Goal: Task Accomplishment & Management: Complete application form

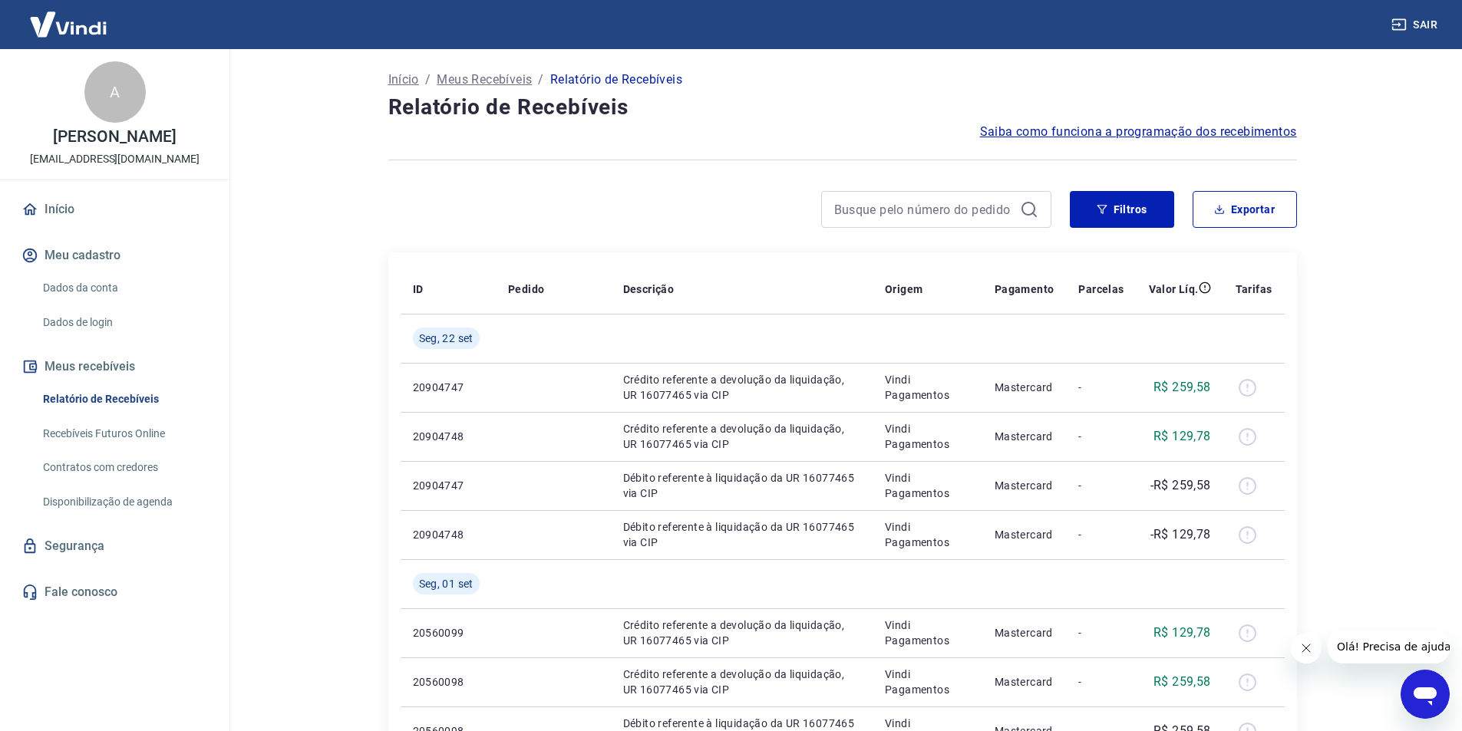
click at [94, 272] on button "Meu cadastro" at bounding box center [114, 256] width 193 height 34
click at [69, 225] on link "Início" at bounding box center [114, 210] width 193 height 34
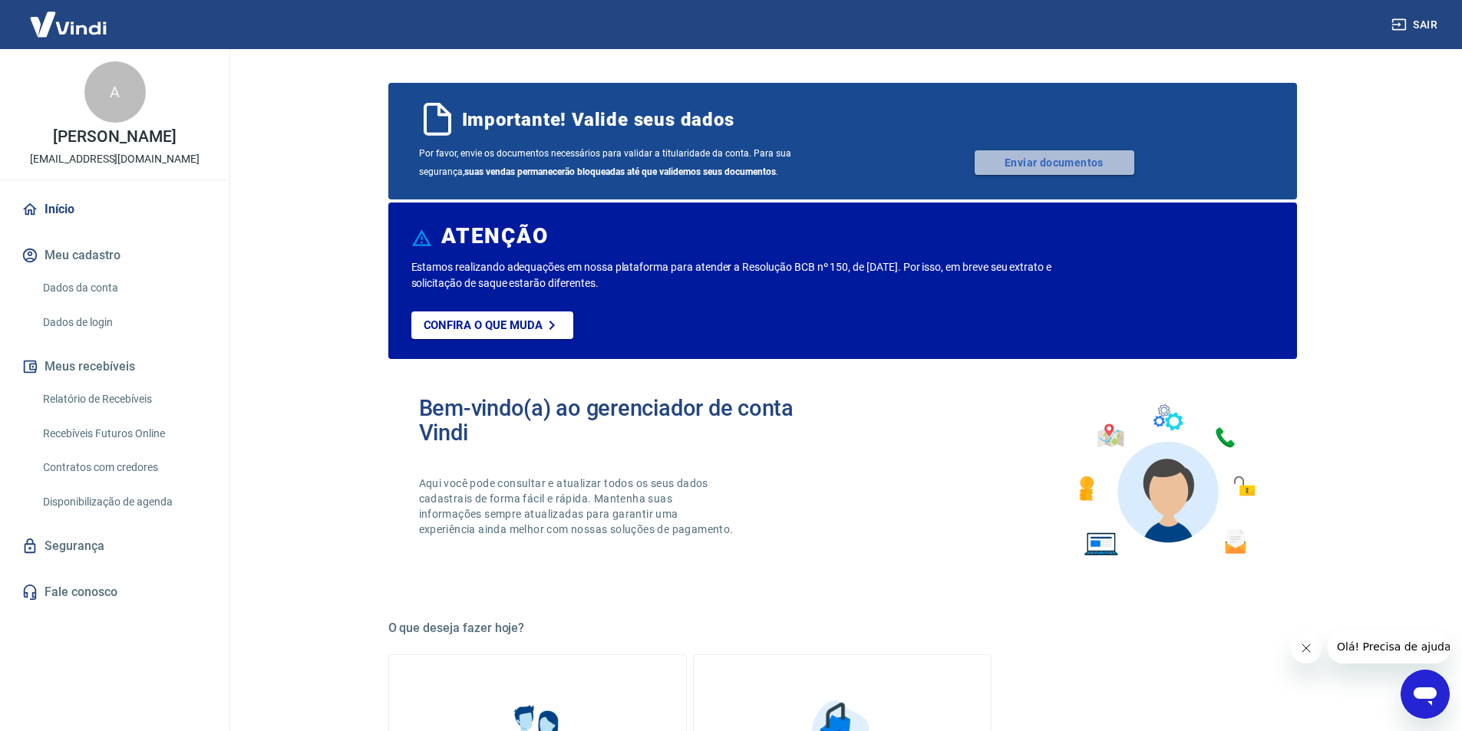
click at [1054, 160] on link "Enviar documentos" at bounding box center [1055, 162] width 160 height 25
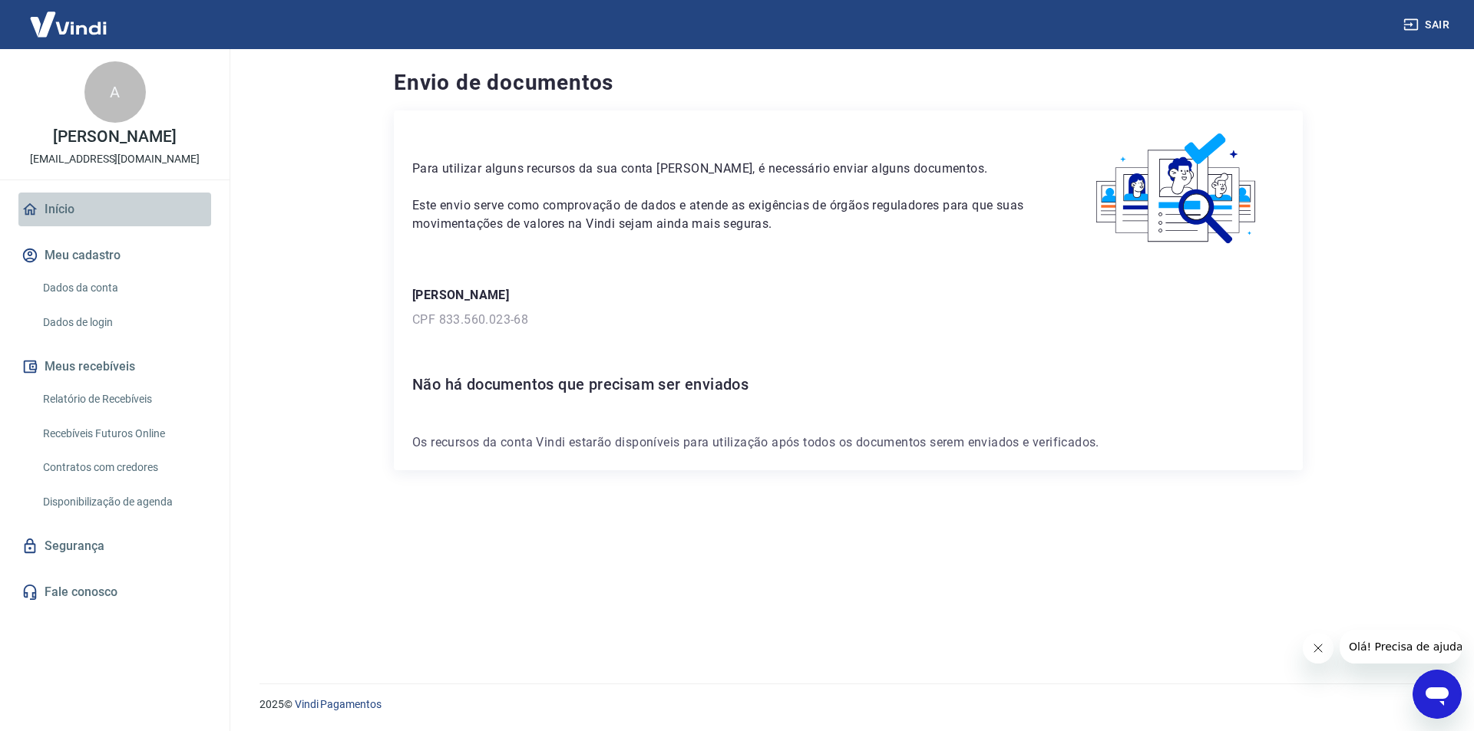
click at [59, 223] on link "Início" at bounding box center [114, 210] width 193 height 34
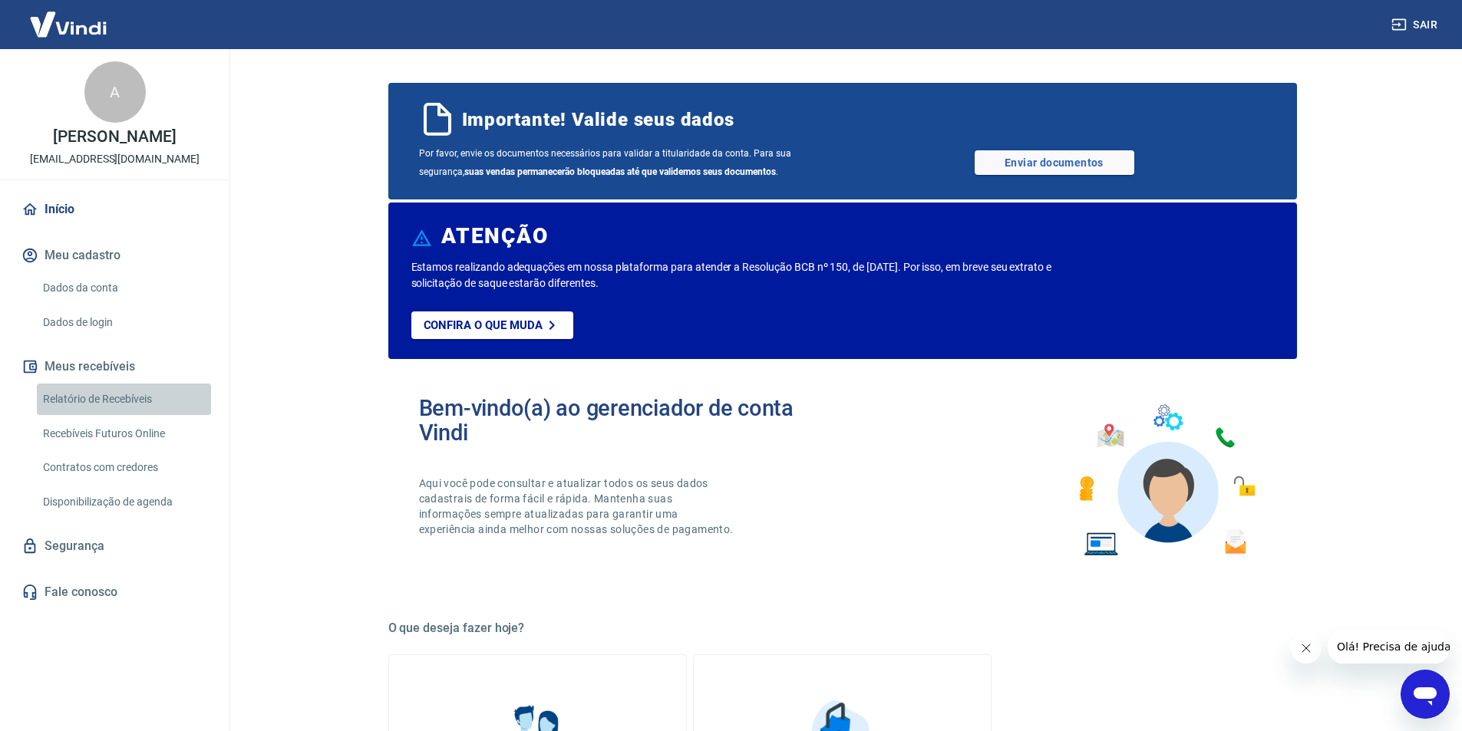
click at [101, 414] on link "Relatório de Recebíveis" at bounding box center [124, 399] width 174 height 31
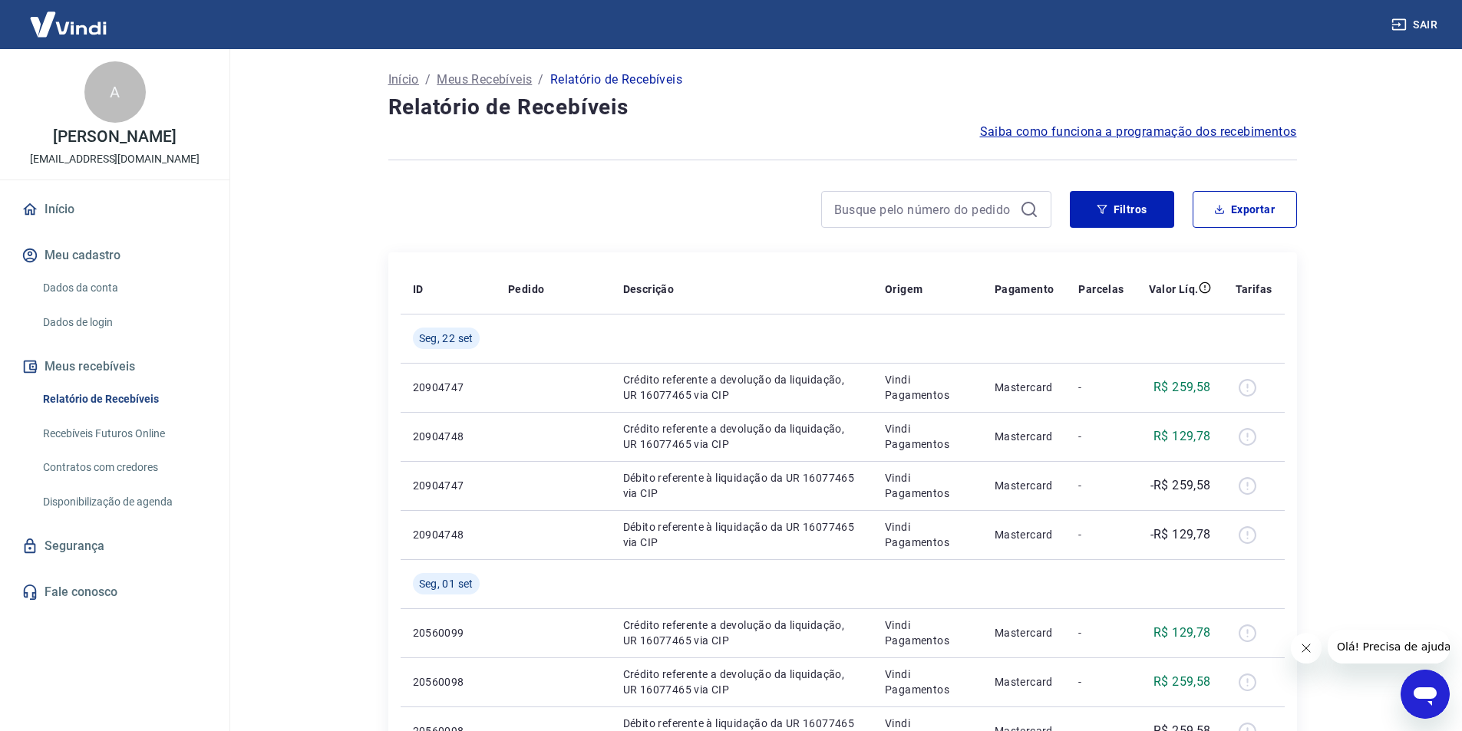
click at [1424, 690] on icon "Abrir janela de mensagens" at bounding box center [1425, 697] width 23 height 18
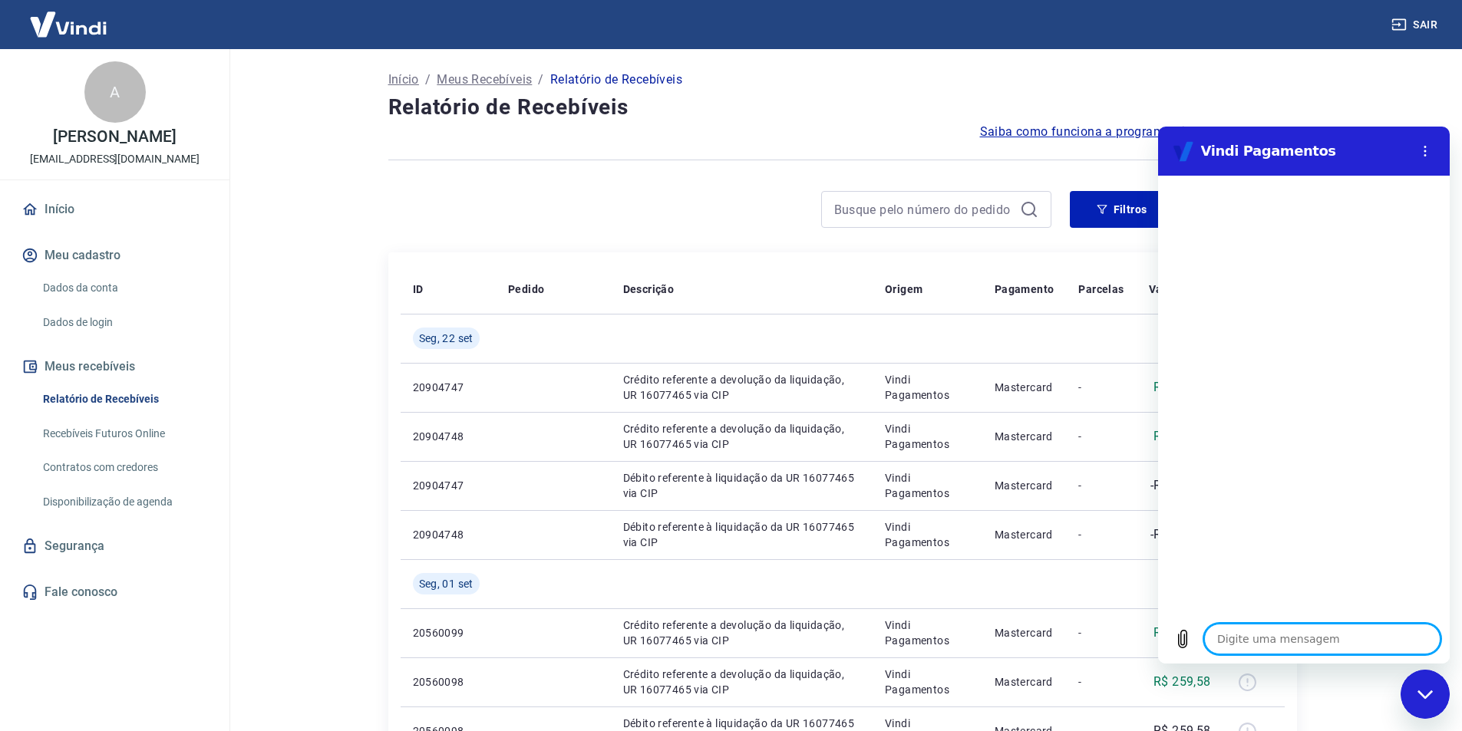
type textarea "b"
type textarea "x"
type textarea "bo"
type textarea "x"
type textarea "bom"
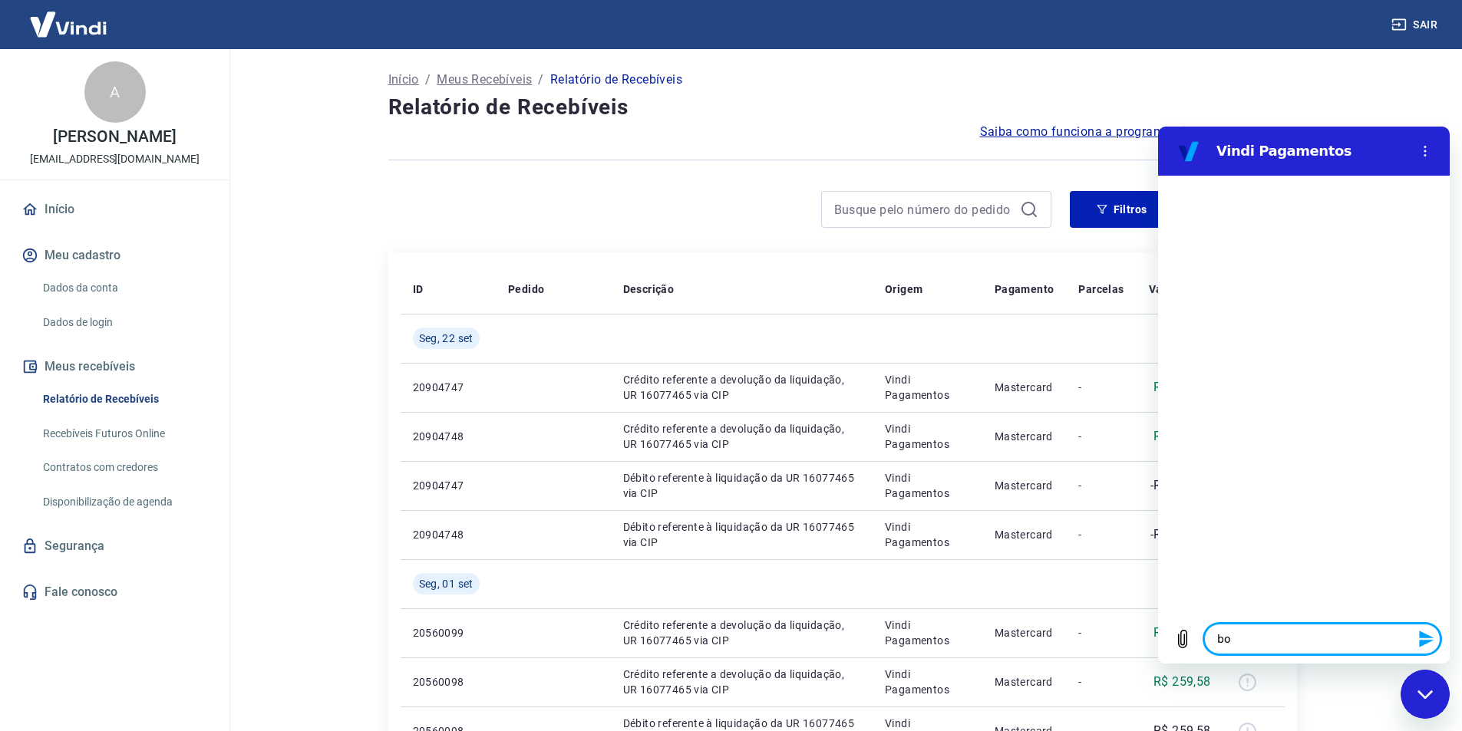
type textarea "x"
type textarea "bom"
type textarea "x"
type textarea "bom d"
type textarea "x"
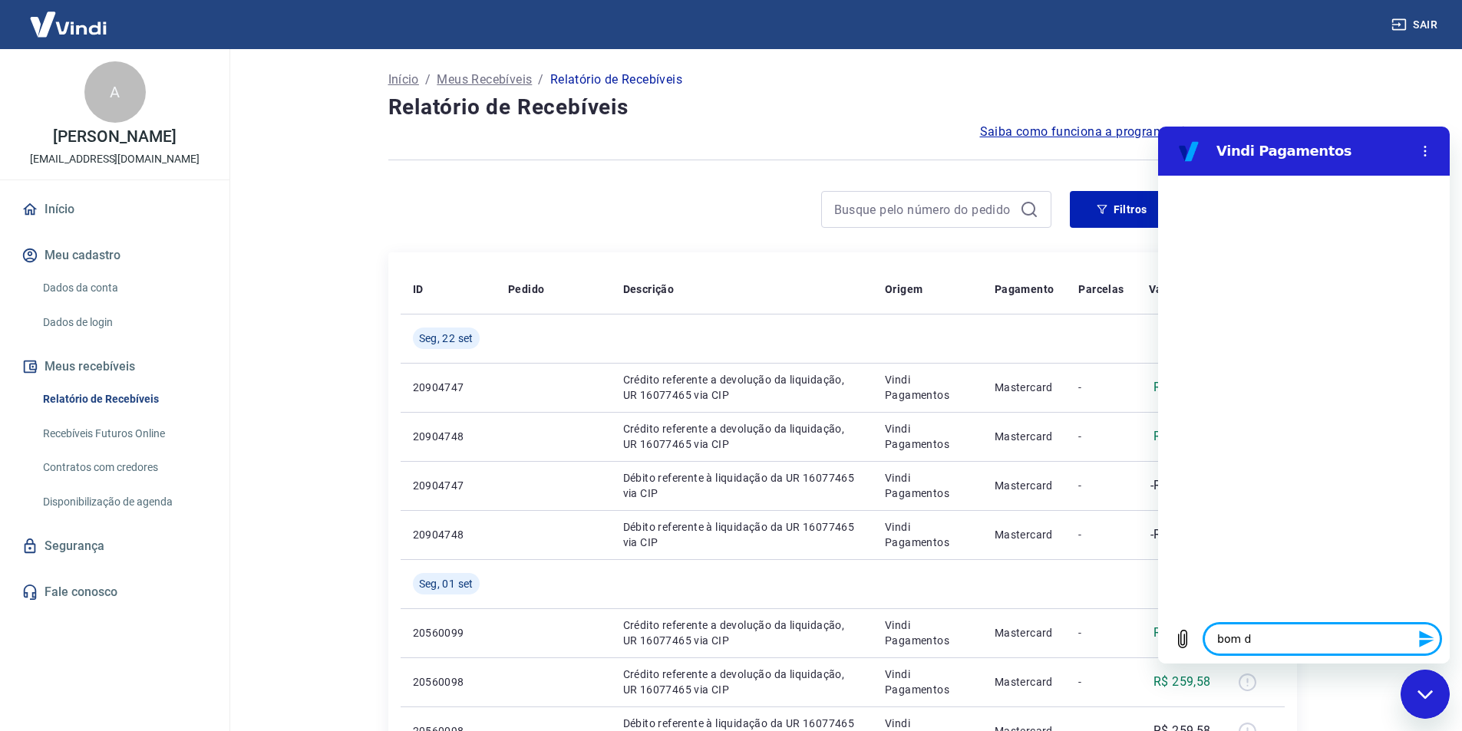
type textarea "bom di"
type textarea "x"
type textarea "bom dia"
type textarea "x"
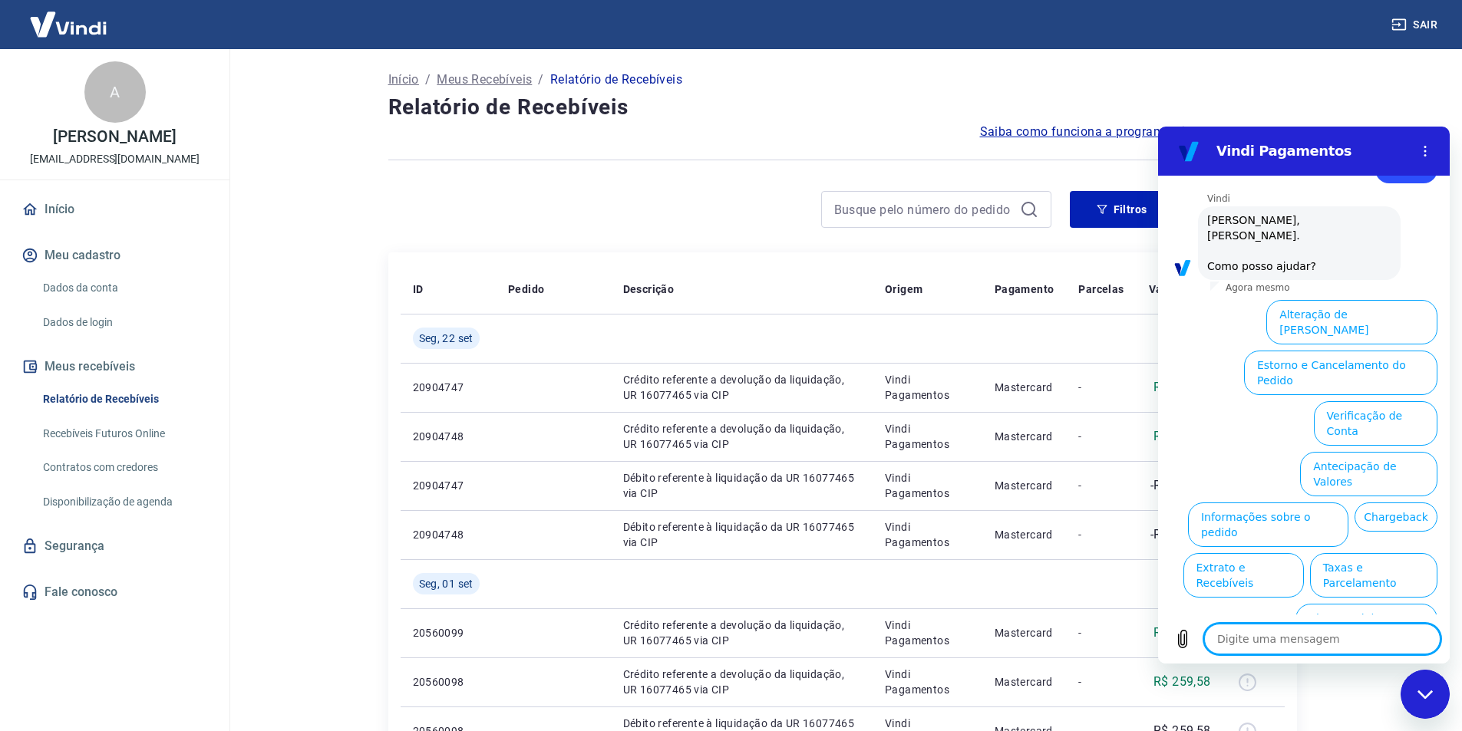
scroll to position [51, 0]
click at [1350, 401] on button "Verificação de Conta" at bounding box center [1376, 423] width 124 height 45
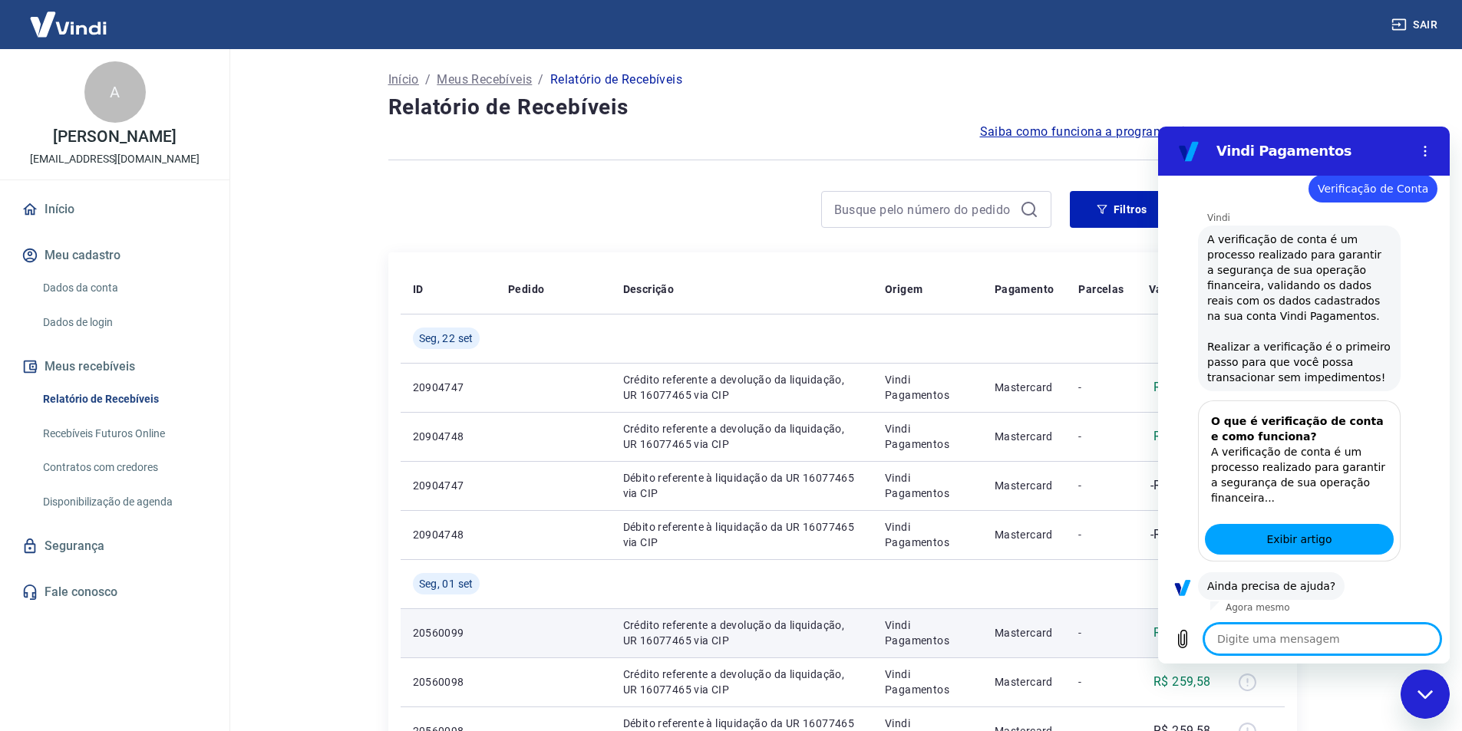
scroll to position [203, 0]
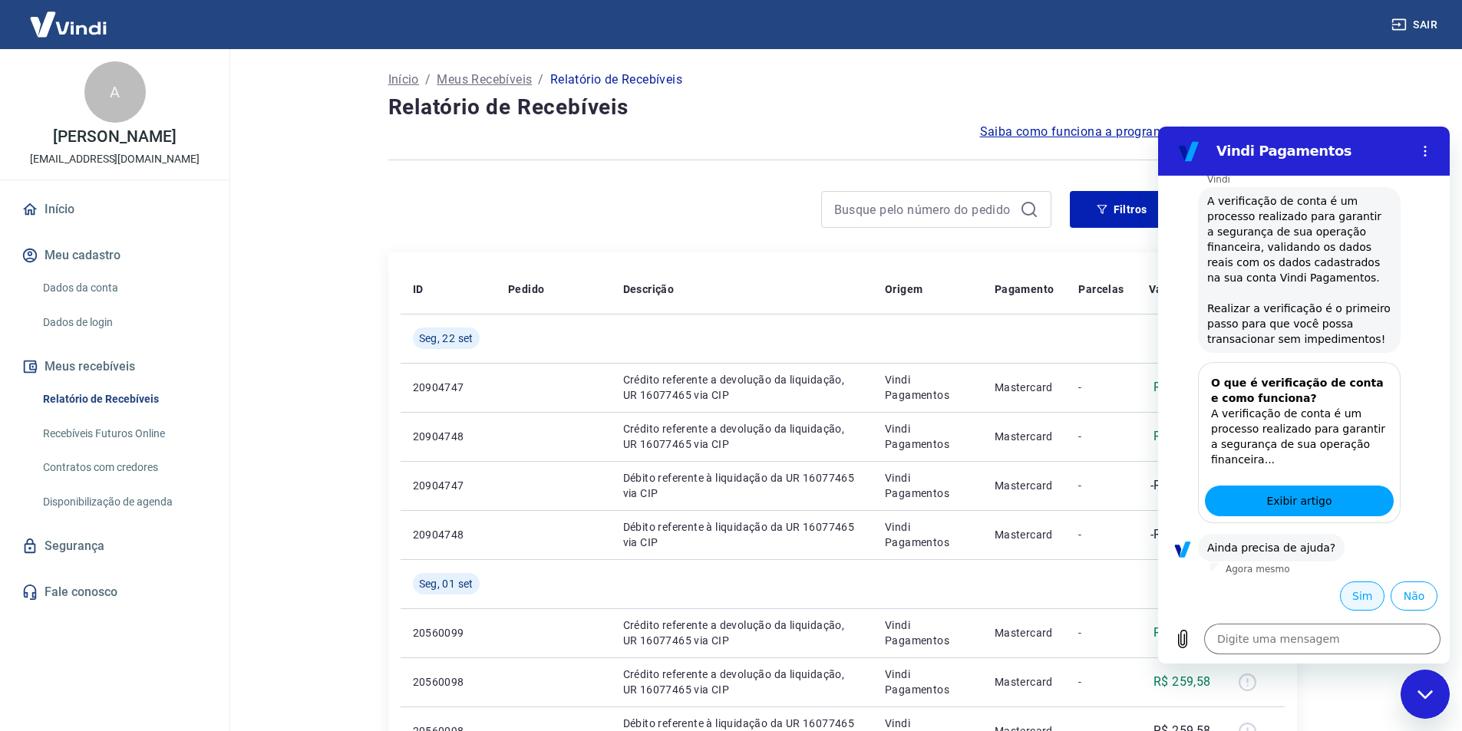
click at [1351, 594] on button "Sim" at bounding box center [1362, 596] width 45 height 29
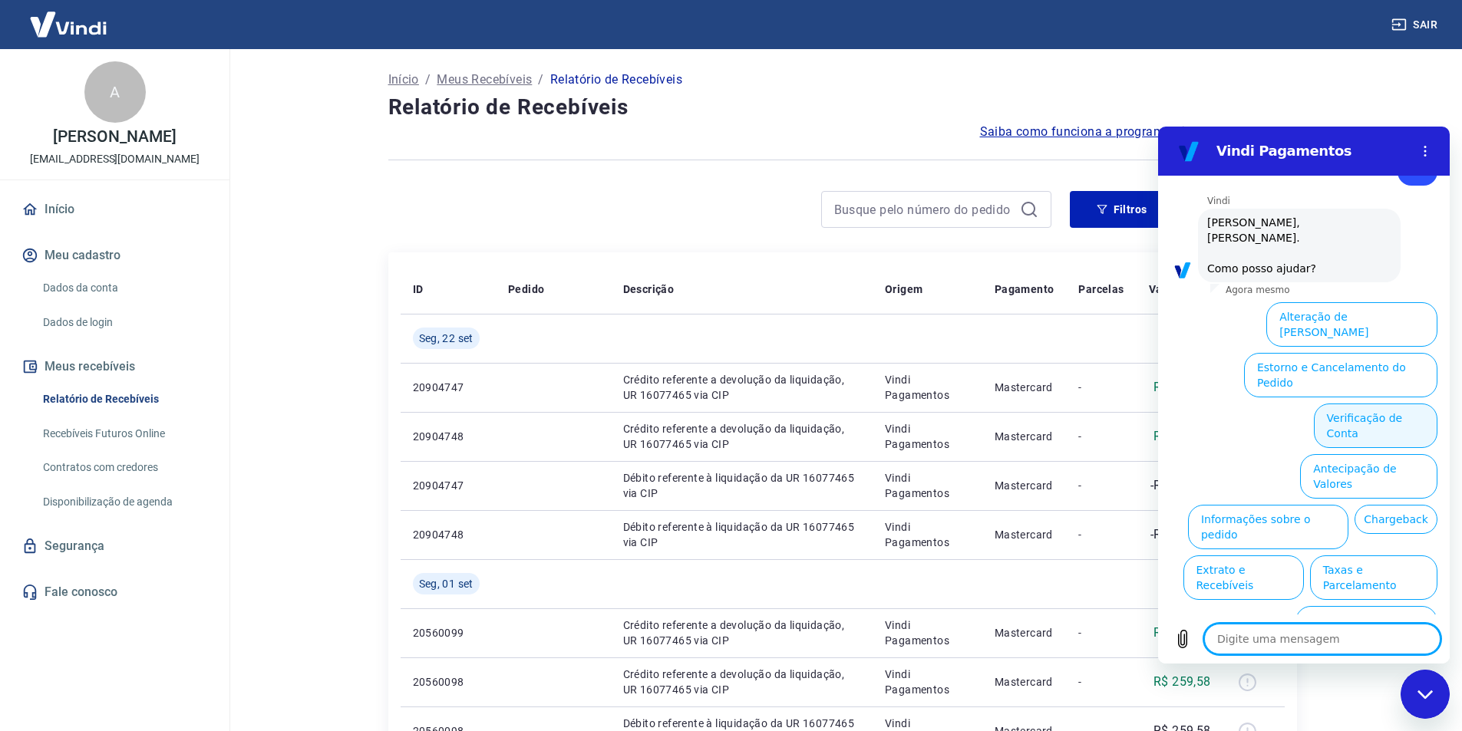
scroll to position [619, 0]
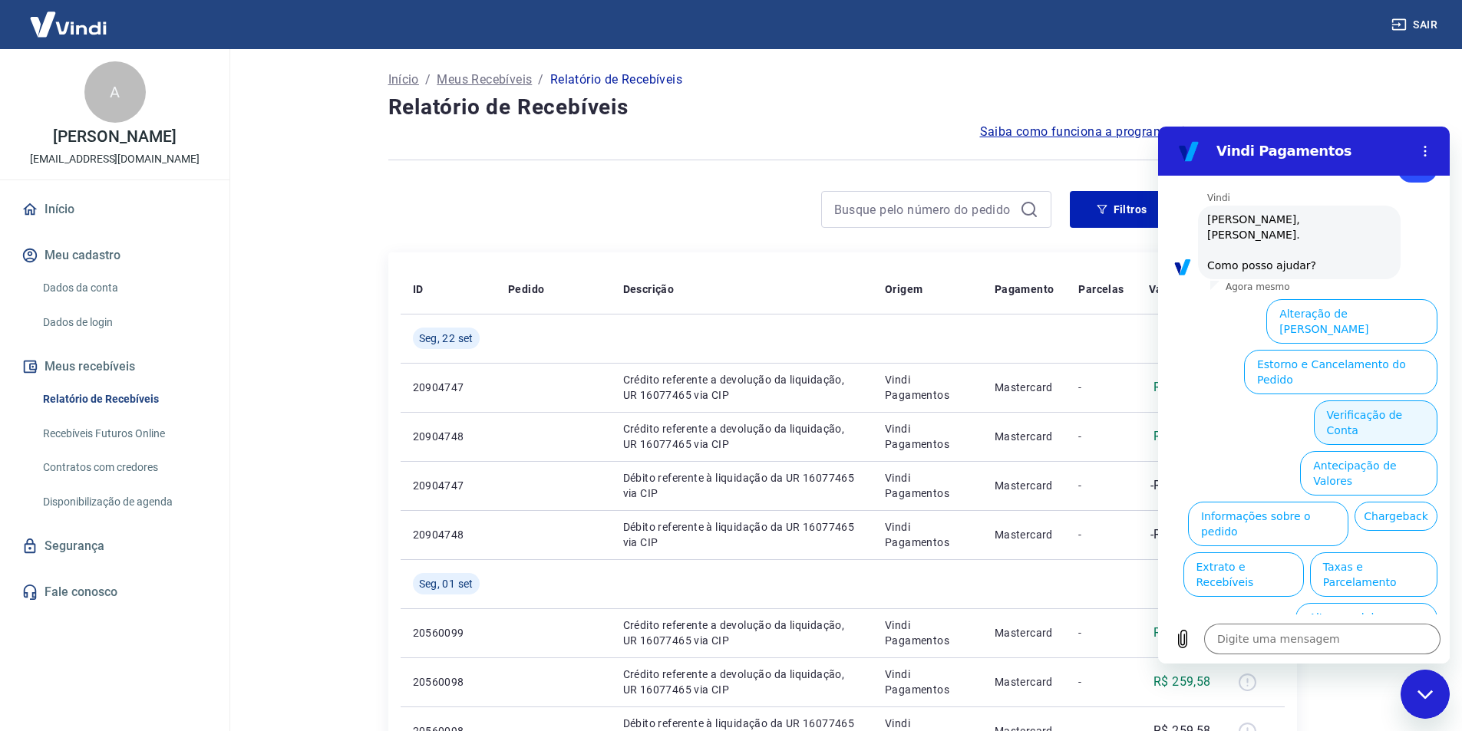
click at [1340, 401] on button "Verificação de Conta" at bounding box center [1376, 423] width 124 height 45
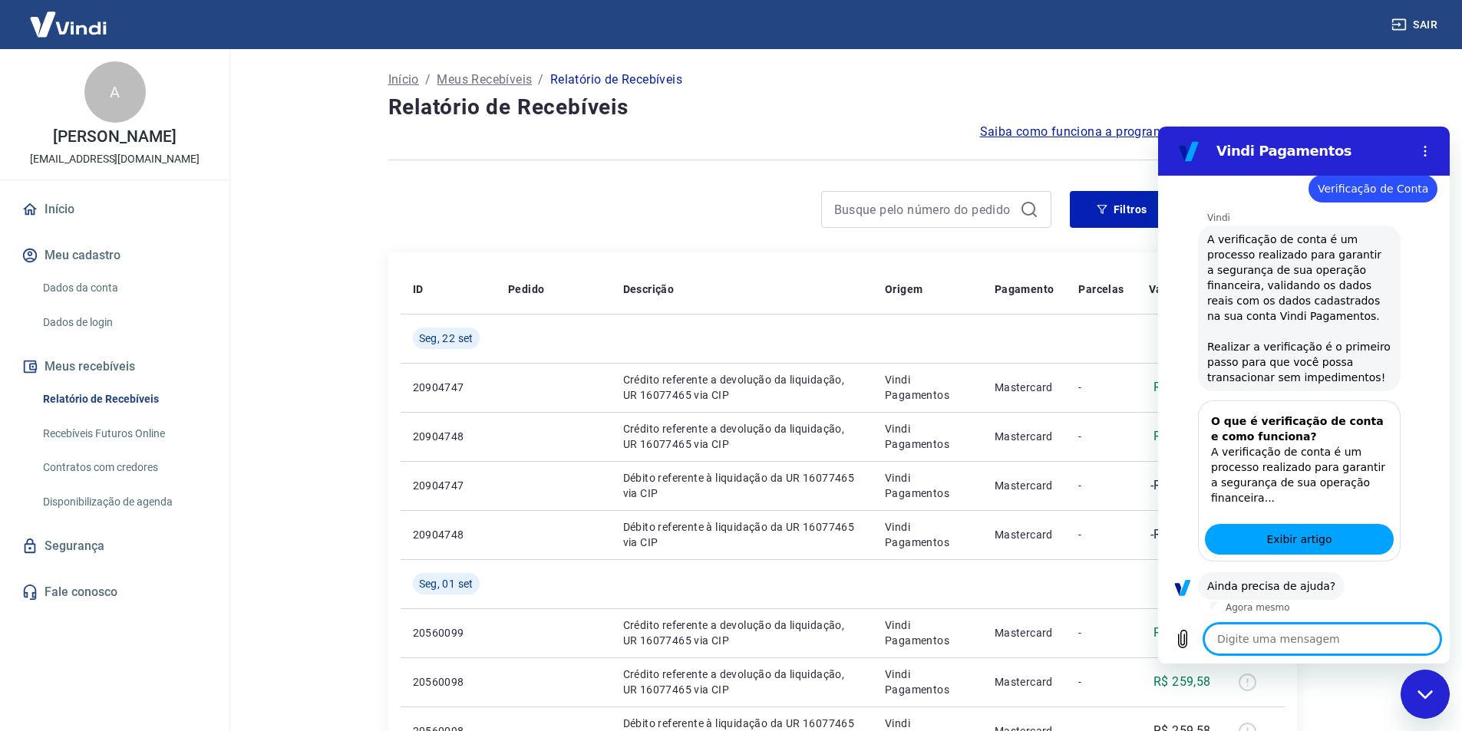
scroll to position [771, 0]
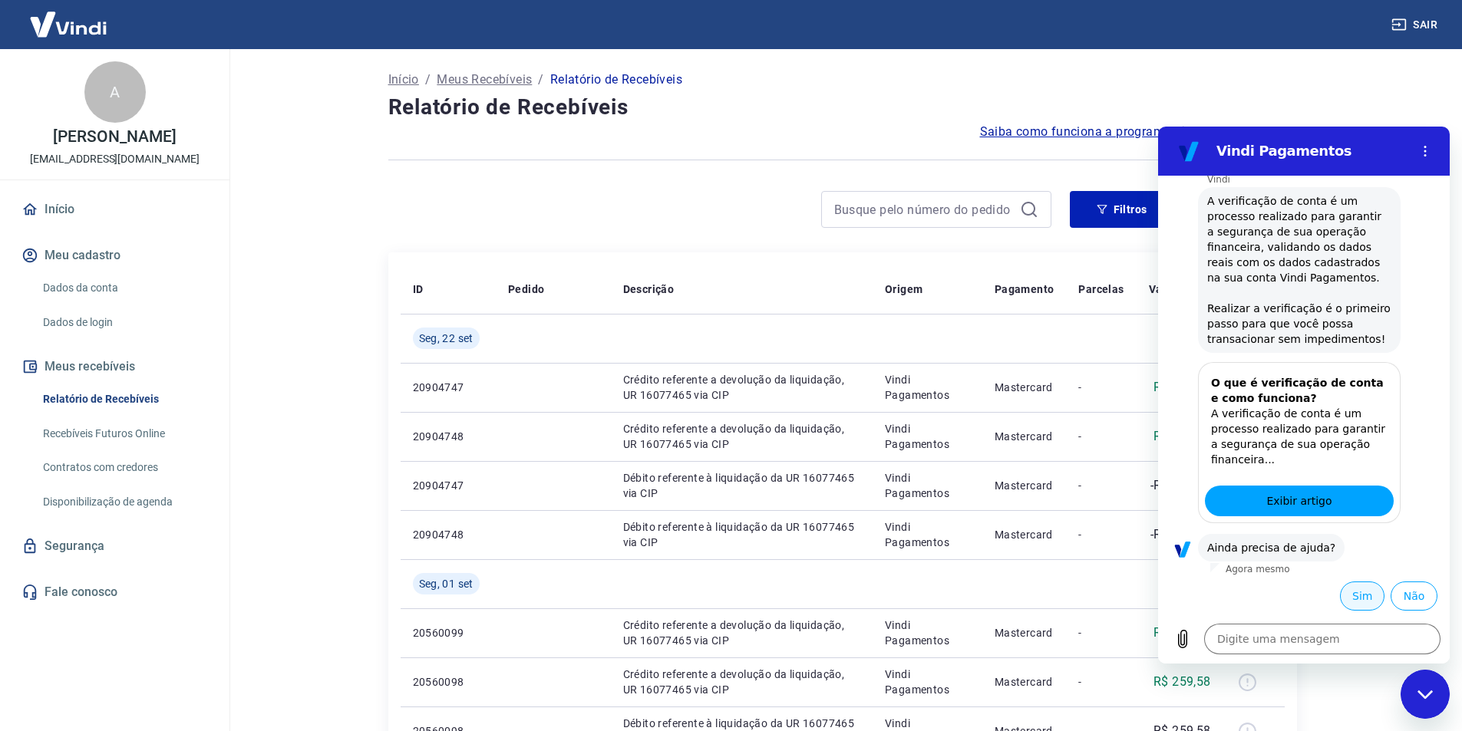
drag, startPoint x: 1349, startPoint y: 593, endPoint x: 1328, endPoint y: 633, distance: 45.3
click at [1349, 594] on button "Sim" at bounding box center [1362, 596] width 45 height 29
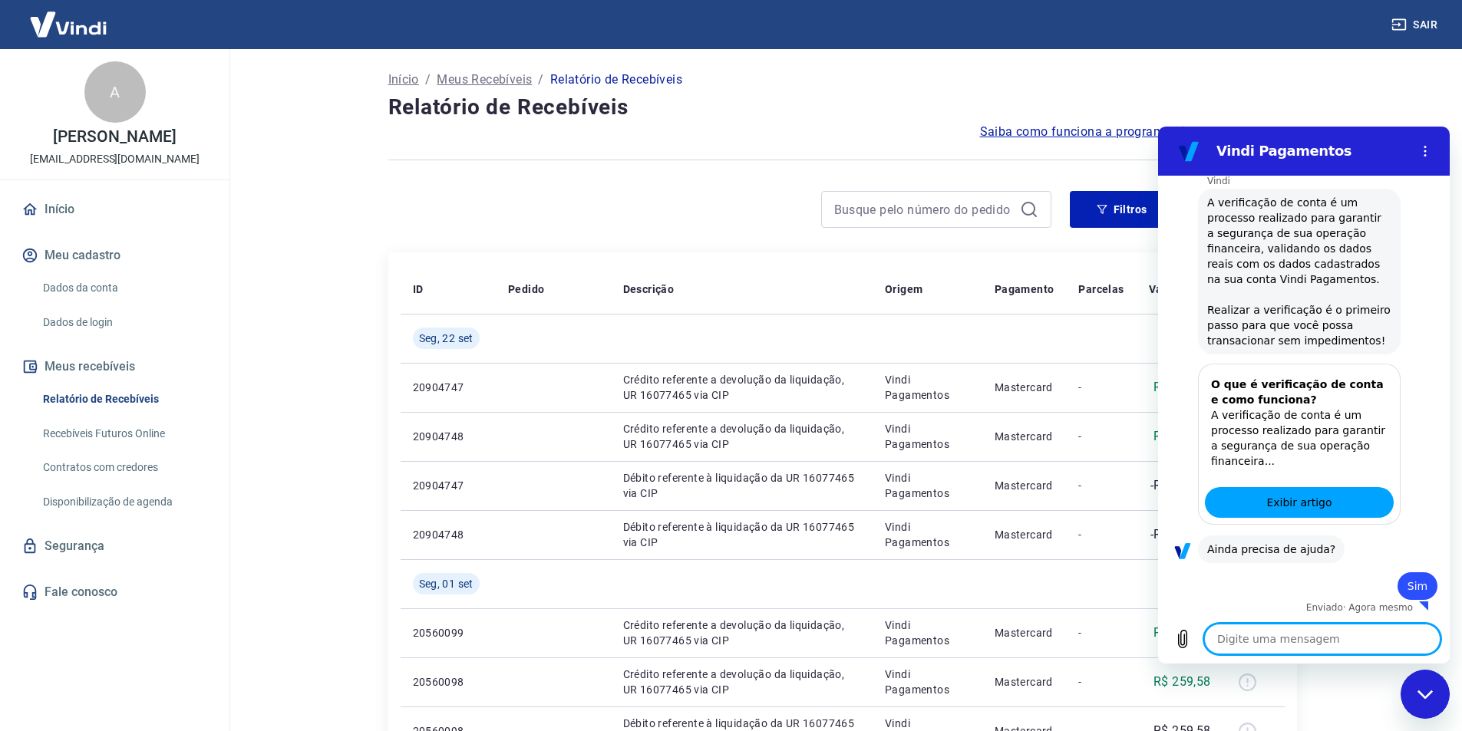
scroll to position [773, 0]
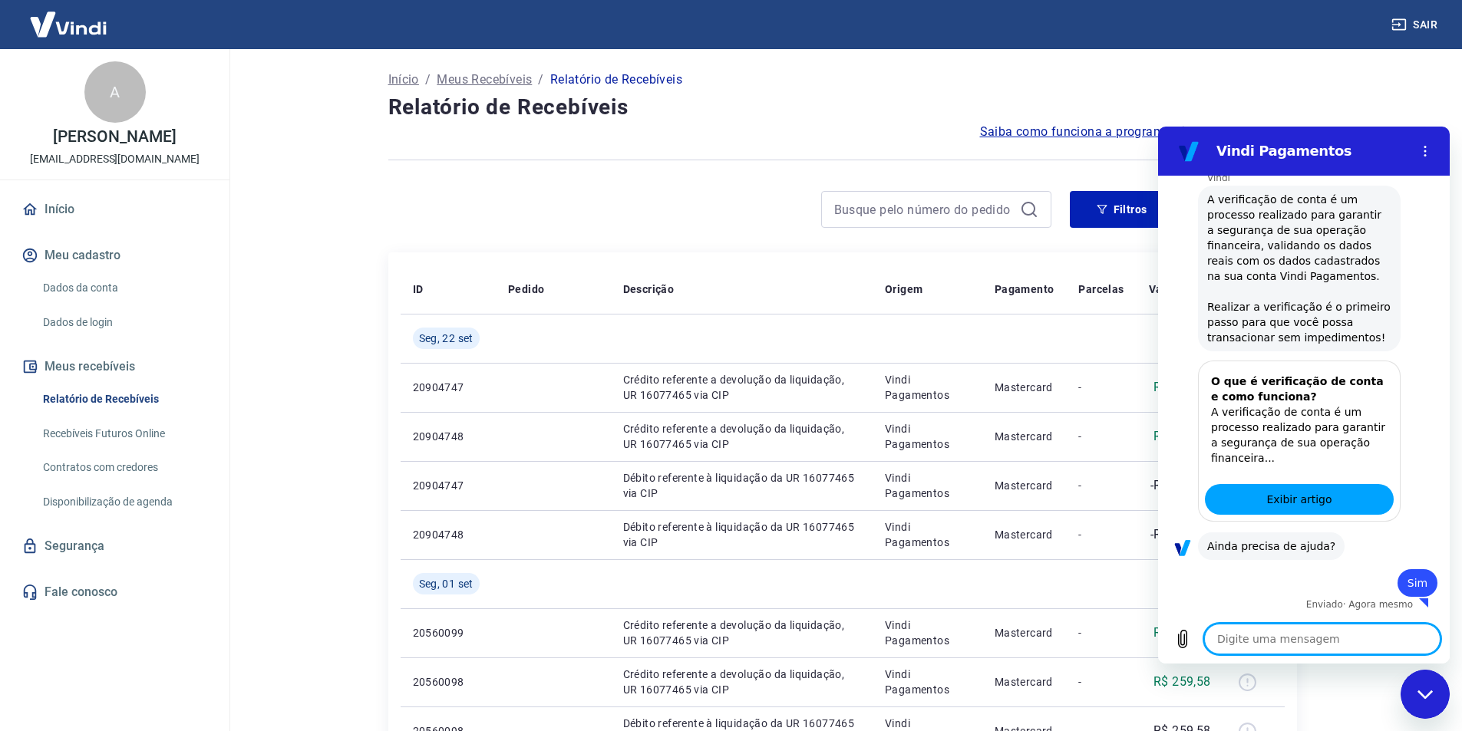
drag, startPoint x: 1252, startPoint y: 642, endPoint x: 1279, endPoint y: 623, distance: 33.6
click at [1254, 641] on textarea at bounding box center [1322, 639] width 236 height 31
type textarea "x"
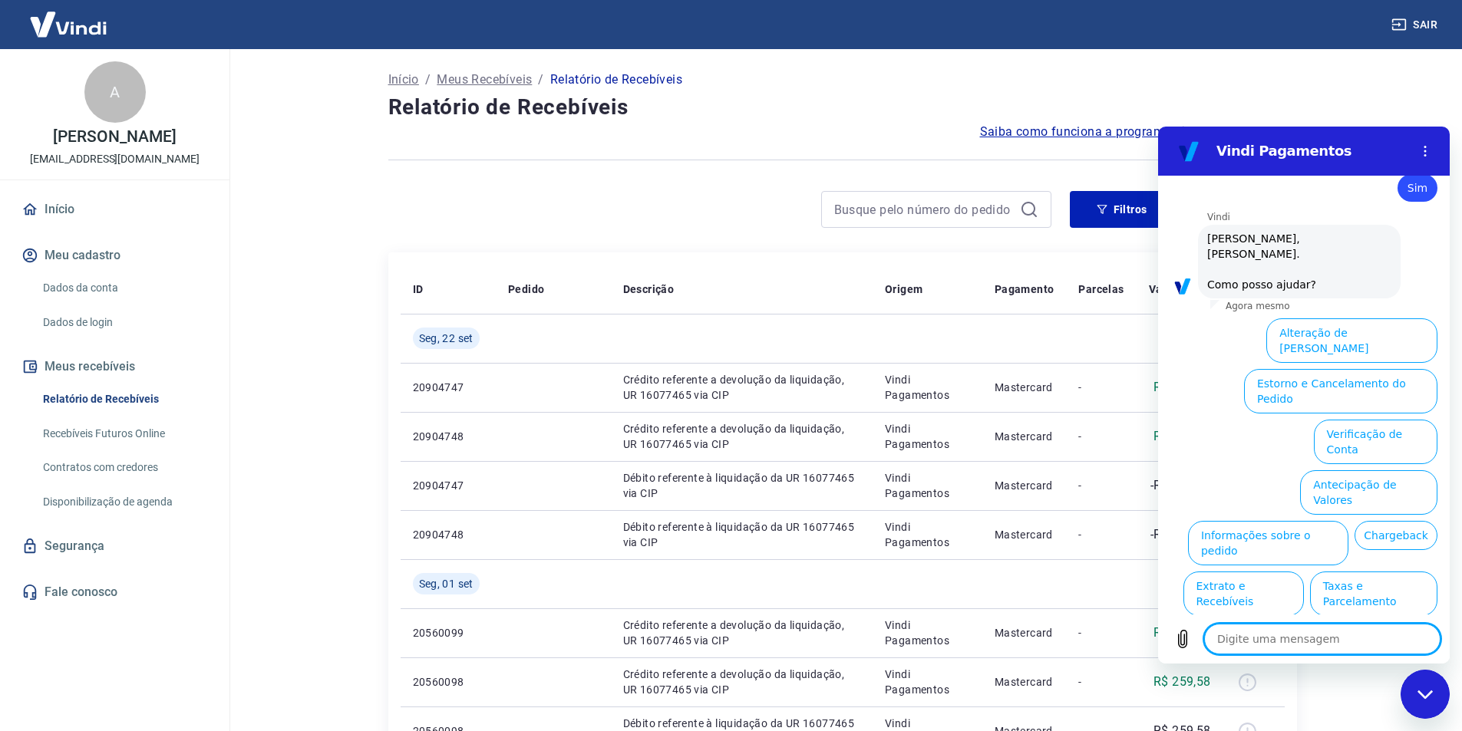
scroll to position [1187, 0]
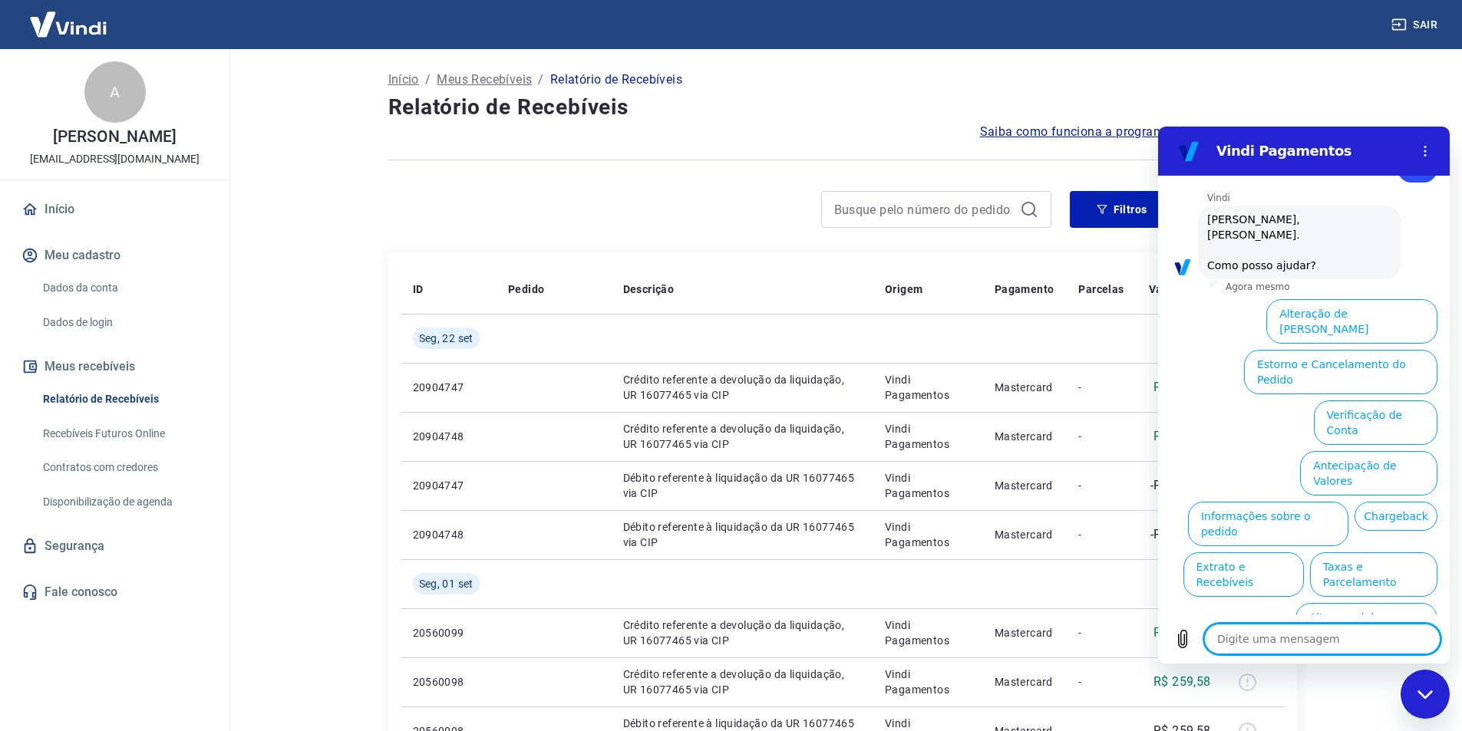
type textarea "f"
type textarea "x"
type textarea "fa"
type textarea "x"
type textarea "fal"
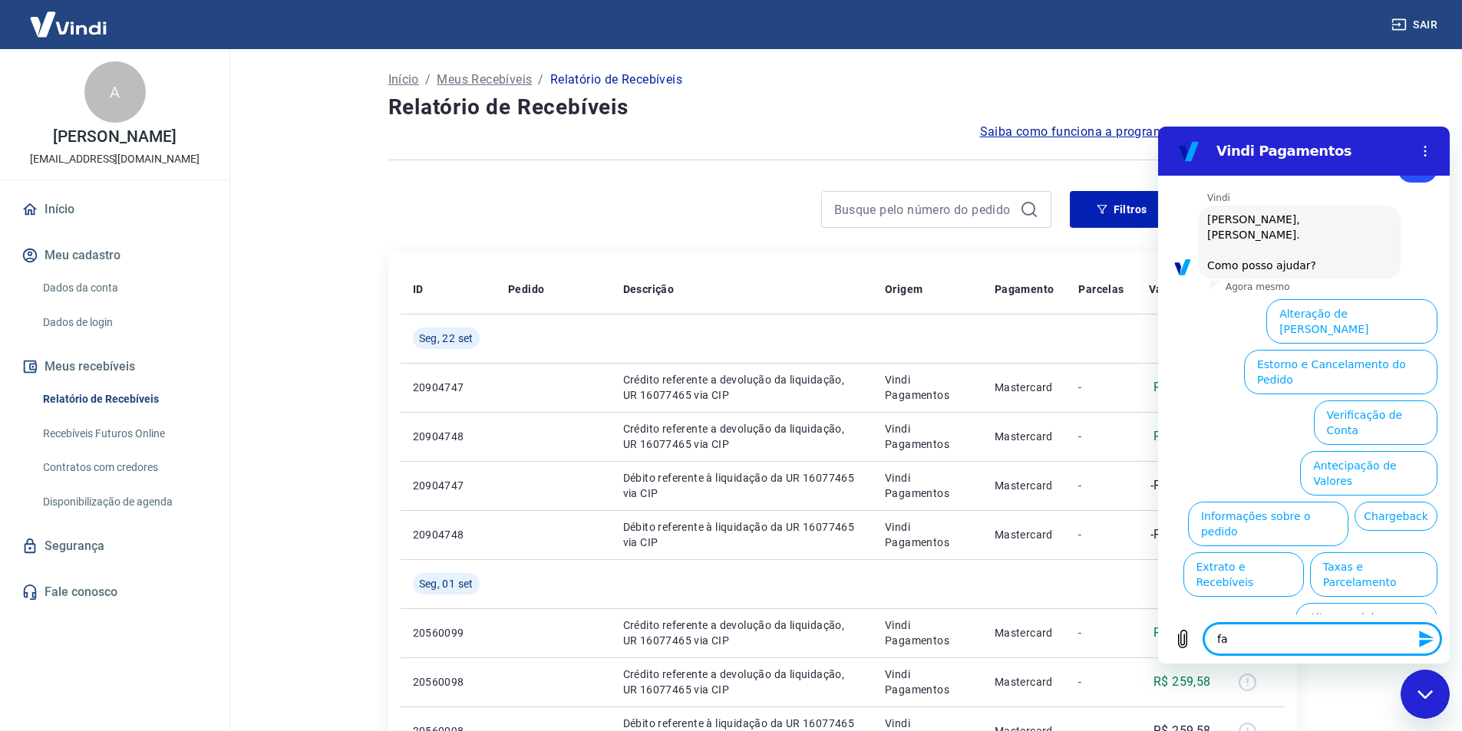
type textarea "x"
type textarea "fala"
type textarea "x"
type textarea "falar"
type textarea "x"
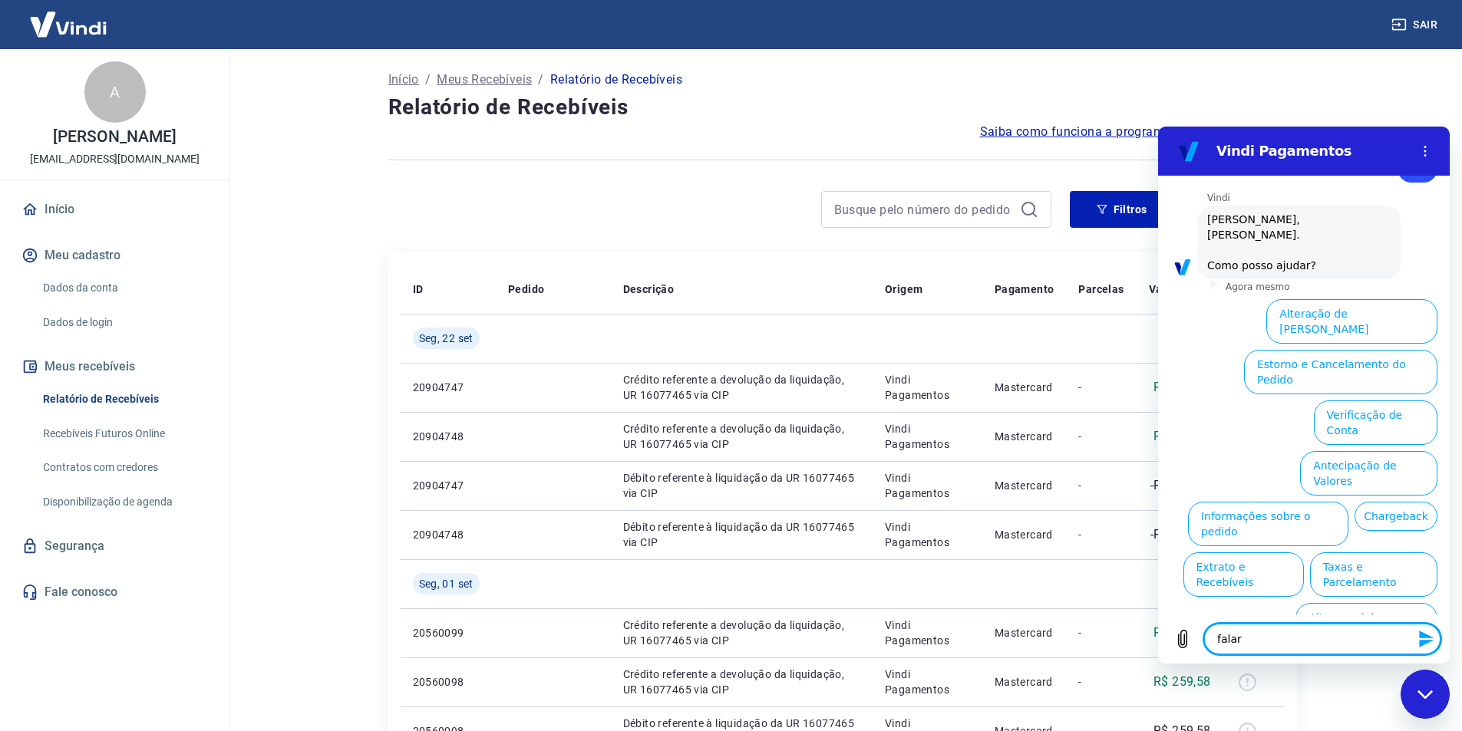
type textarea "falar"
type textarea "x"
type textarea "falar c"
type textarea "x"
type textarea "falar co"
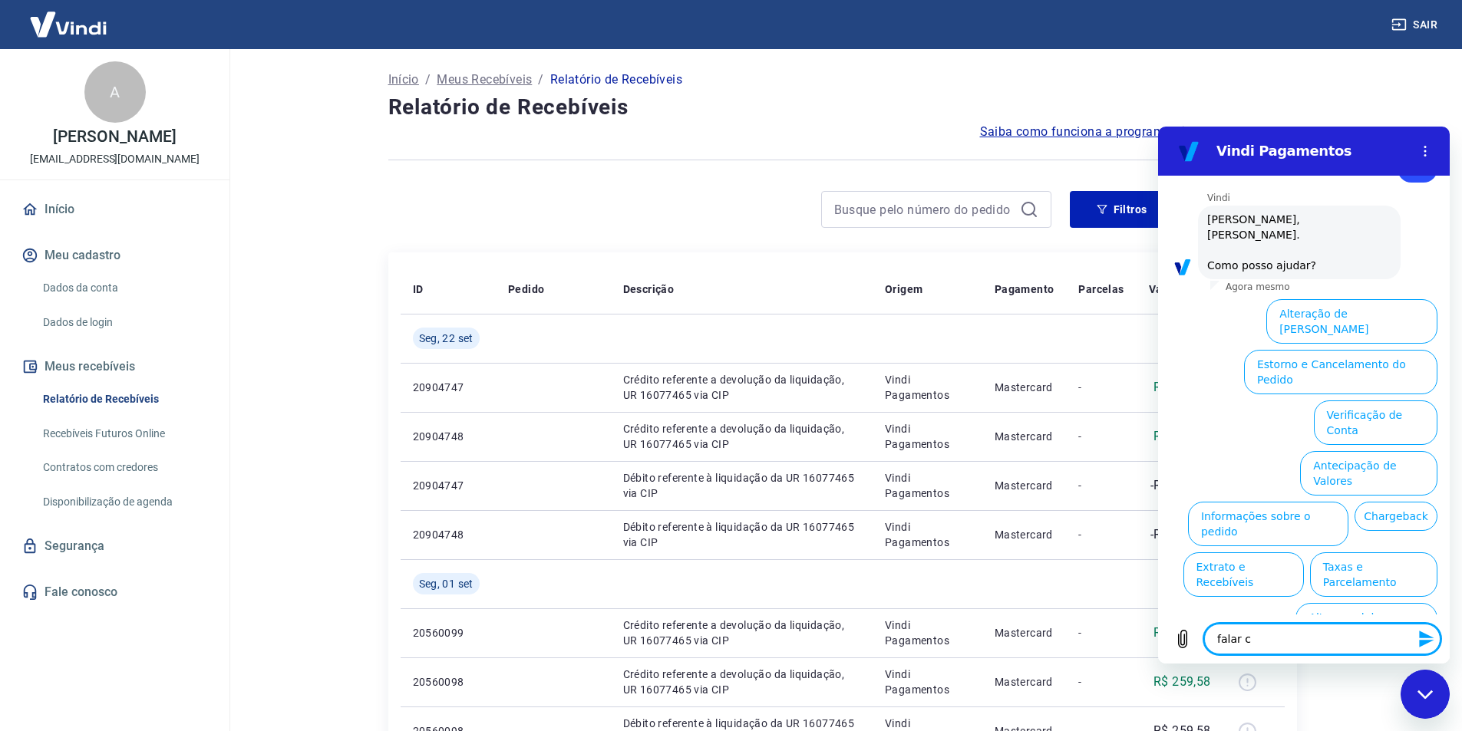
type textarea "x"
type textarea "falar com"
type textarea "x"
type textarea "falar com"
type textarea "x"
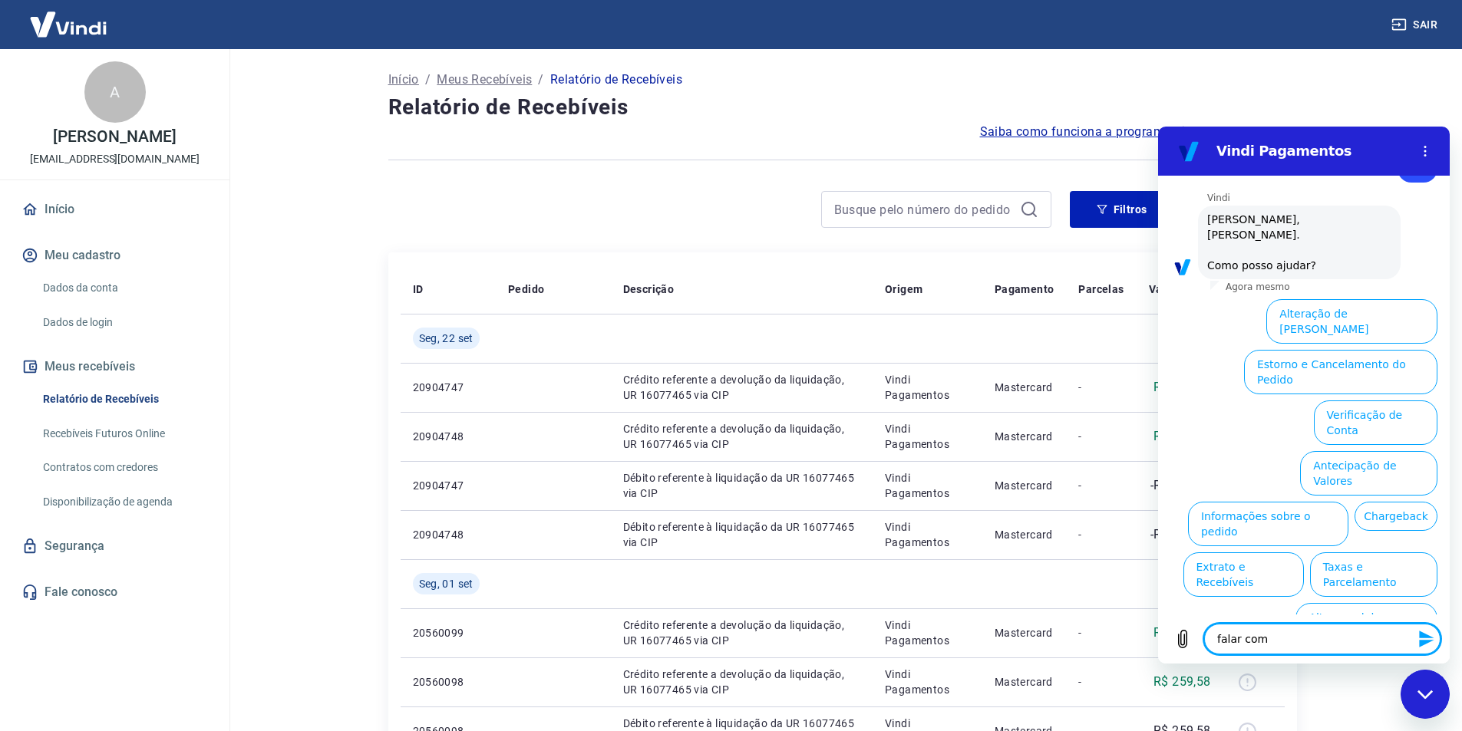
type textarea "falar com h"
type textarea "x"
type textarea "falar com hu"
type textarea "x"
type textarea "falar com hum"
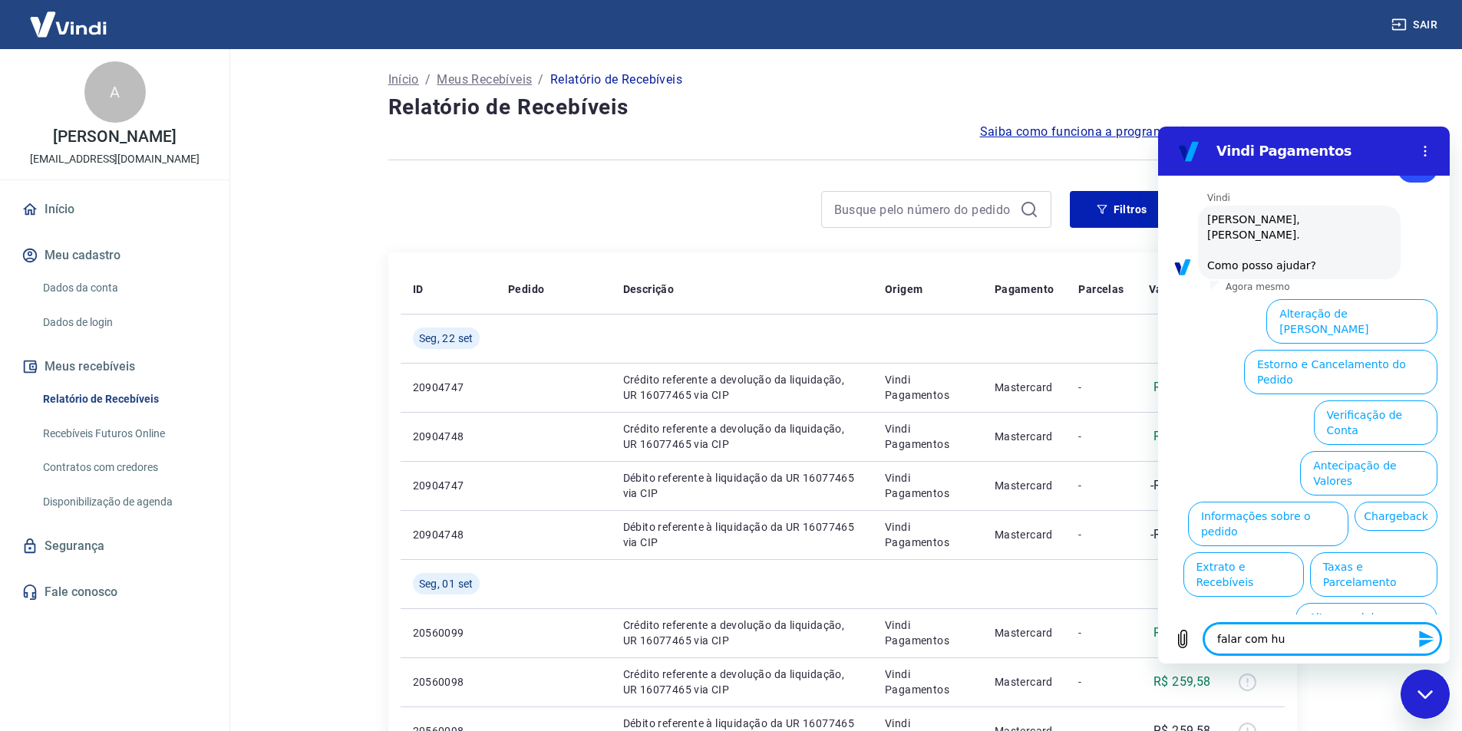
type textarea "x"
type textarea "falar com huma"
type textarea "x"
type textarea "falar com human"
type textarea "x"
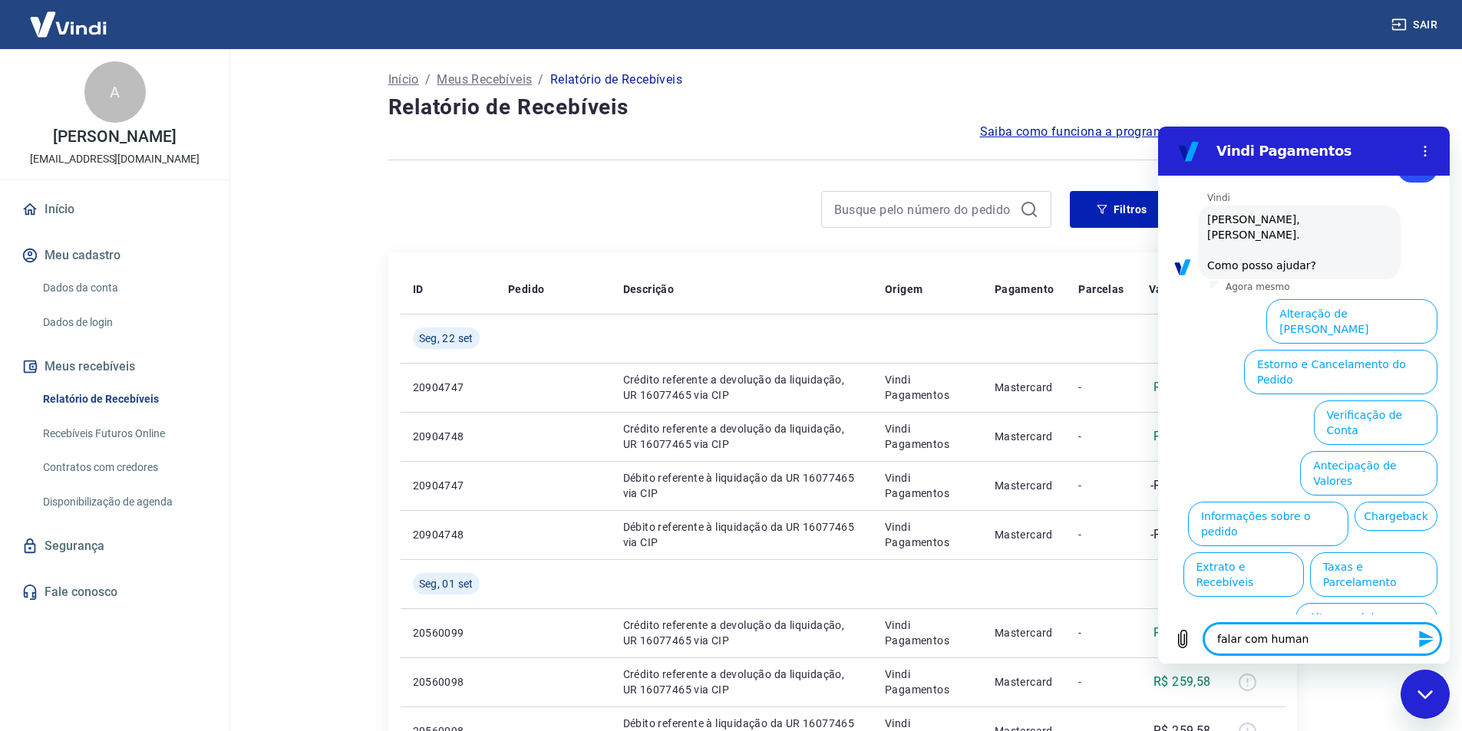
type textarea "falar com humano"
type textarea "x"
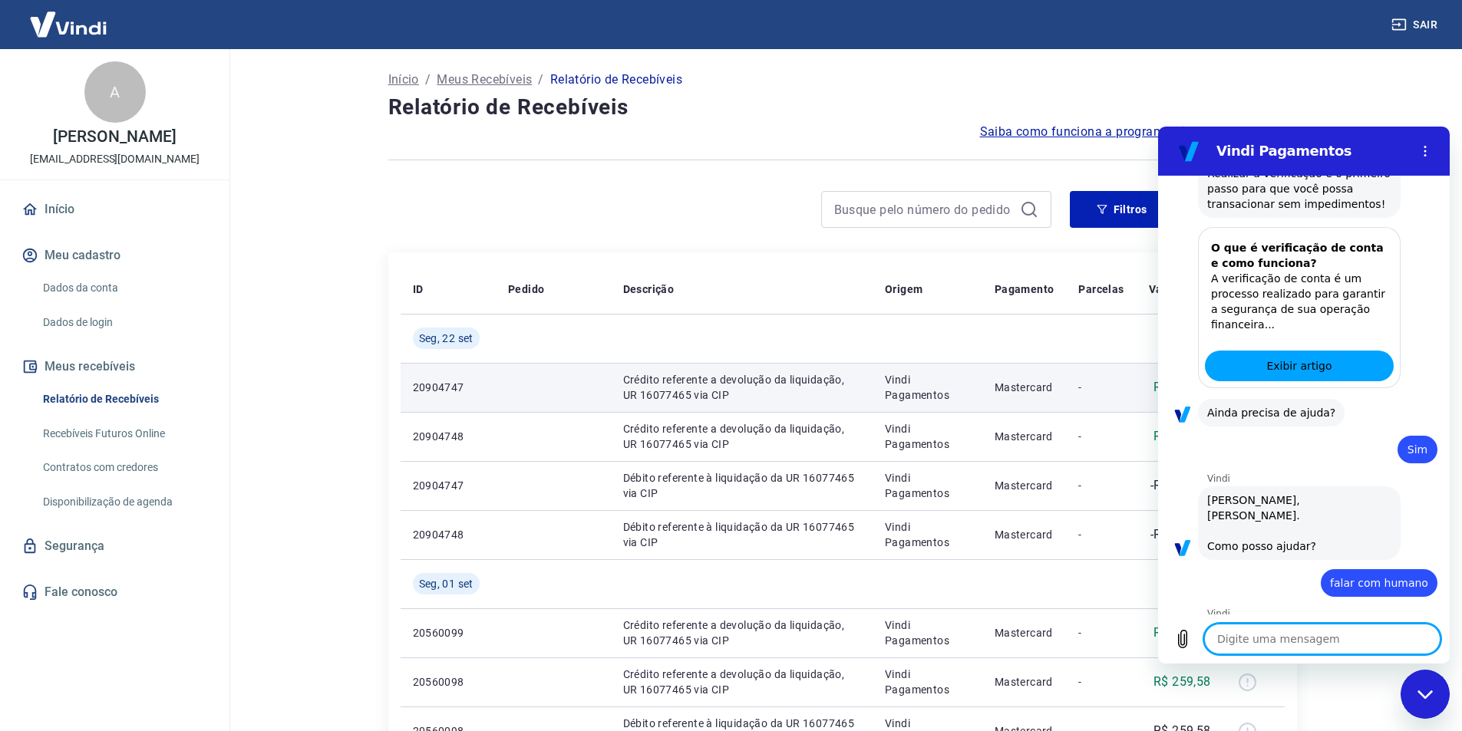
type textarea "x"
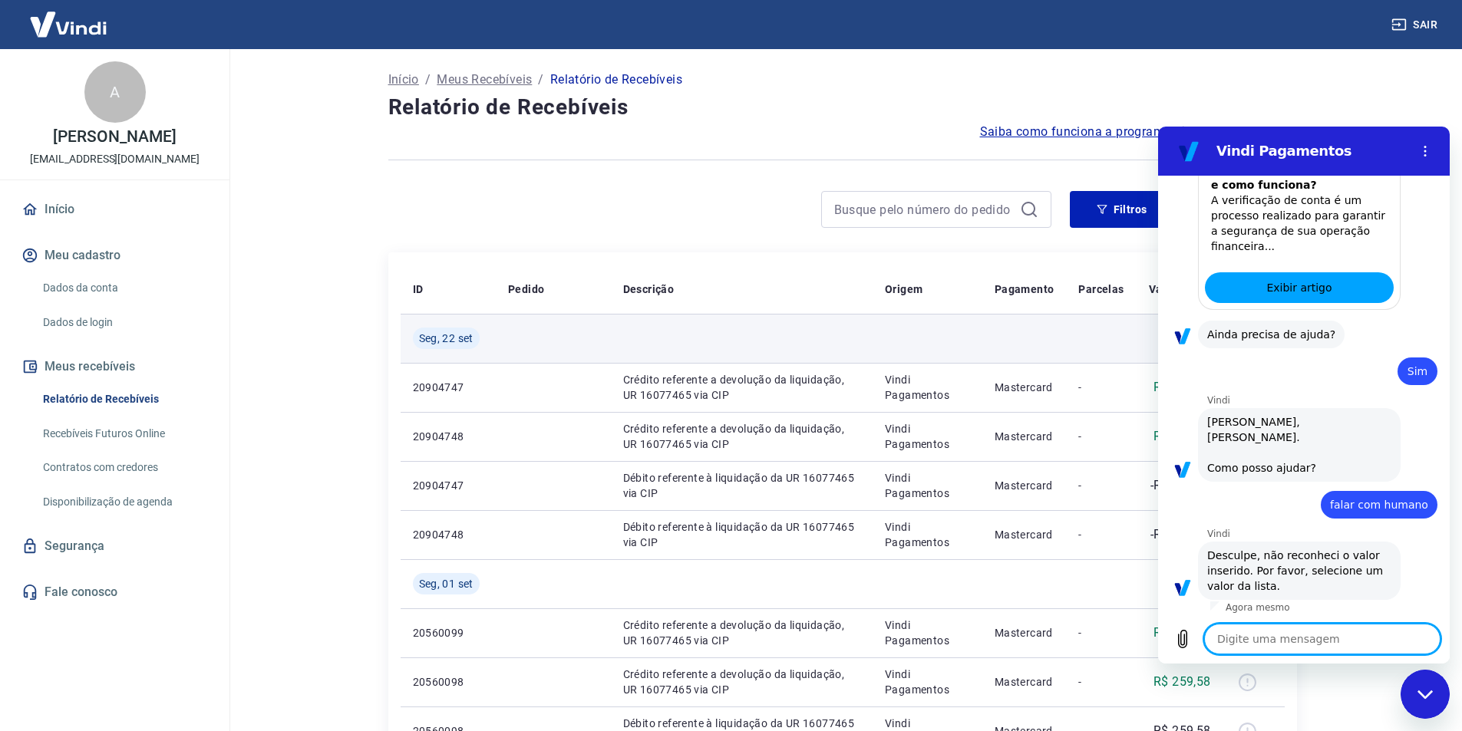
scroll to position [988, 0]
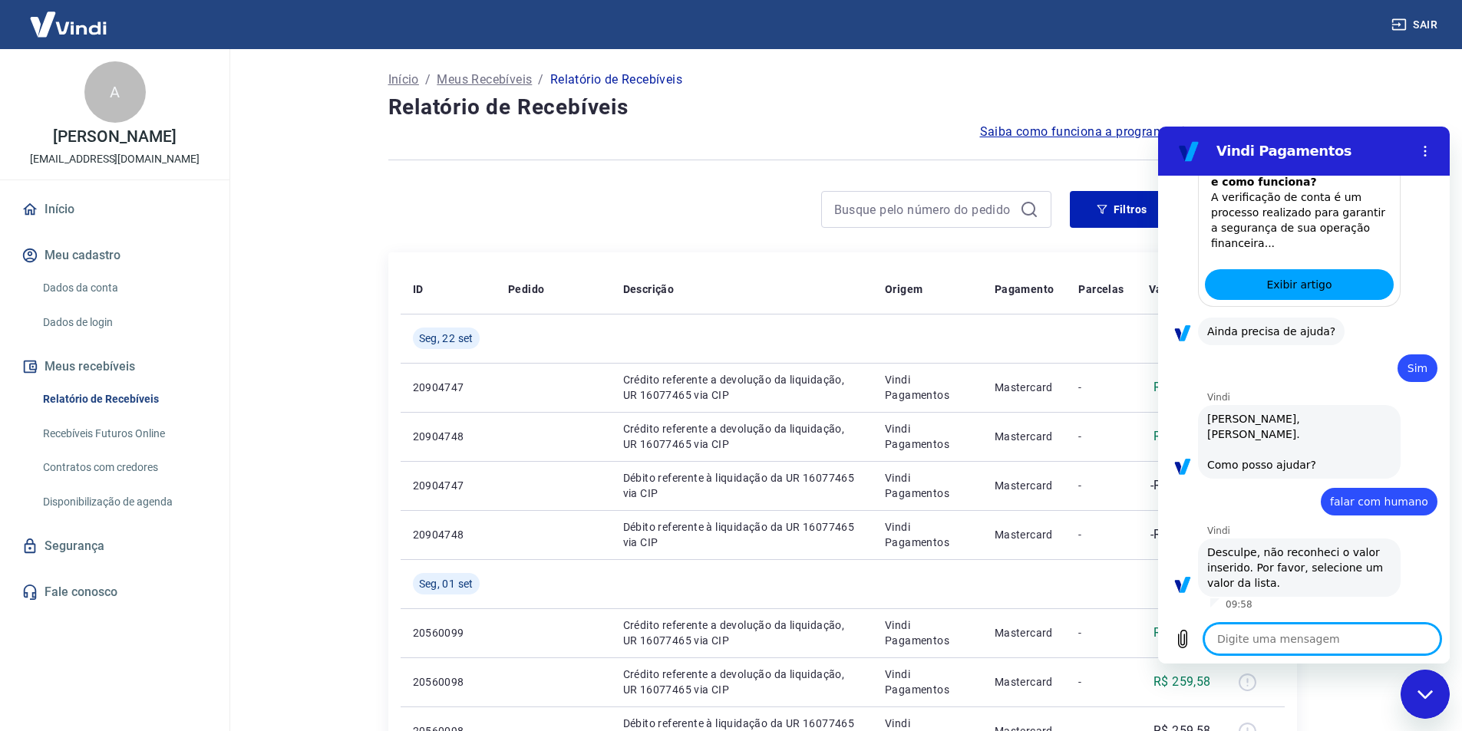
click at [1258, 638] on textarea at bounding box center [1322, 639] width 236 height 31
type textarea "p"
type textarea "x"
type textarea "pr"
type textarea "x"
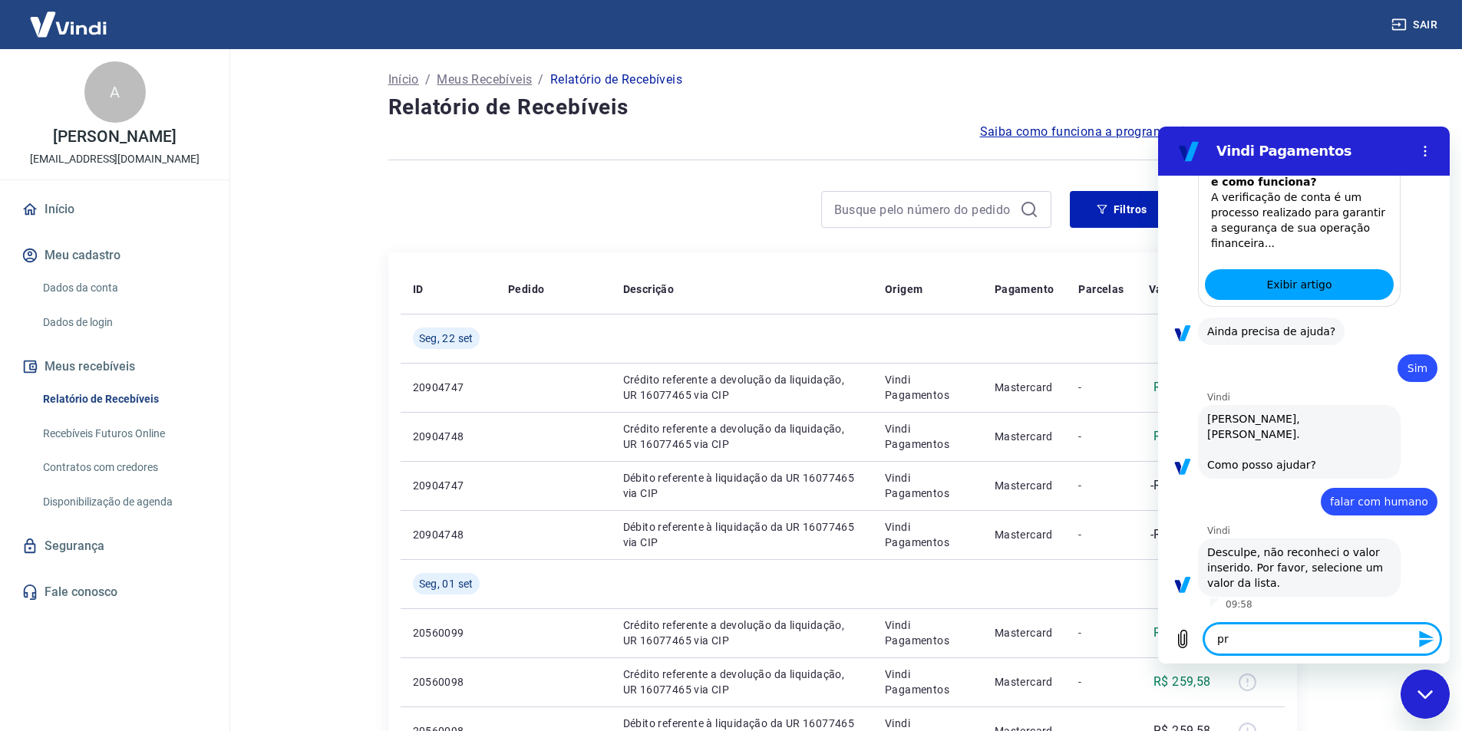
type textarea "pre"
type textarea "x"
type textarea "prec"
type textarea "x"
type textarea "preco"
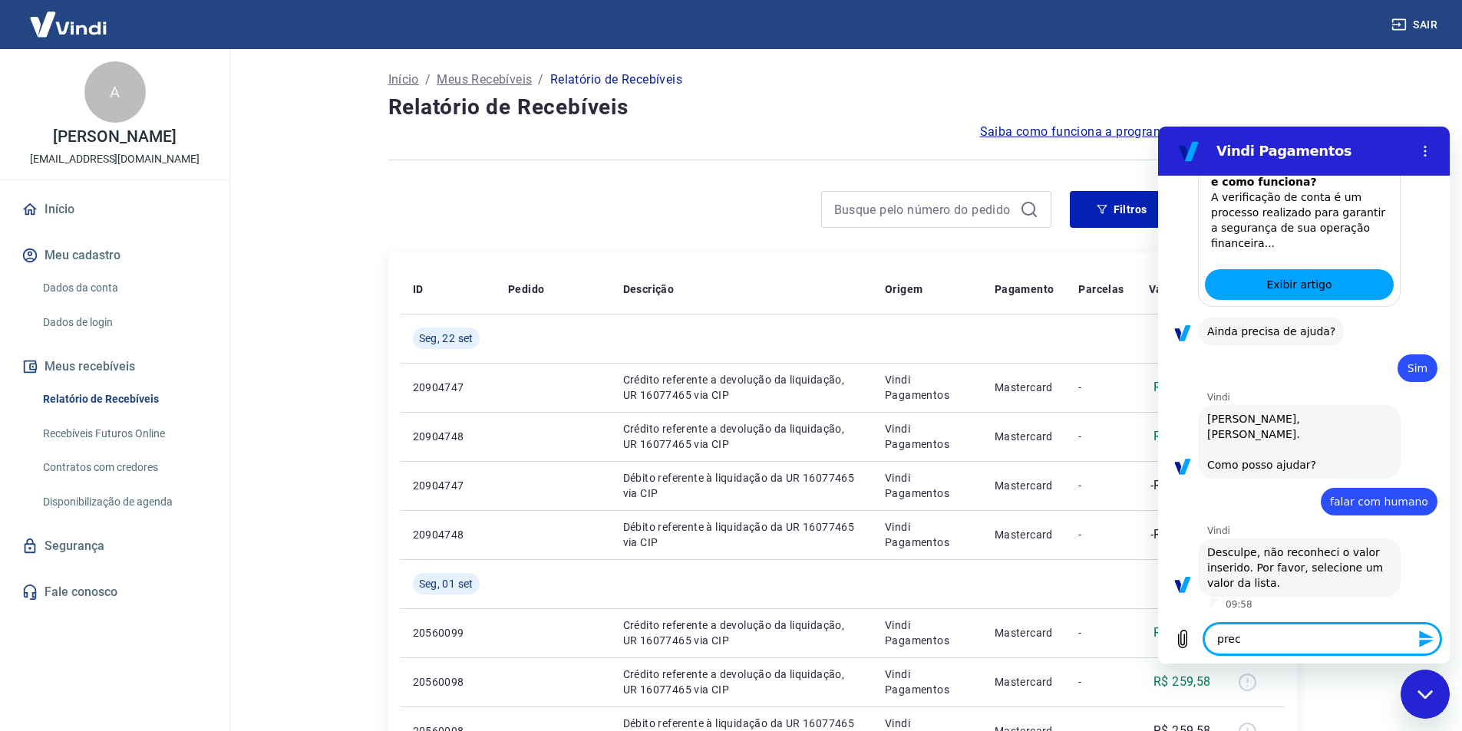
type textarea "x"
type textarea "prec"
type textarea "x"
type textarea "precs"
type textarea "x"
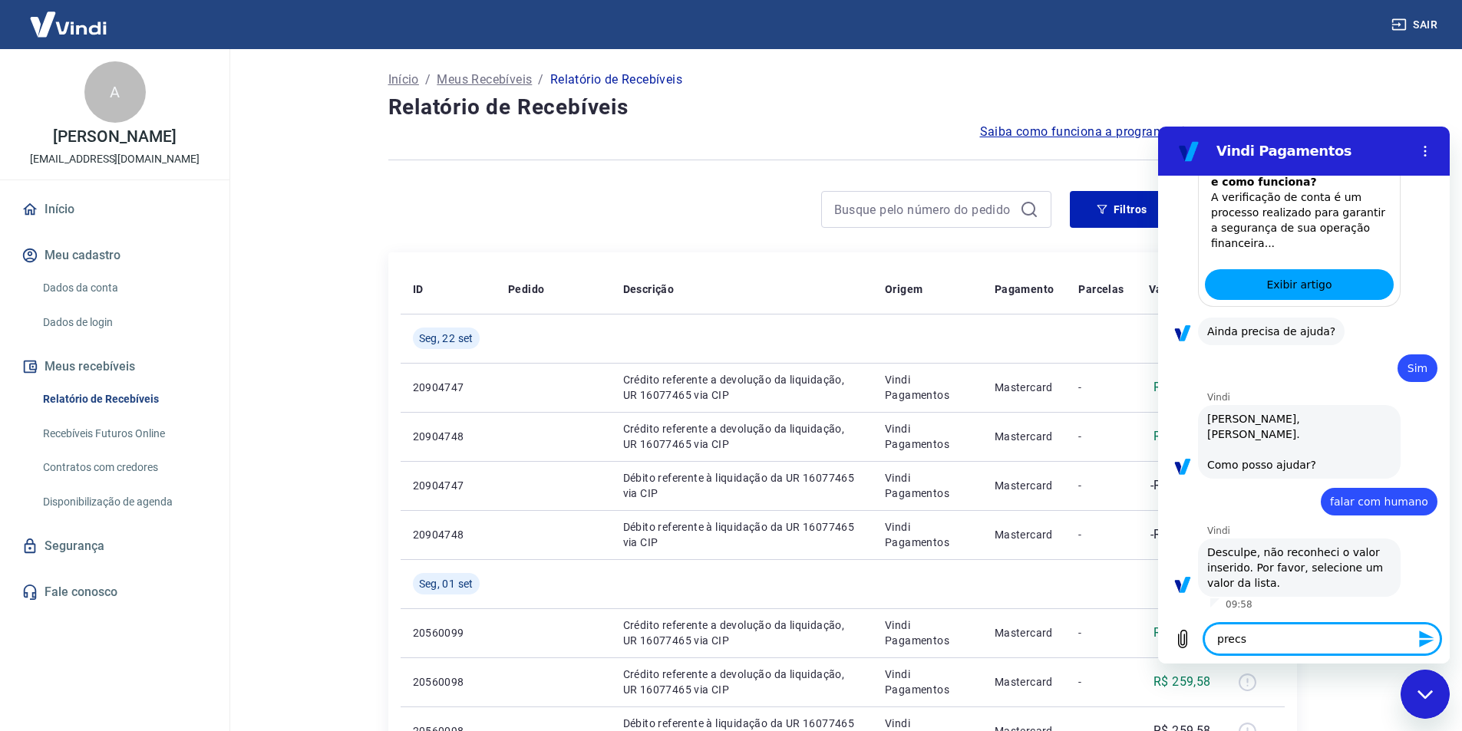
type textarea "precsi"
type textarea "x"
type textarea "precs"
type textarea "x"
type textarea "prec"
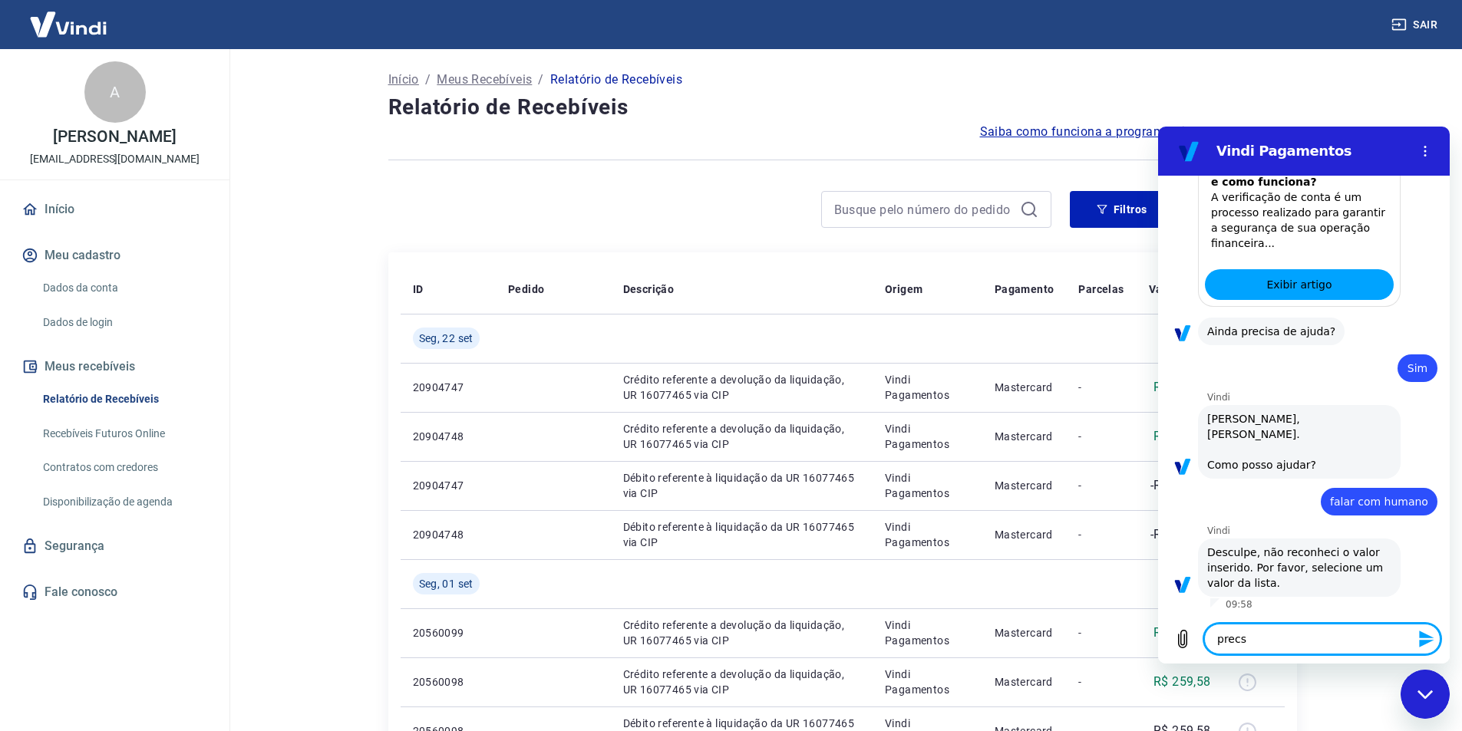
type textarea "x"
type textarea "preci"
type textarea "x"
type textarea "precis"
type textarea "x"
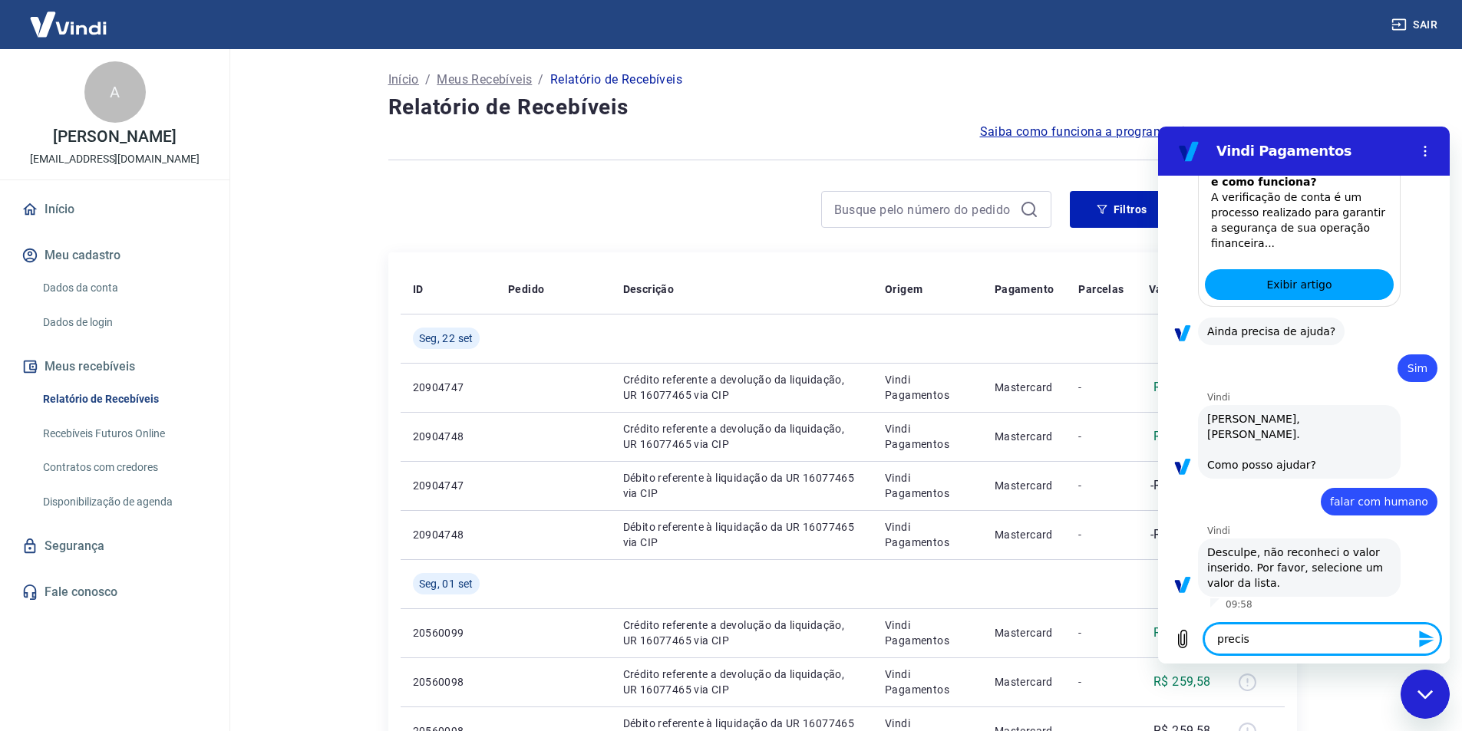
type textarea "preciso"
type textarea "x"
type textarea "preciso"
type textarea "x"
type textarea "preciso d"
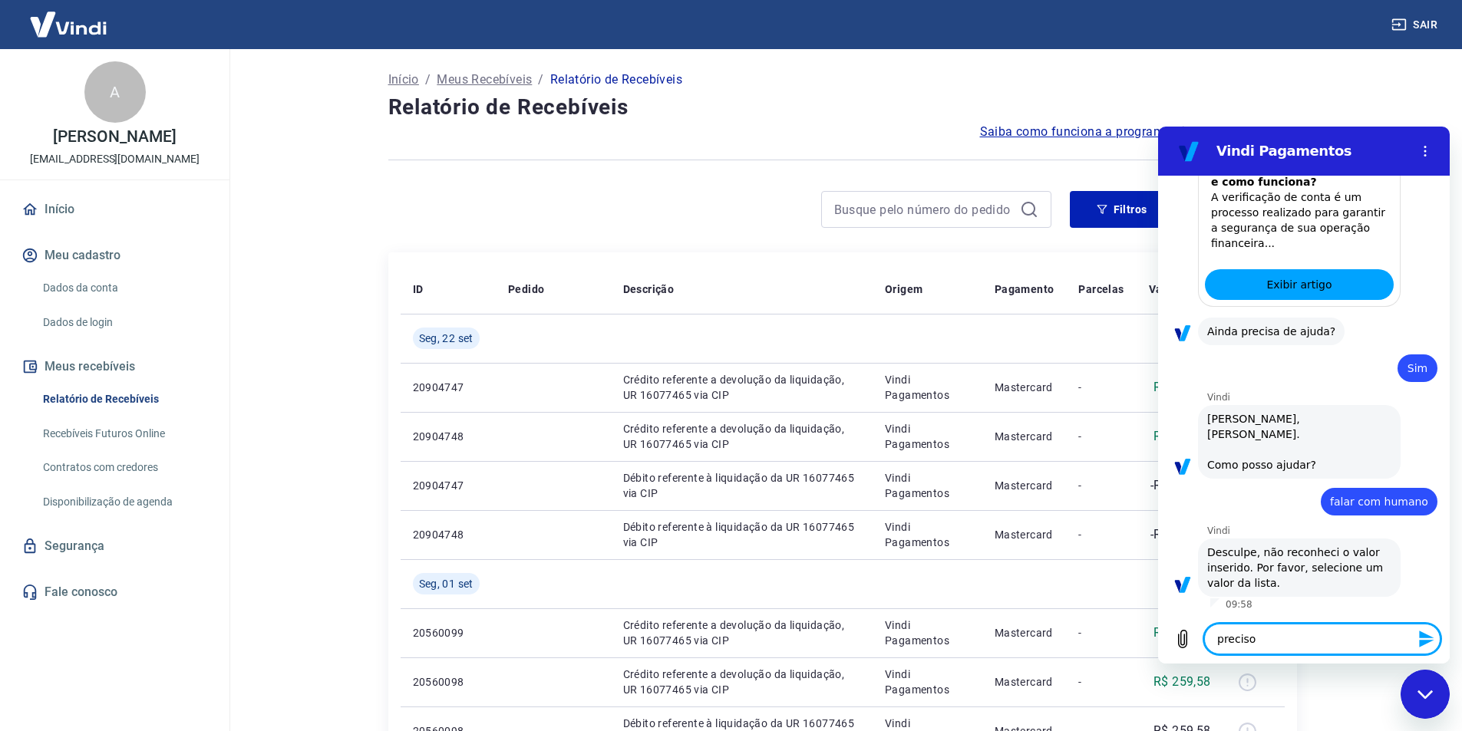
type textarea "x"
type textarea "preciso de"
type textarea "x"
type textarea "preciso de"
type textarea "x"
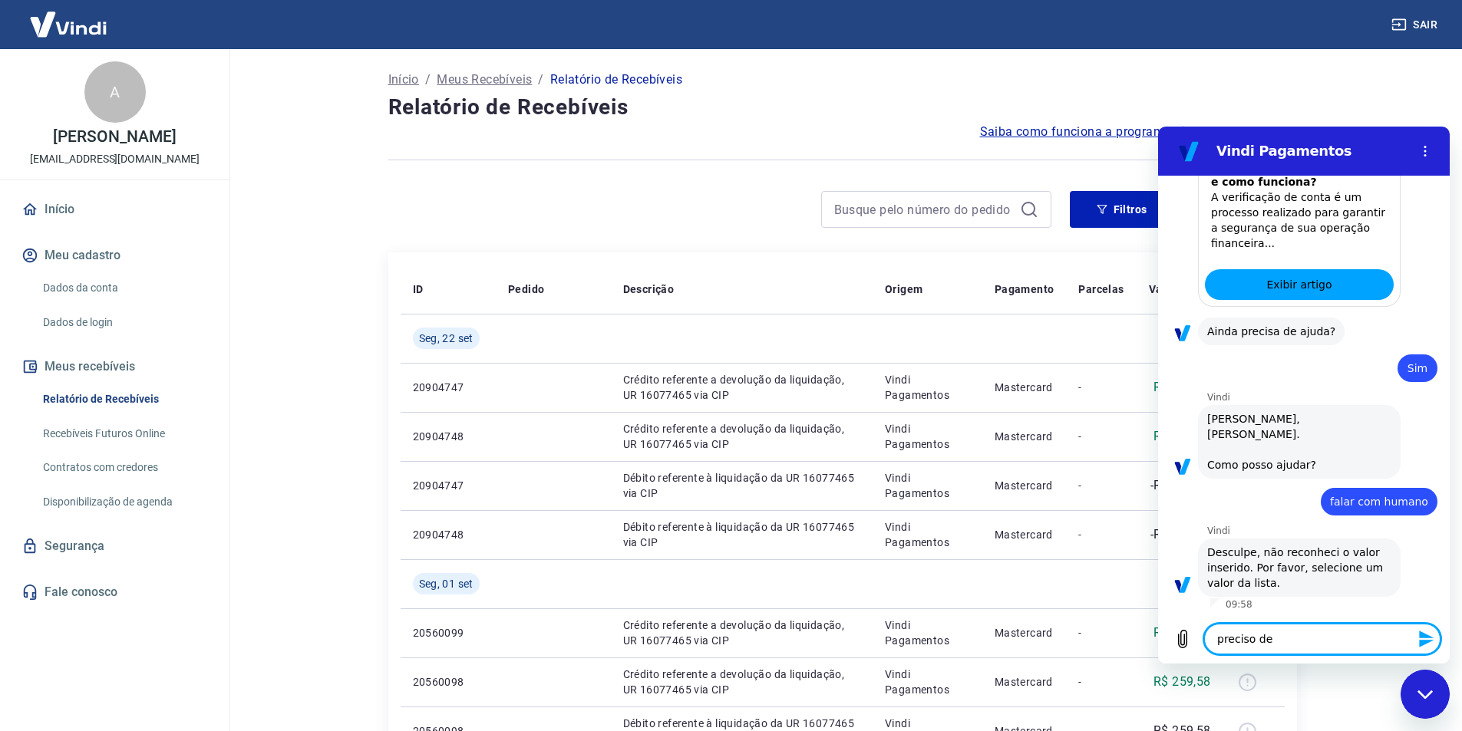
type textarea "preciso de a"
type textarea "x"
type textarea "preciso de aj"
type textarea "x"
type textarea "preciso de aju"
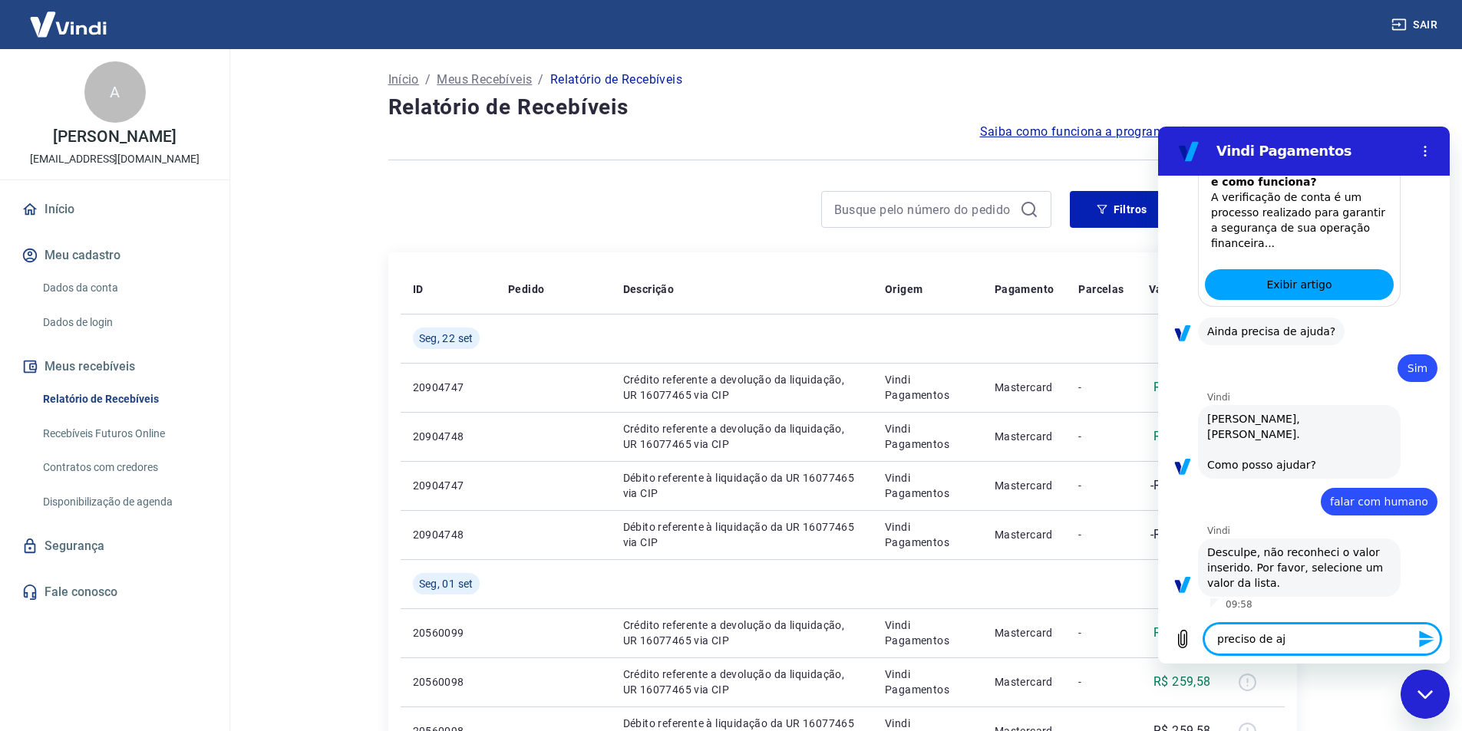
type textarea "x"
type textarea "preciso de ajud"
type textarea "x"
type textarea "preciso de ajuda"
type textarea "x"
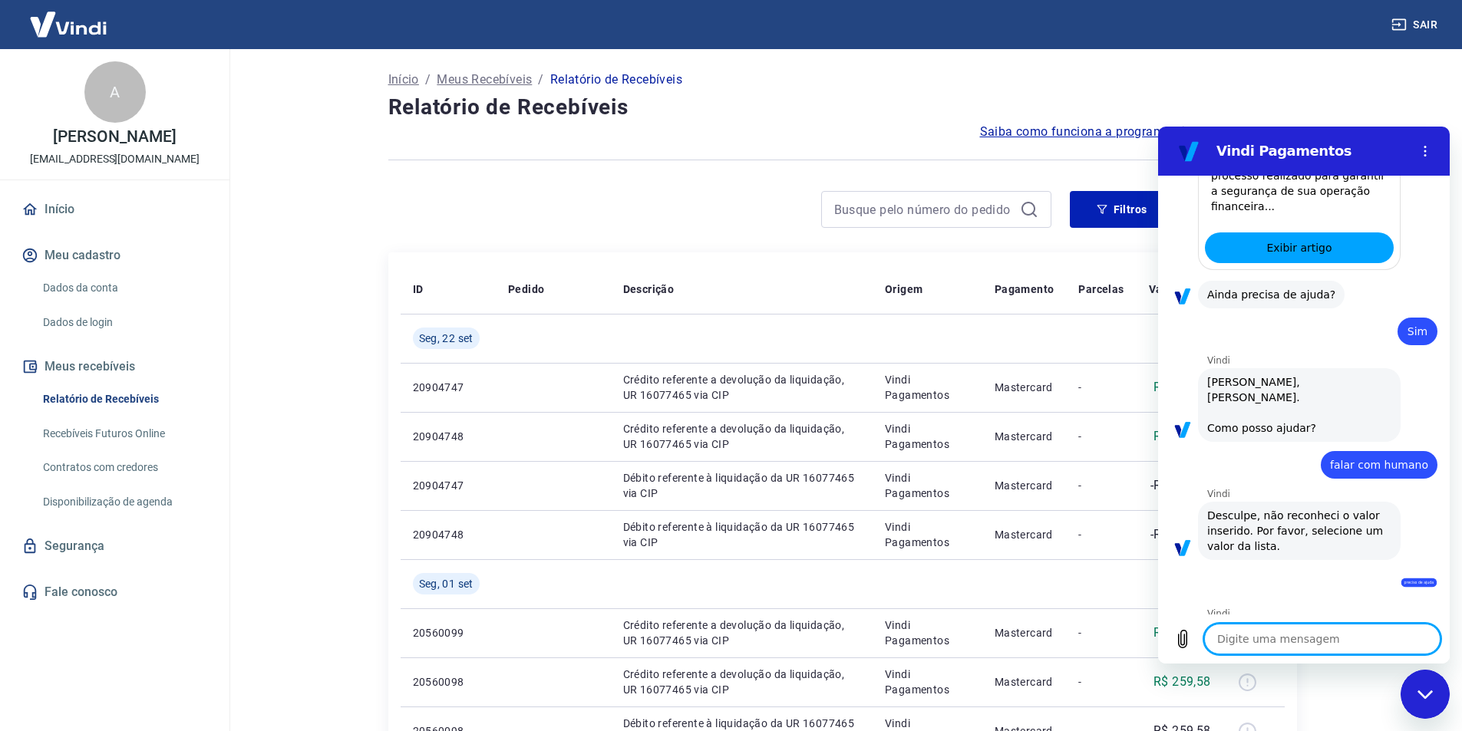
type textarea "x"
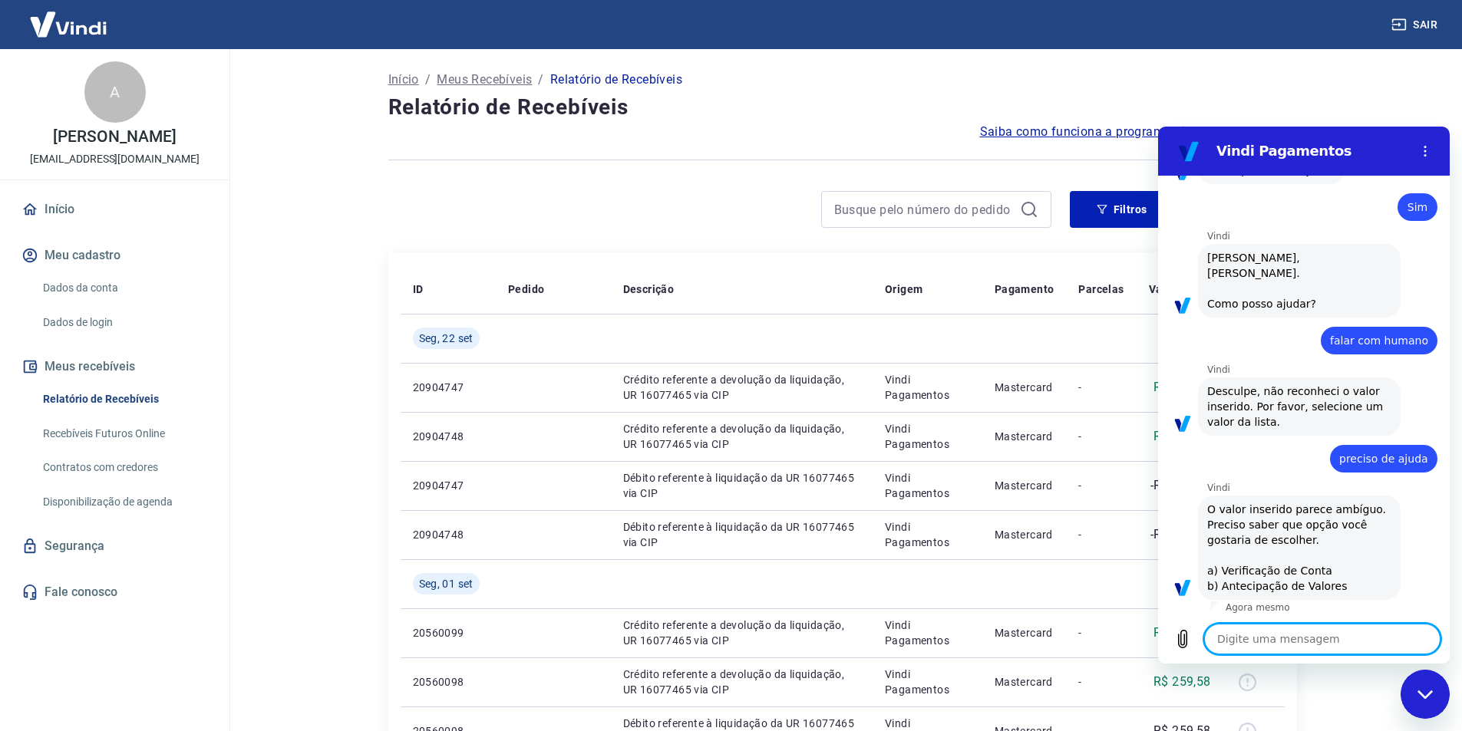
scroll to position [1152, 0]
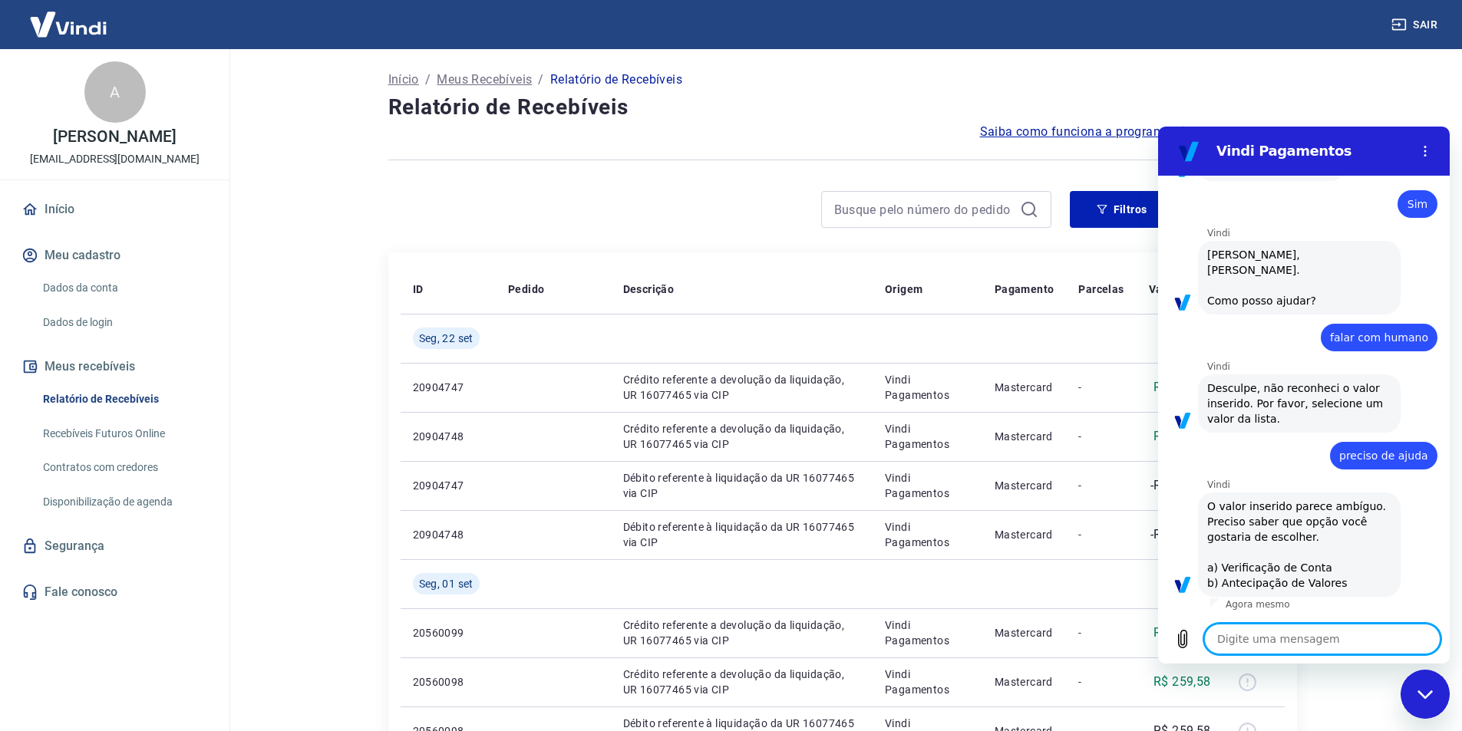
type textarea "a"
type textarea "x"
type textarea "a"
click at [1422, 638] on icon "Enviar mensagem" at bounding box center [1426, 639] width 15 height 17
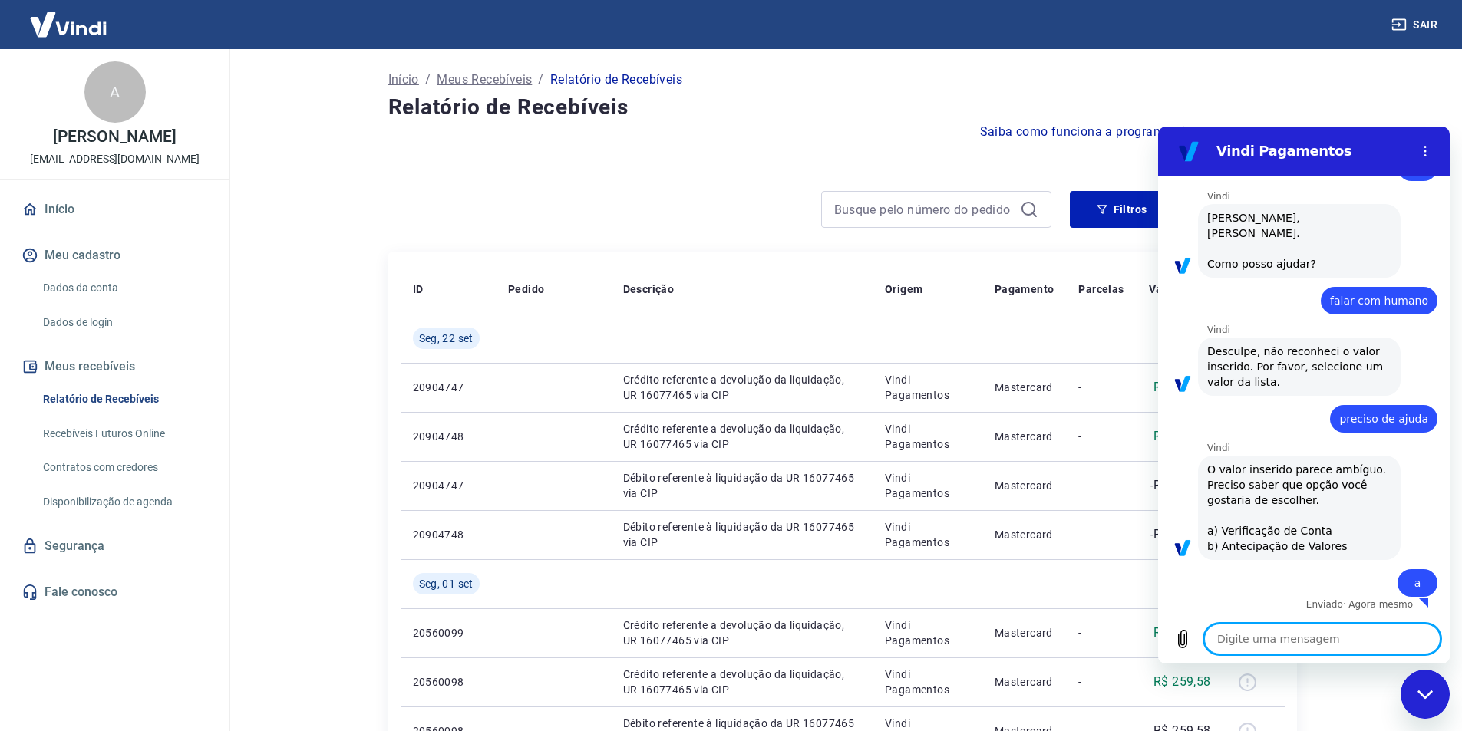
type textarea "x"
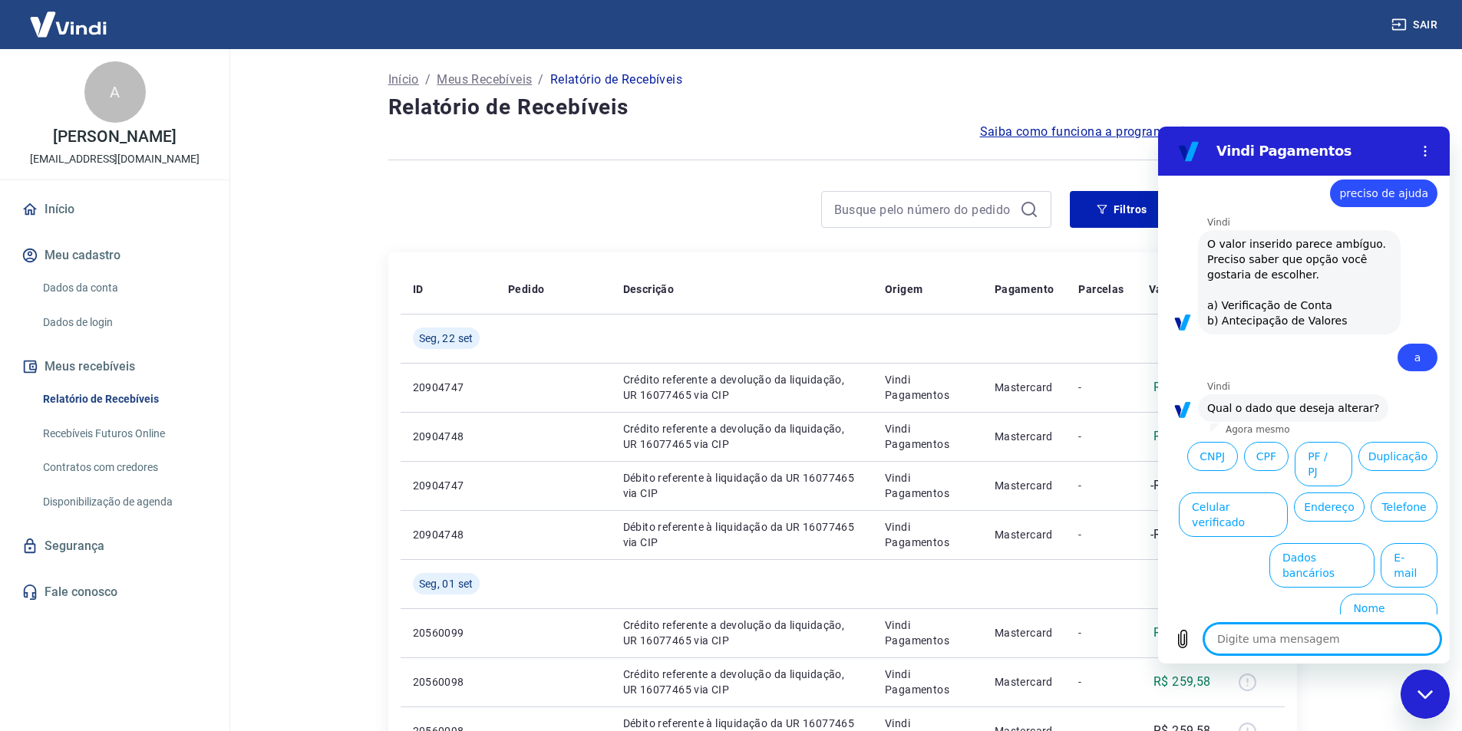
scroll to position [1416, 0]
click at [1272, 636] on textarea at bounding box center [1322, 639] width 236 height 31
type textarea "f"
type textarea "x"
type textarea "fa"
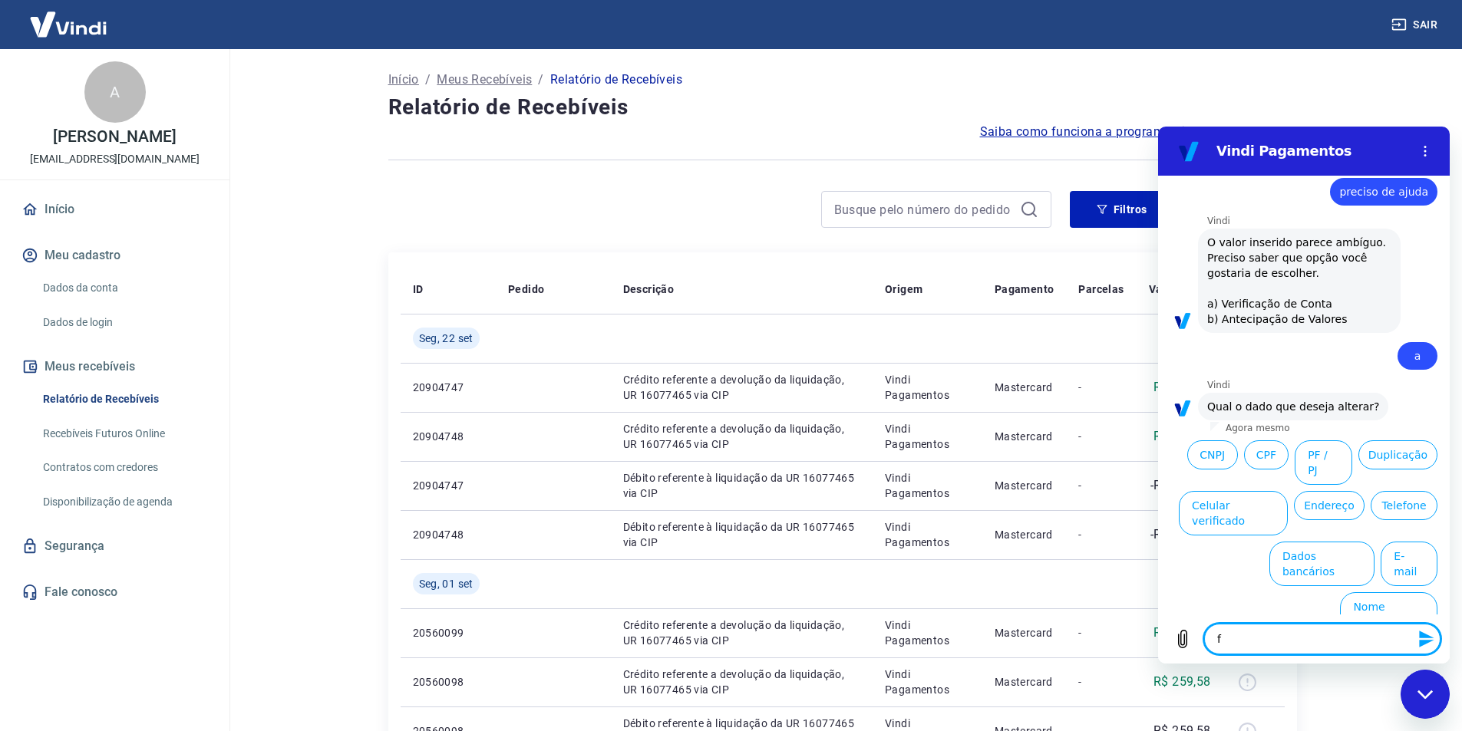
type textarea "x"
type textarea "fal"
type textarea "x"
type textarea "fala"
type textarea "x"
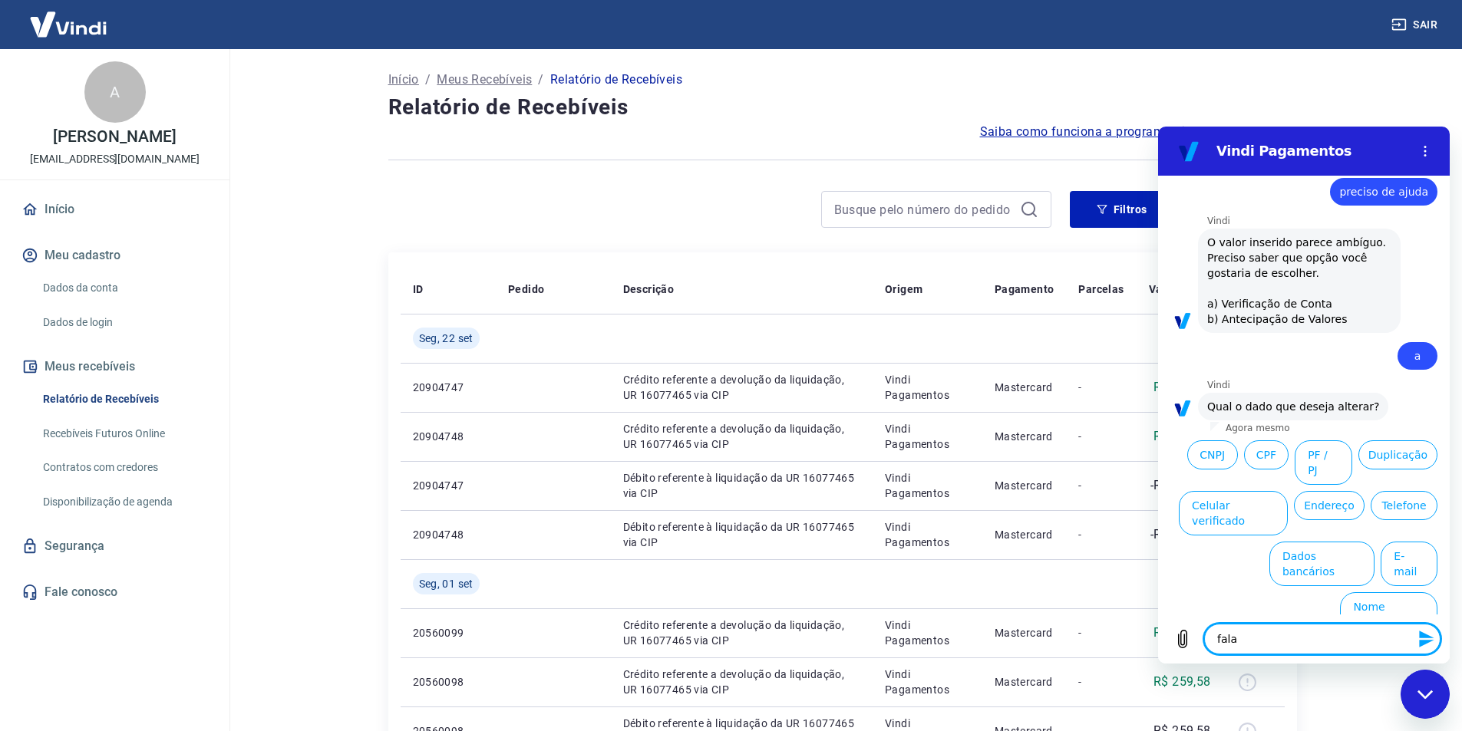
type textarea "falar"
type textarea "x"
type textarea "falar"
type textarea "x"
type textarea "falar c"
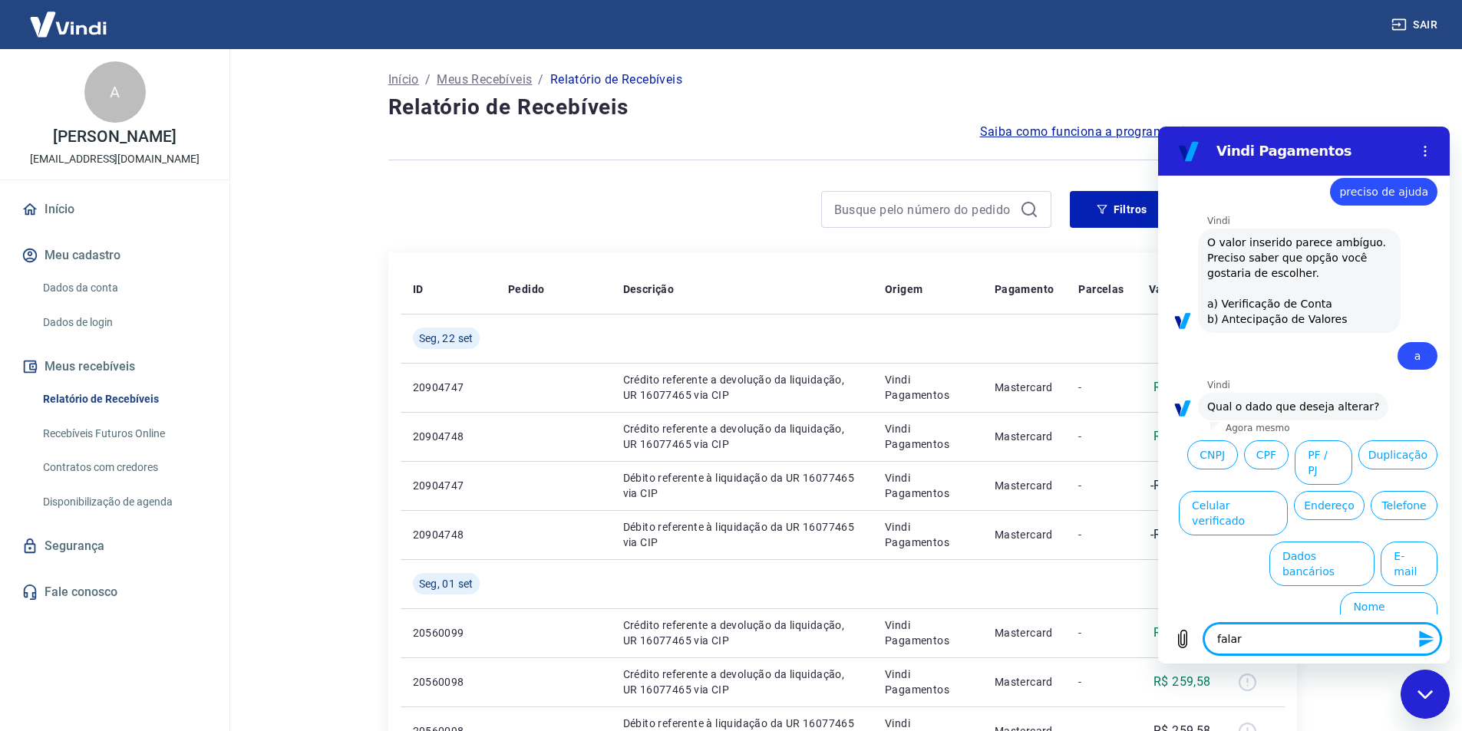
type textarea "x"
type textarea "falar co"
type textarea "x"
type textarea "falar com"
type textarea "x"
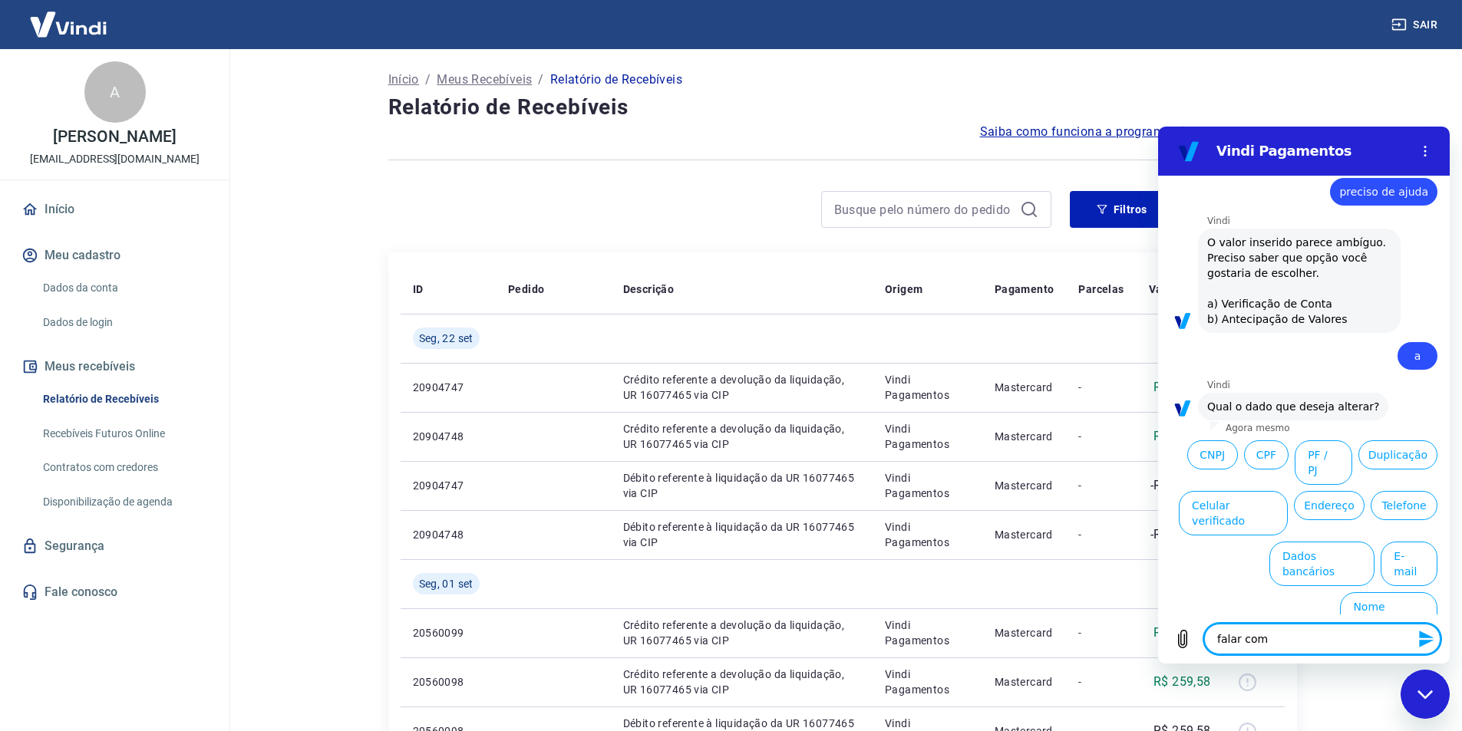
type textarea "falar com"
type textarea "x"
type textarea "falar com h"
type textarea "x"
type textarea "falar com hu"
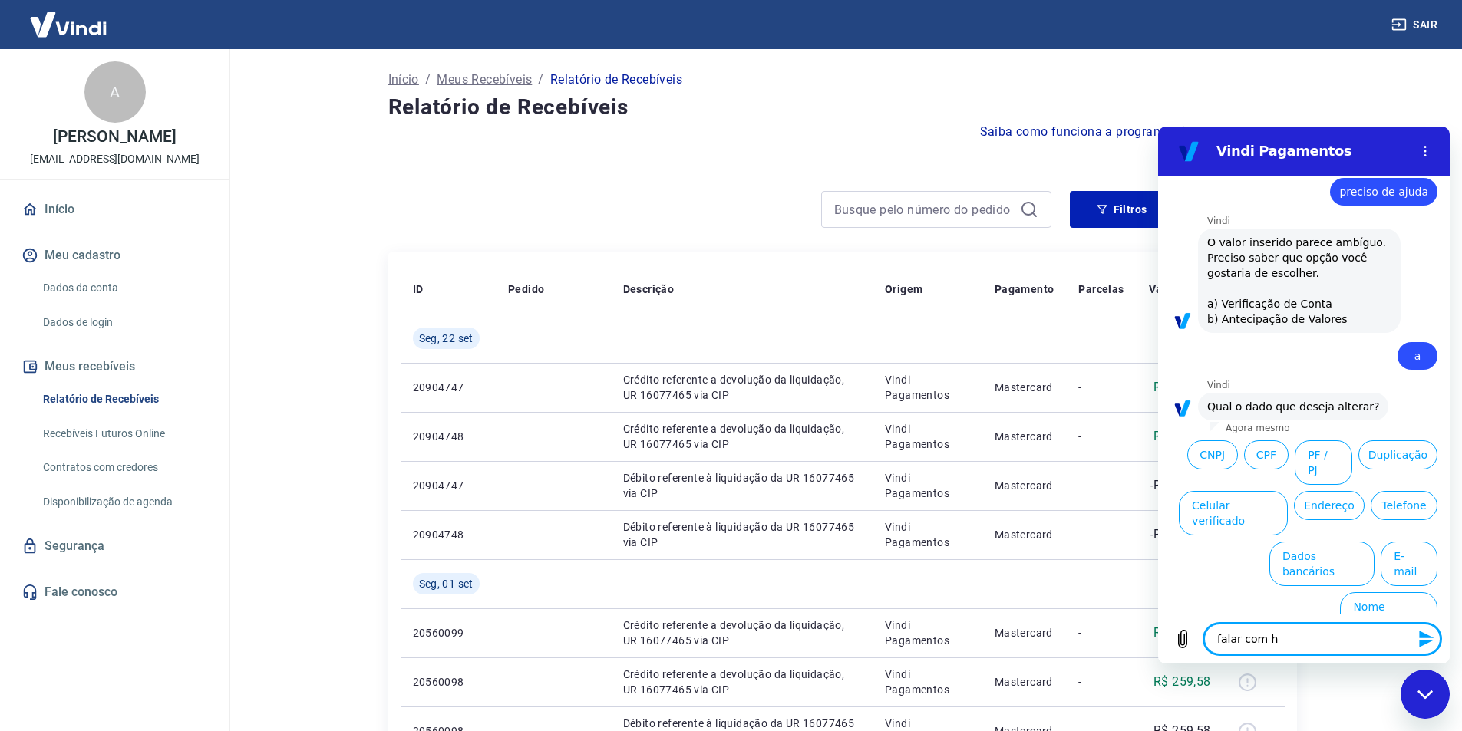
type textarea "x"
type textarea "falar com hum"
type textarea "x"
type textarea "falar com huma"
type textarea "x"
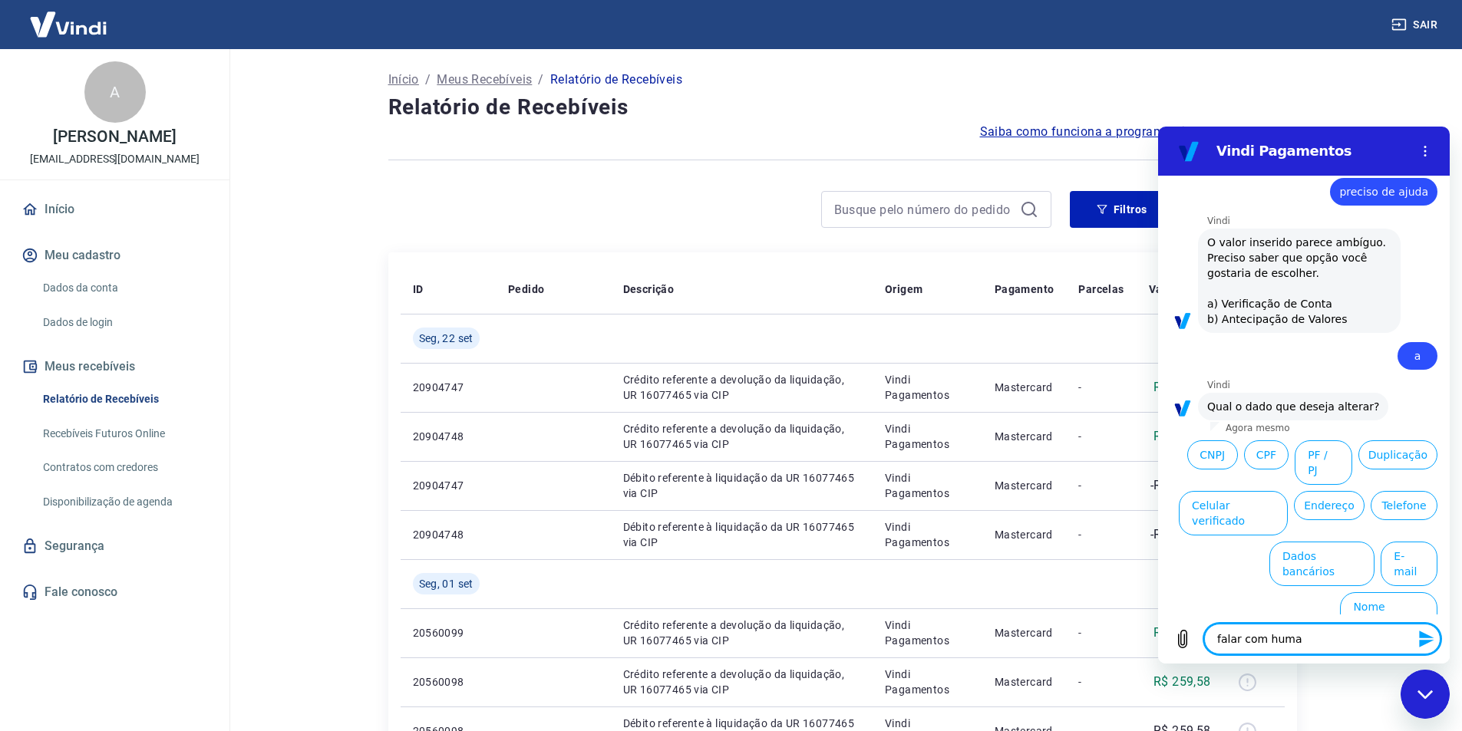
type textarea "falar com human"
type textarea "x"
type textarea "falar com humano"
type textarea "x"
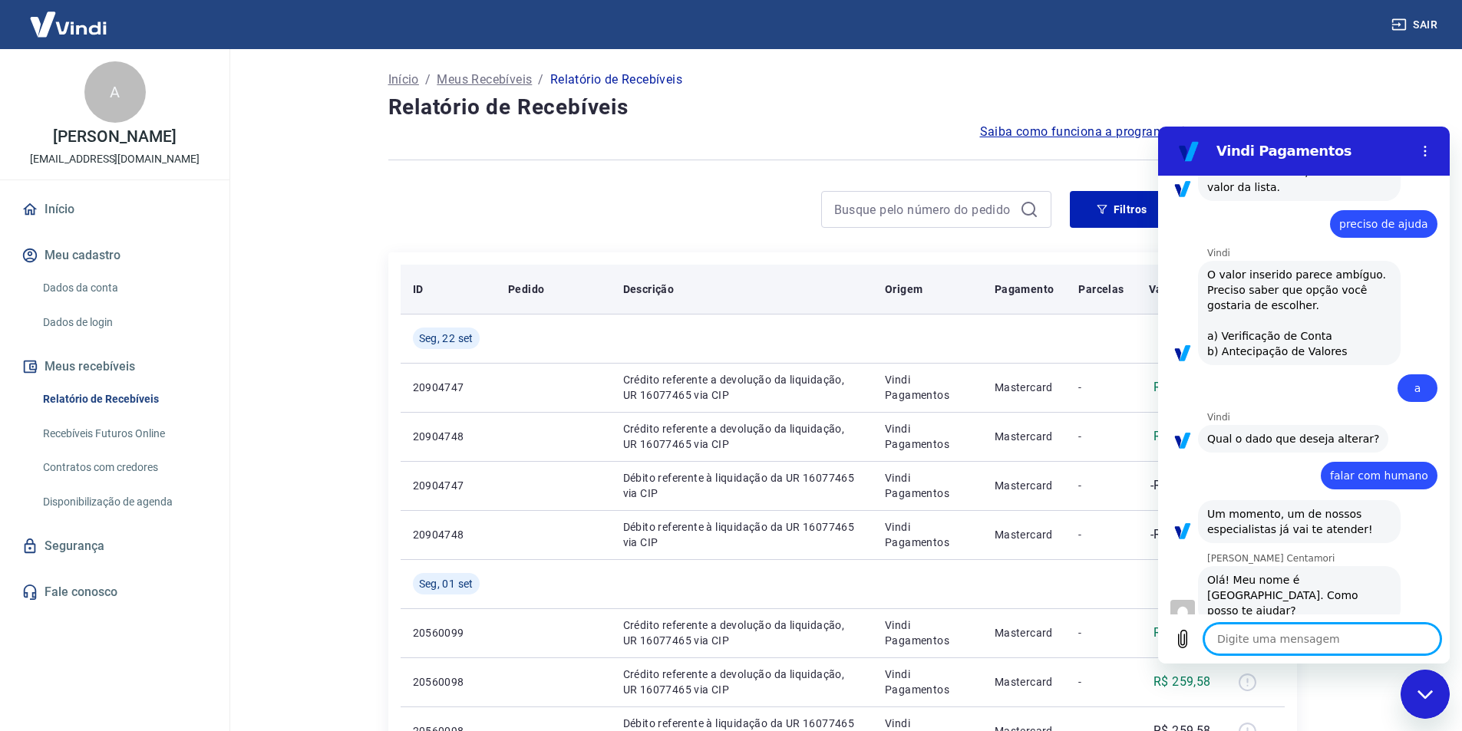
scroll to position [1396, 0]
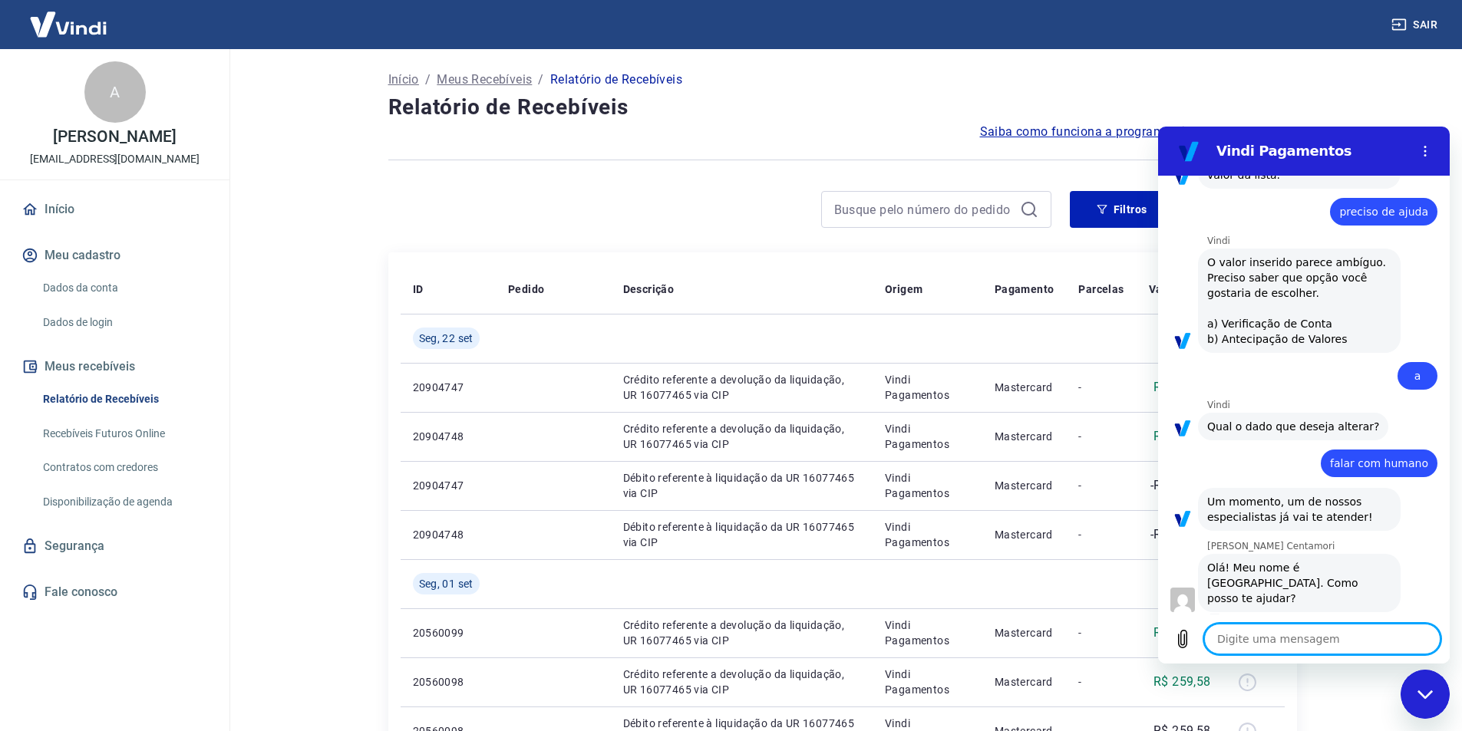
type textarea "x"
type textarea "b"
type textarea "x"
type textarea "bo"
type textarea "x"
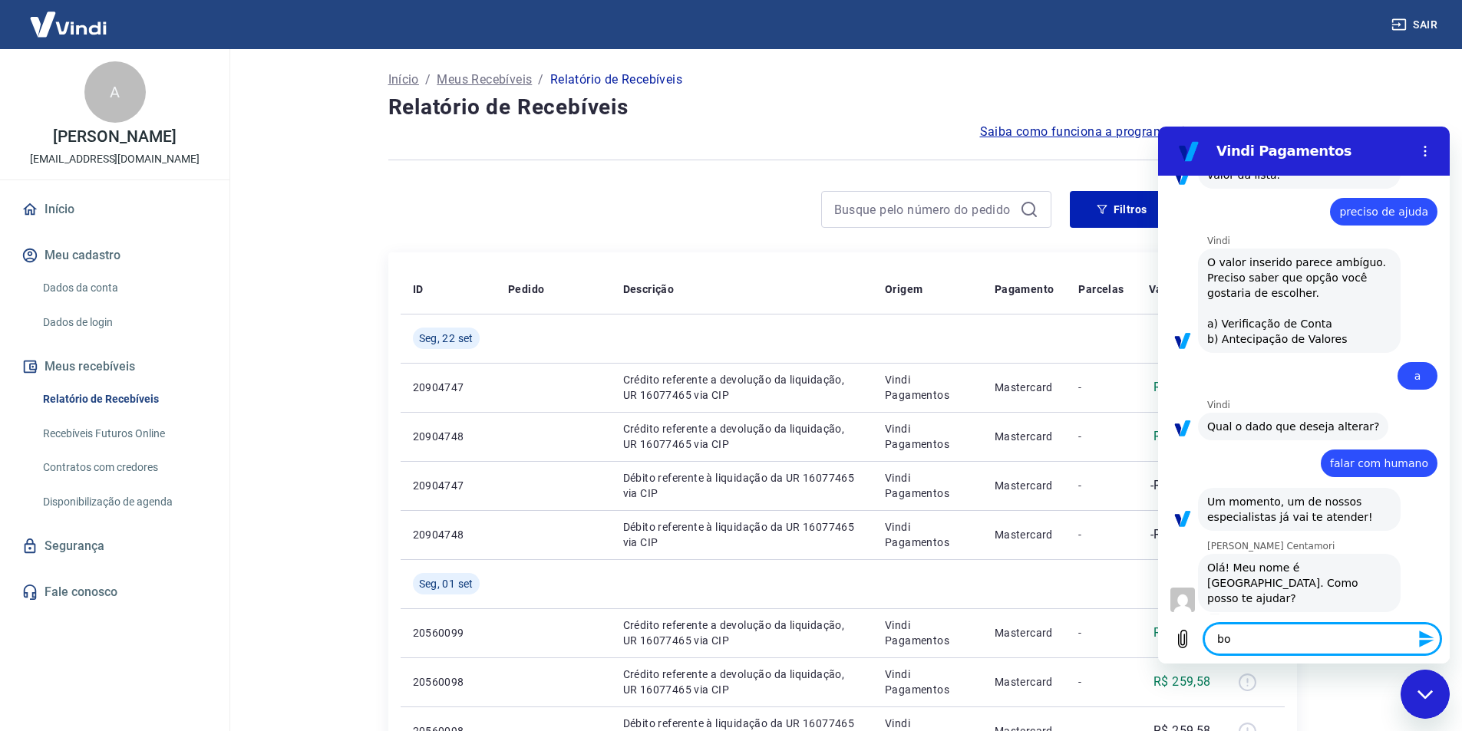
type textarea "bom"
type textarea "x"
type textarea "bom"
type textarea "x"
type textarea "bom d"
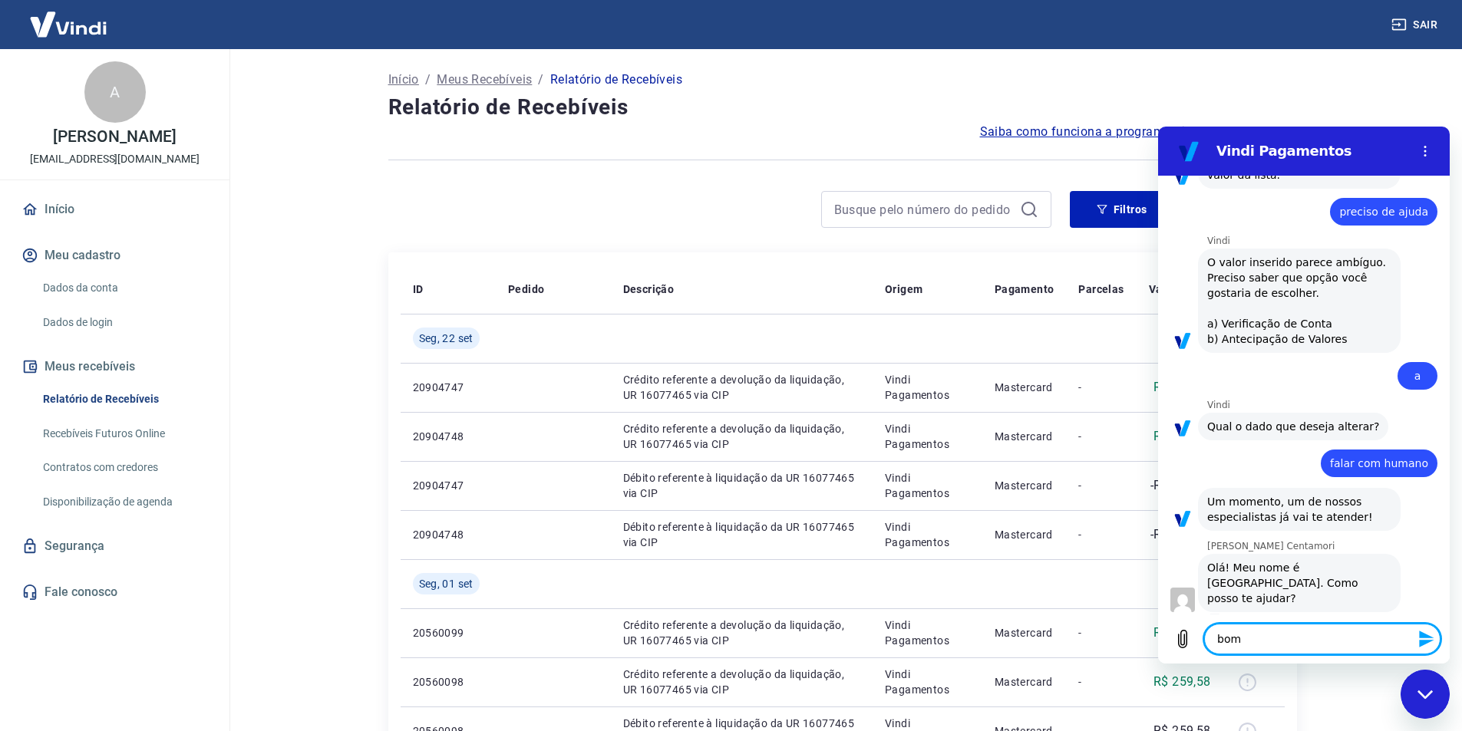
type textarea "x"
type textarea "bom di"
type textarea "x"
type textarea "bom dia"
type textarea "x"
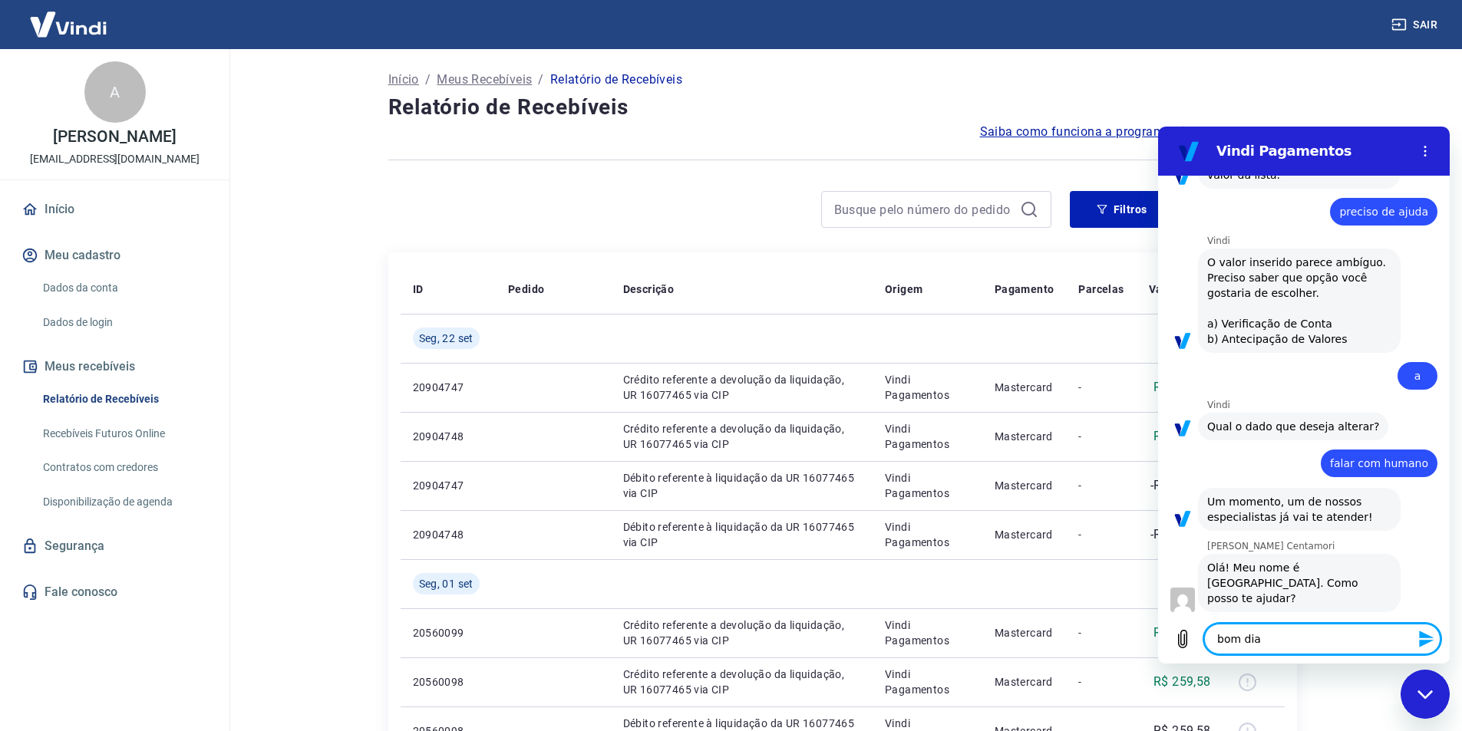
type textarea "bom dia"
type textarea "x"
type textarea "bom dia m"
type textarea "x"
type textarea "bom dia ma"
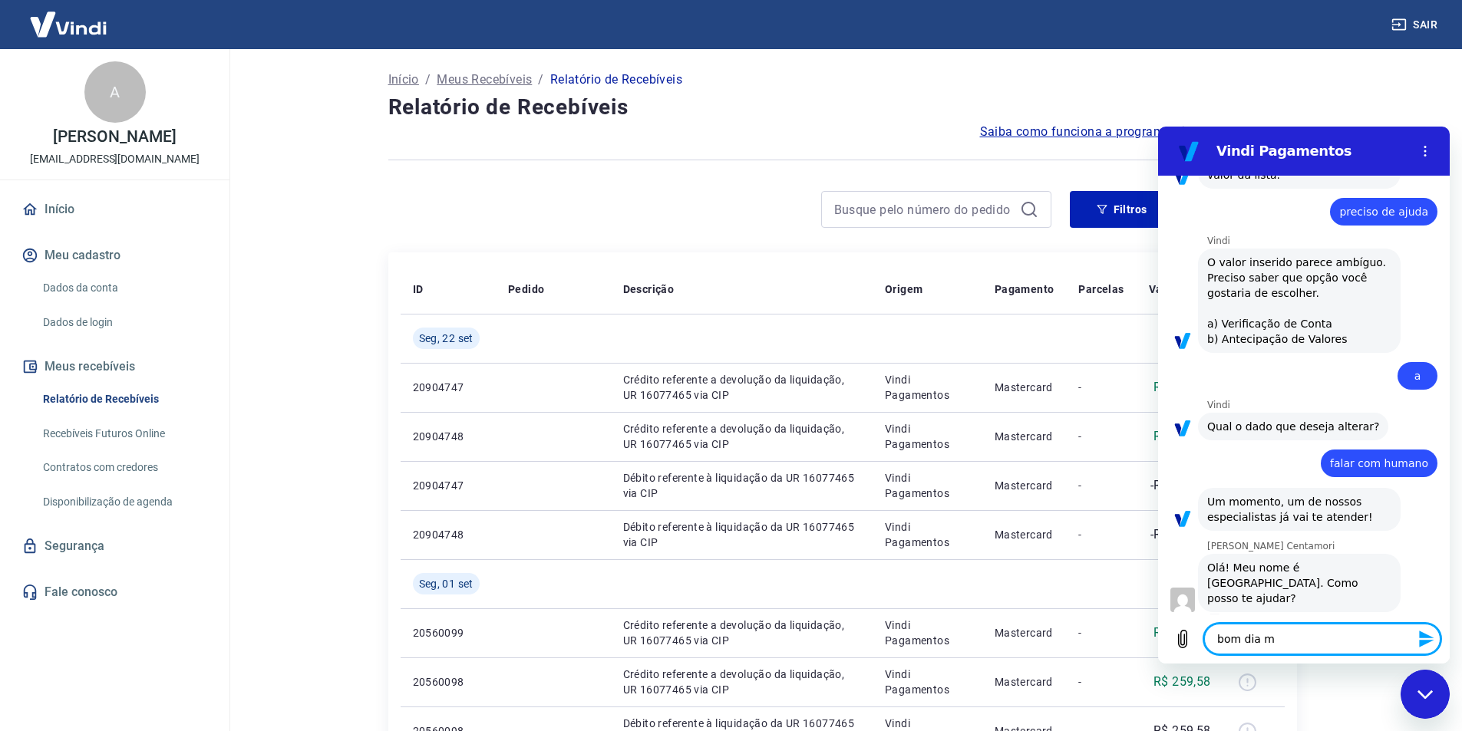
type textarea "x"
type textarea "bom dia mar"
type textarea "x"
type textarea "bom dia mari"
type textarea "x"
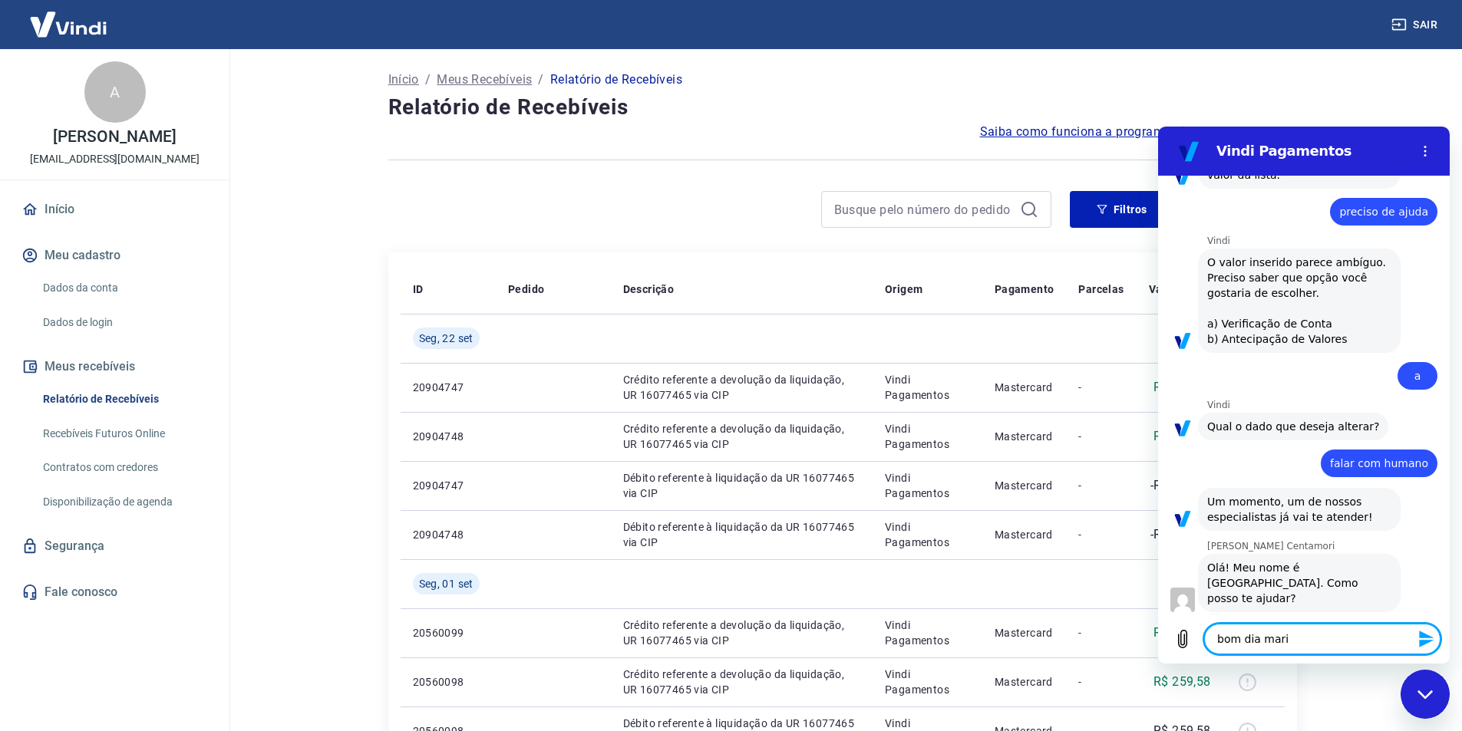
type textarea "bom dia maria"
type textarea "x"
type textarea "bom dia marian"
type textarea "x"
type textarea "bom dia mariana"
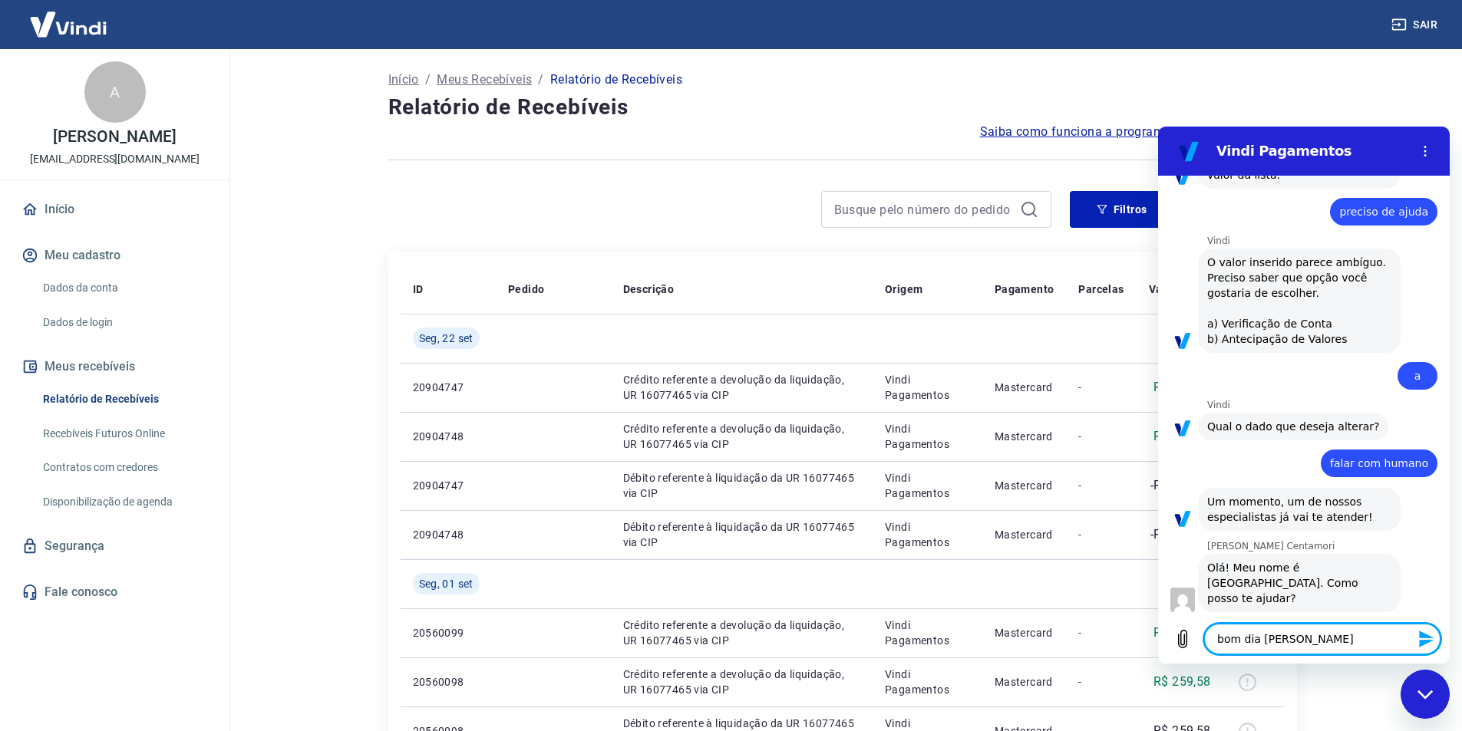
type textarea "x"
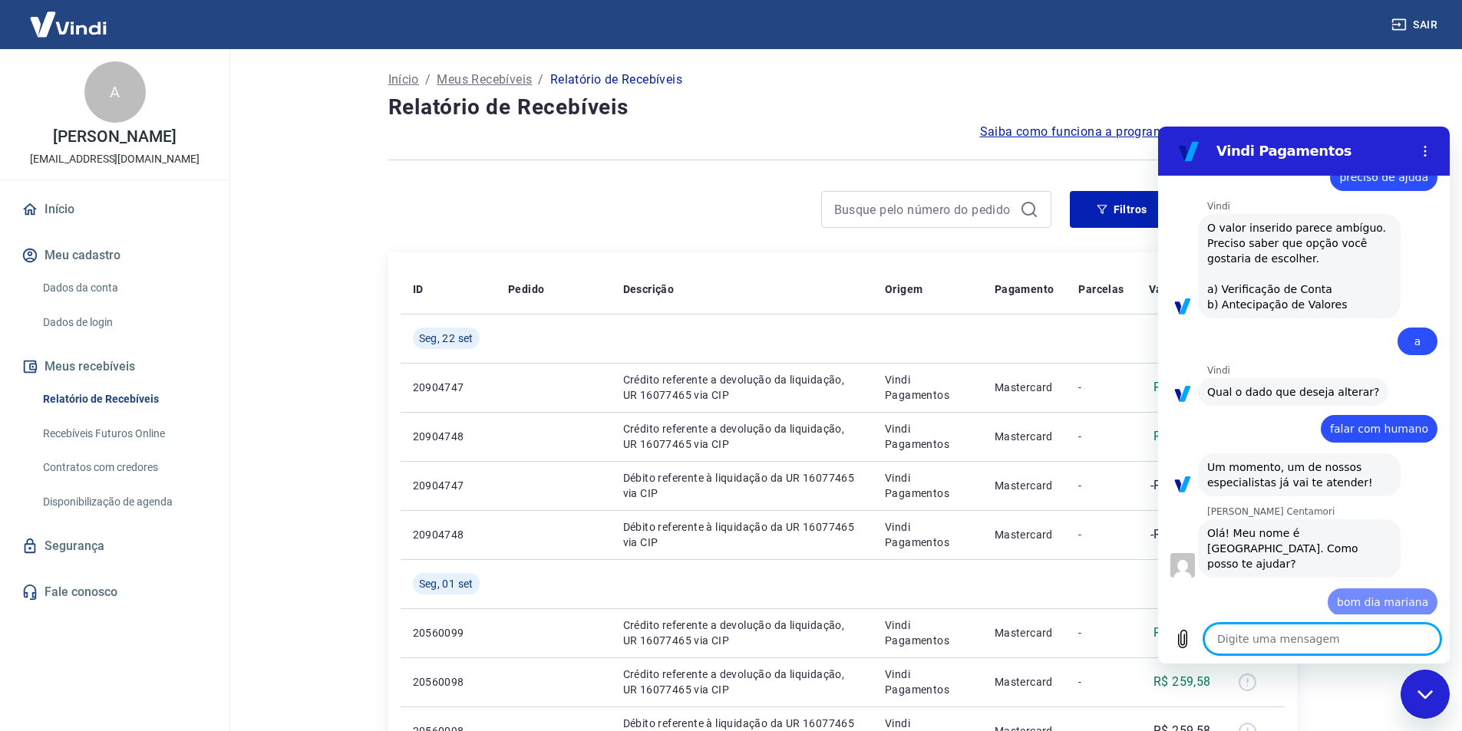
type textarea "x"
type textarea "e"
type textarea "x"
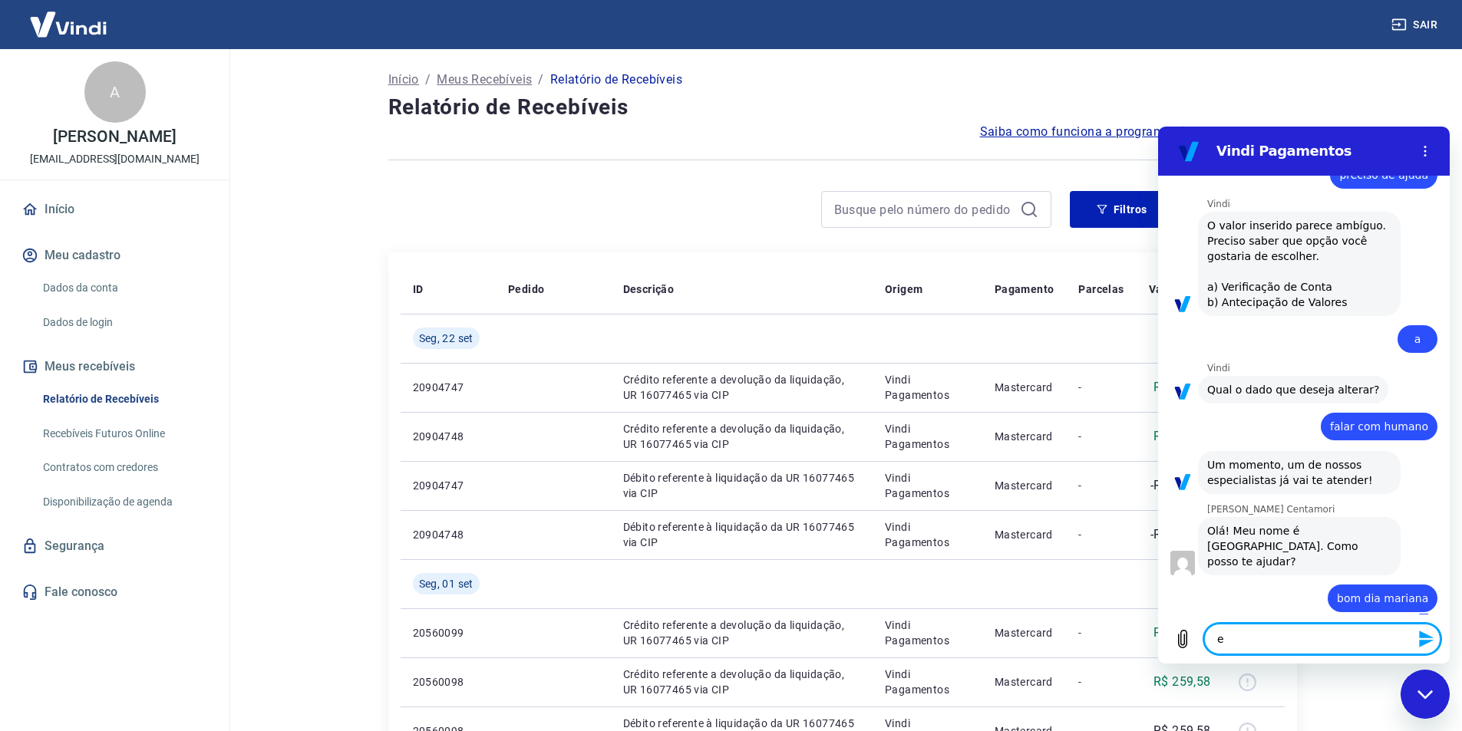
type textarea "es"
type textarea "x"
type textarea "est"
type textarea "x"
type textarea "esto"
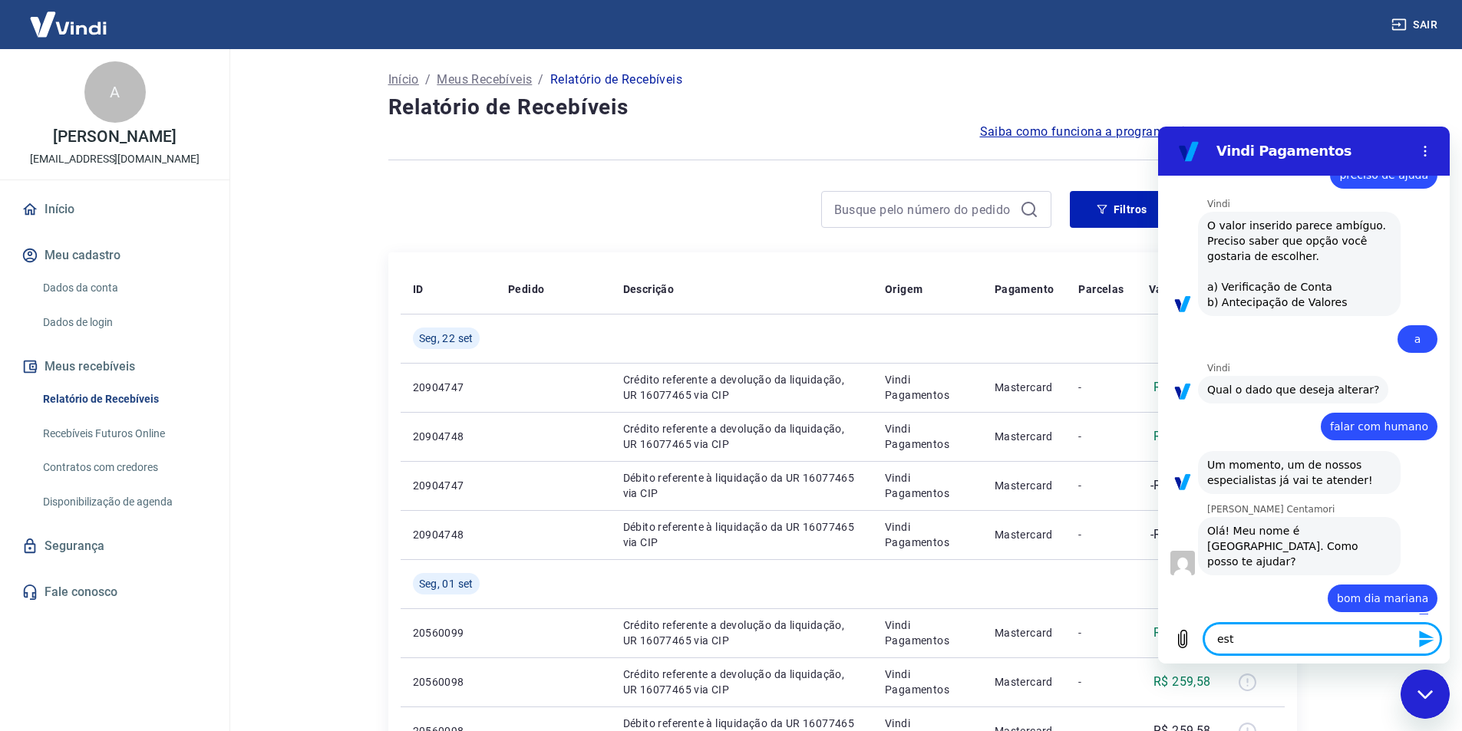
type textarea "x"
type textarea "estou"
type textarea "x"
type textarea "estou"
type textarea "x"
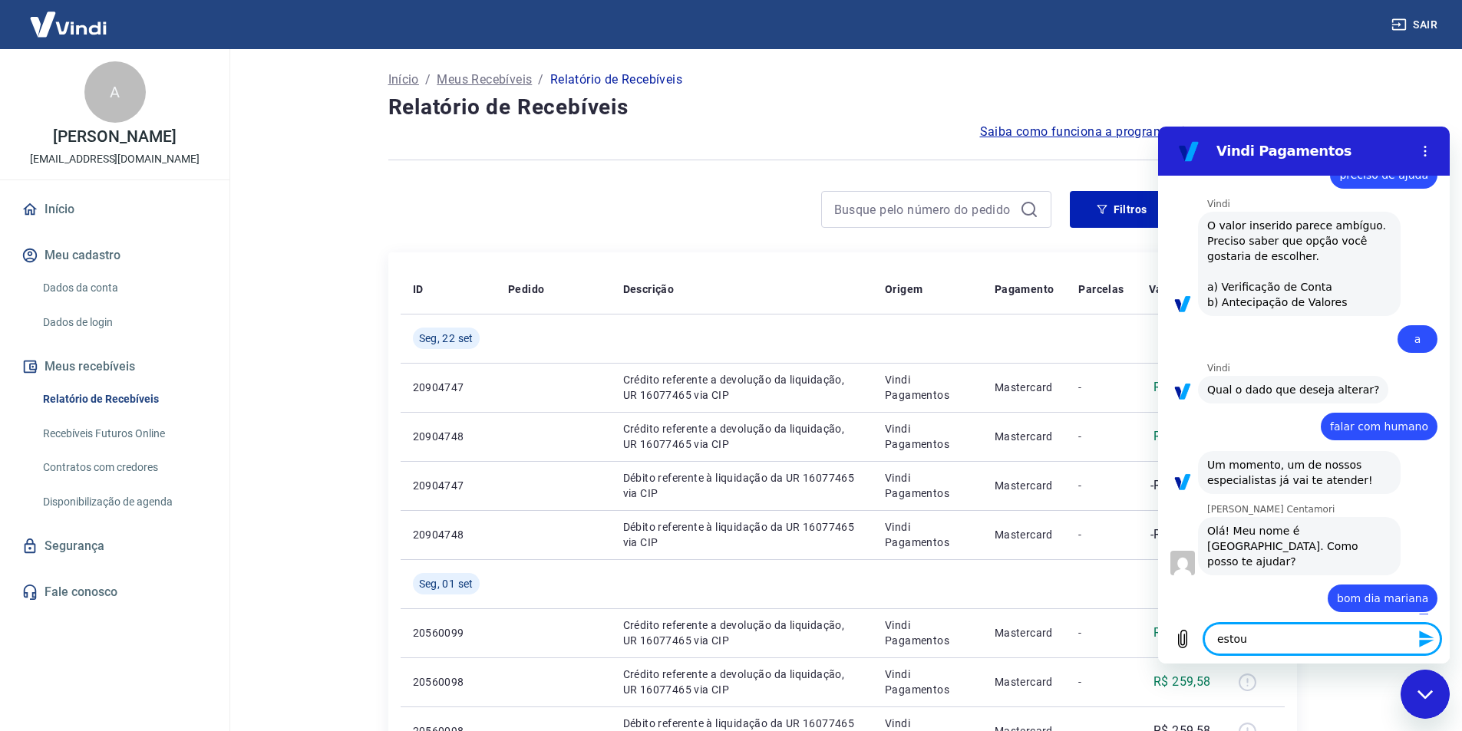
type textarea "estou c"
type textarea "x"
type textarea "estou co"
type textarea "x"
type textarea "estou com"
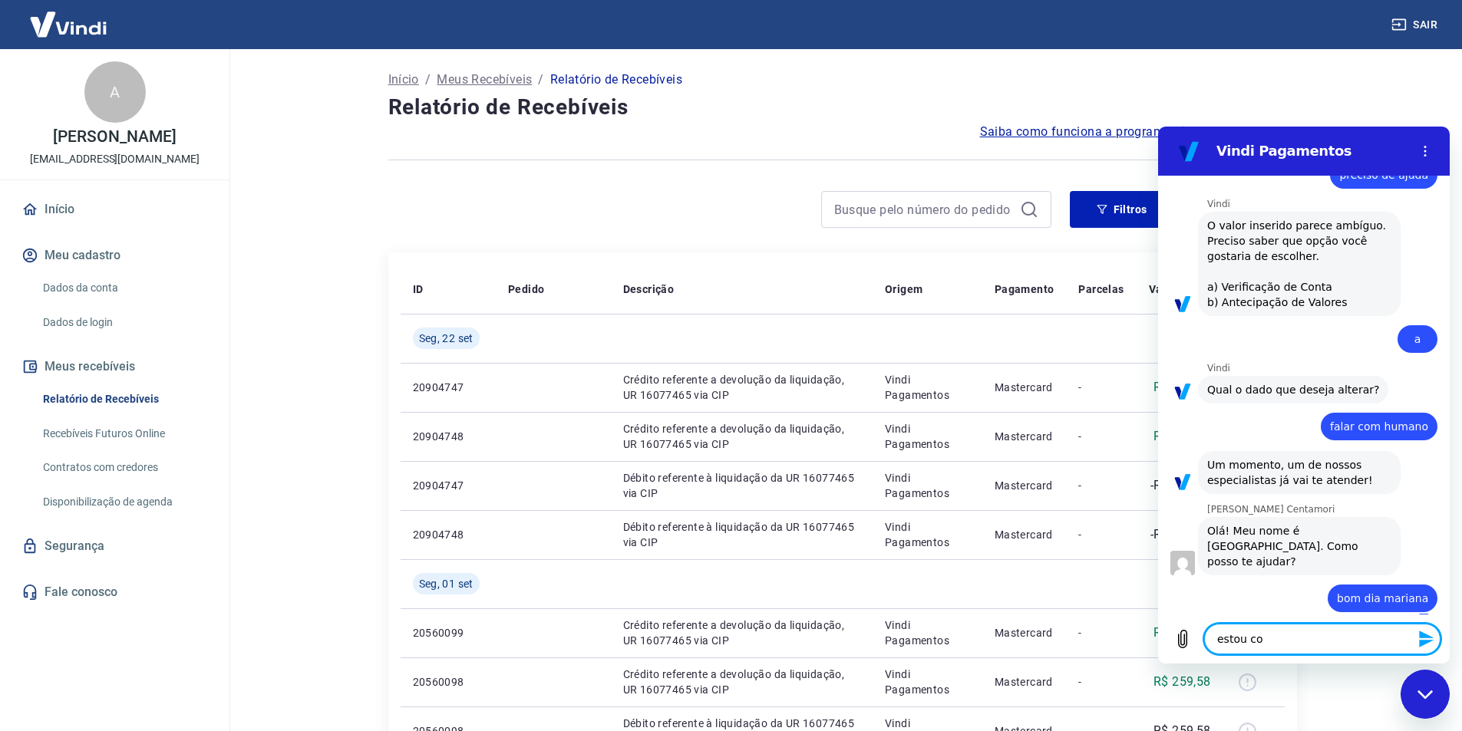
type textarea "x"
type textarea "estou com"
type textarea "x"
type textarea "estou com p"
type textarea "x"
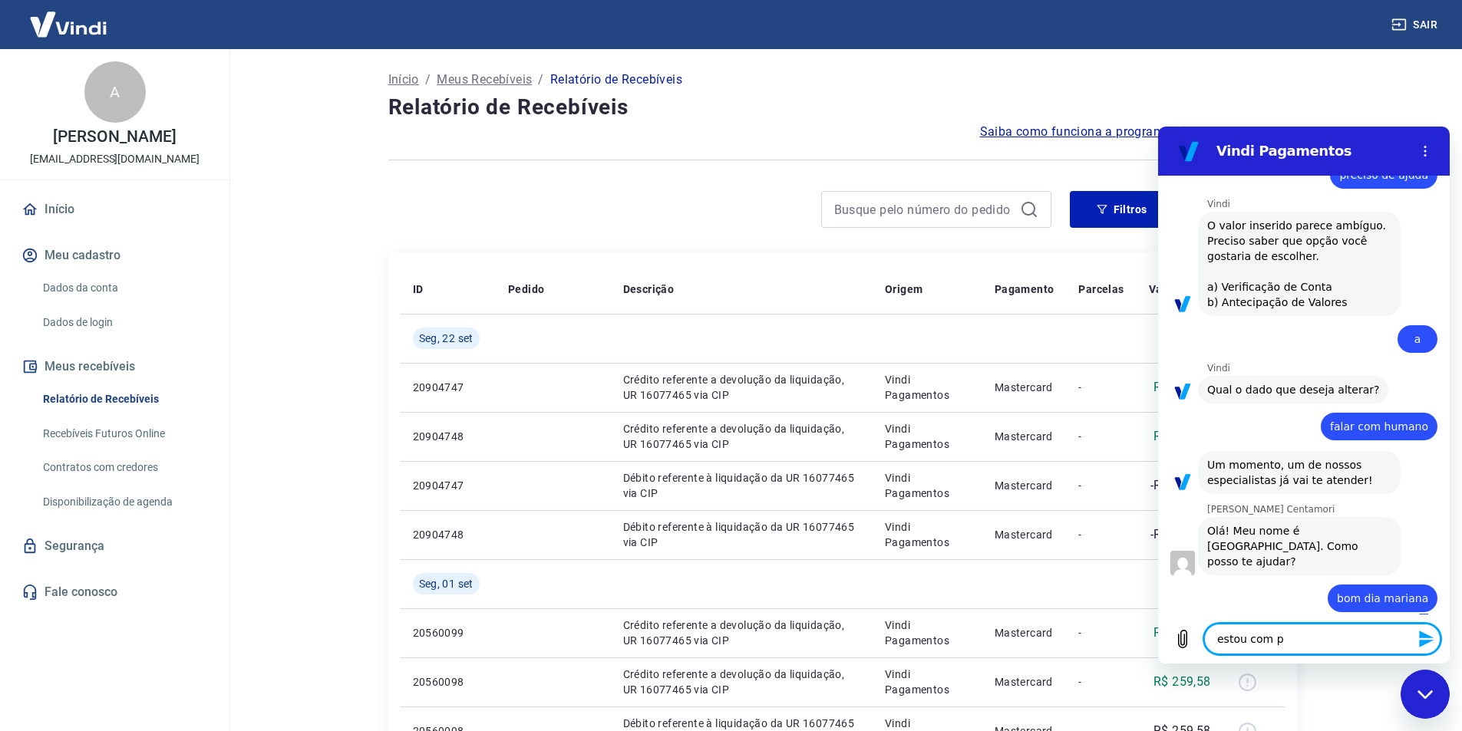
type textarea "estou com pr"
type textarea "x"
type textarea "estou com pro"
type textarea "x"
type textarea "estou com prob"
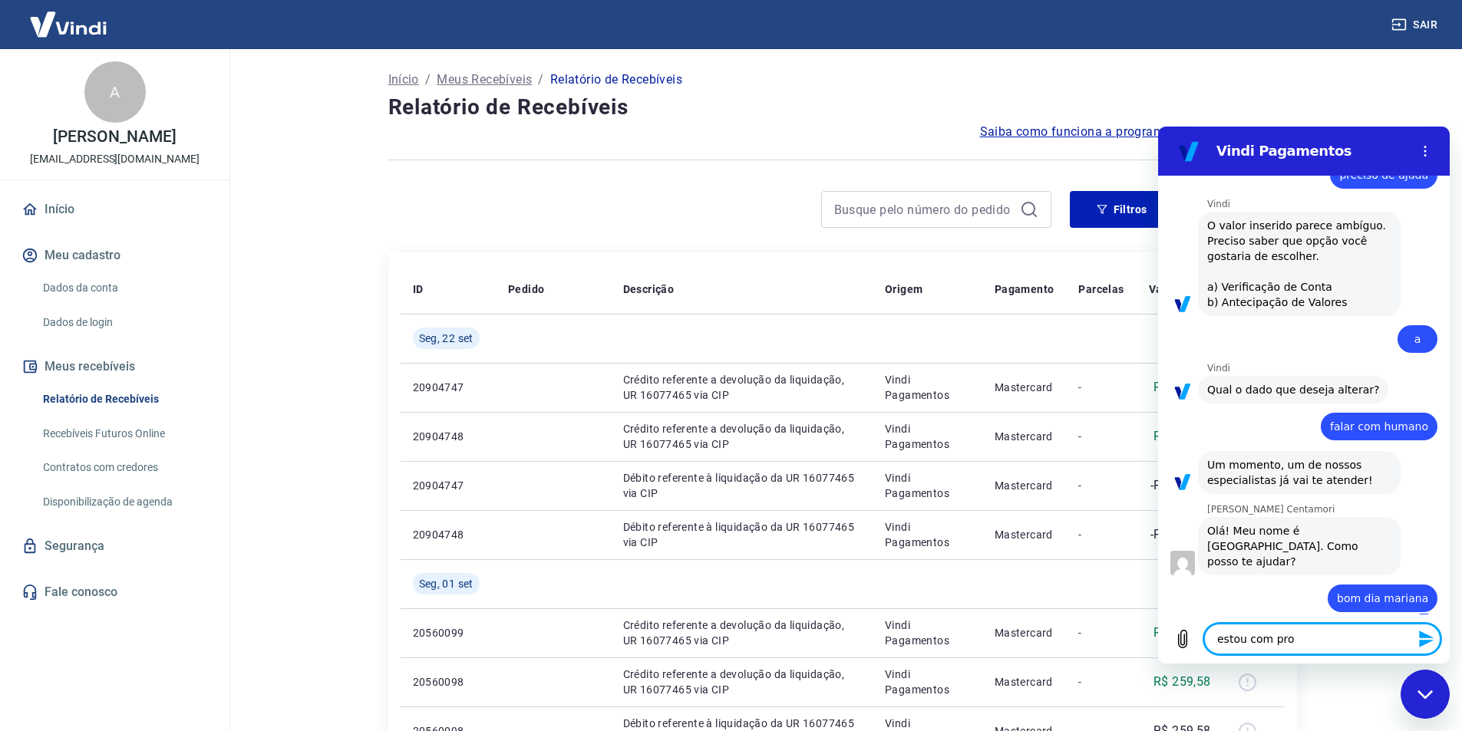
type textarea "x"
type textarea "estou com probl"
type textarea "x"
type textarea "estou com proble"
type textarea "x"
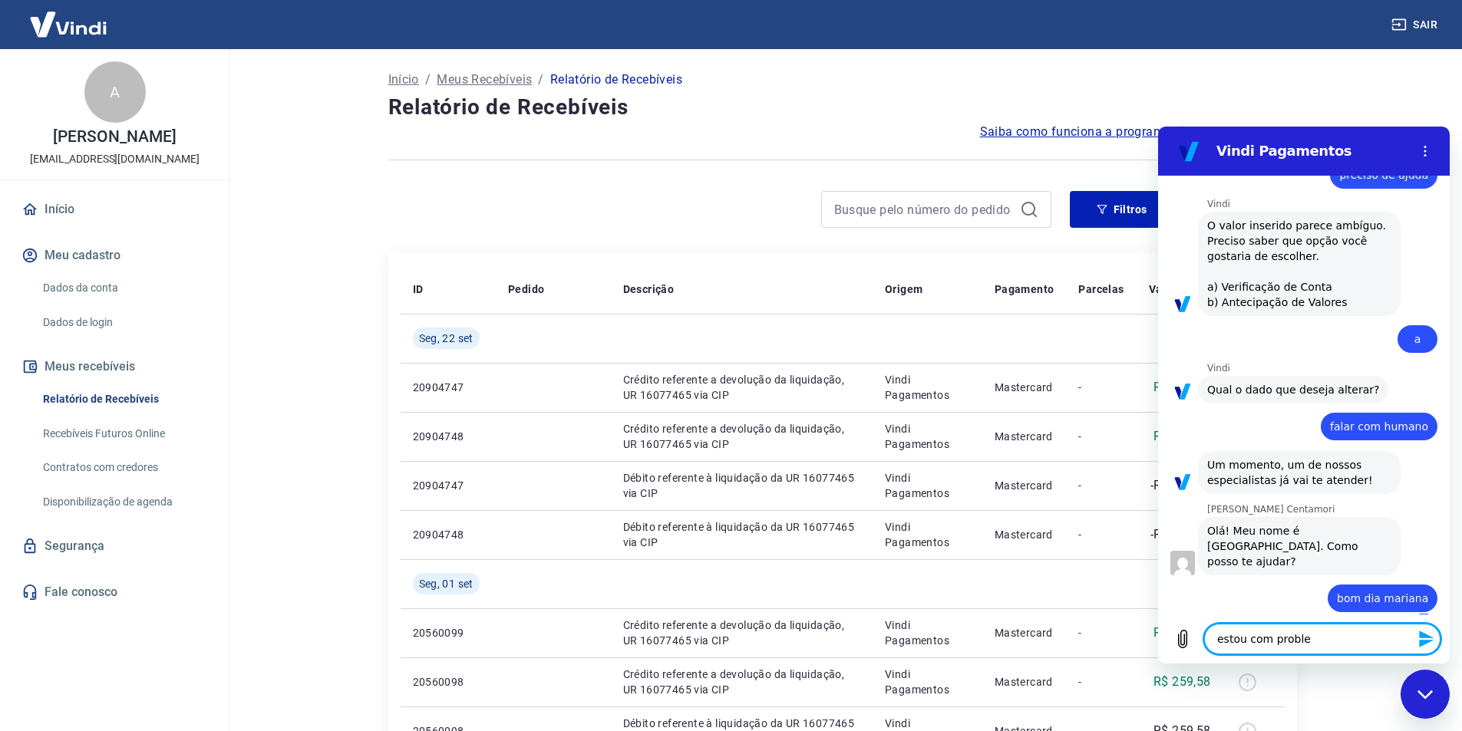
type textarea "estou com problem"
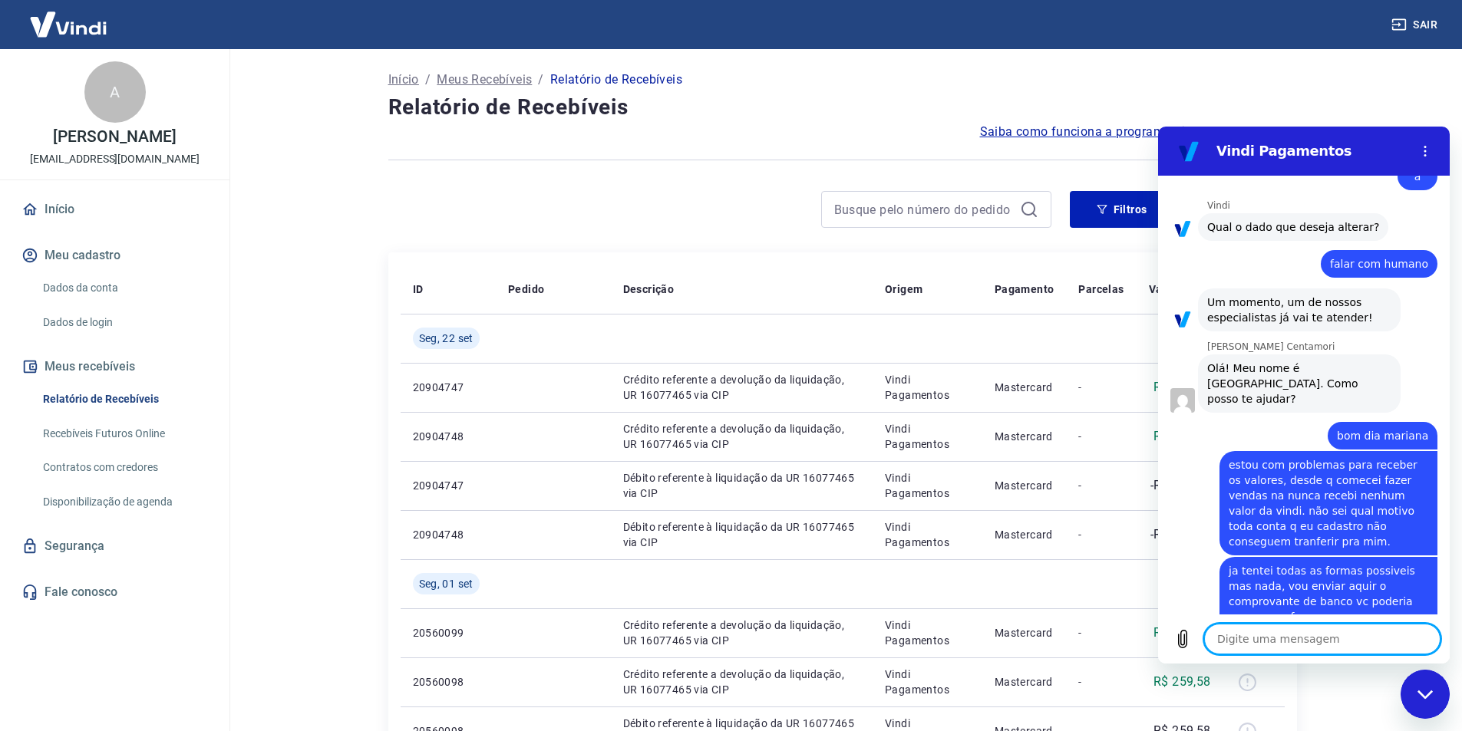
scroll to position [1599, 0]
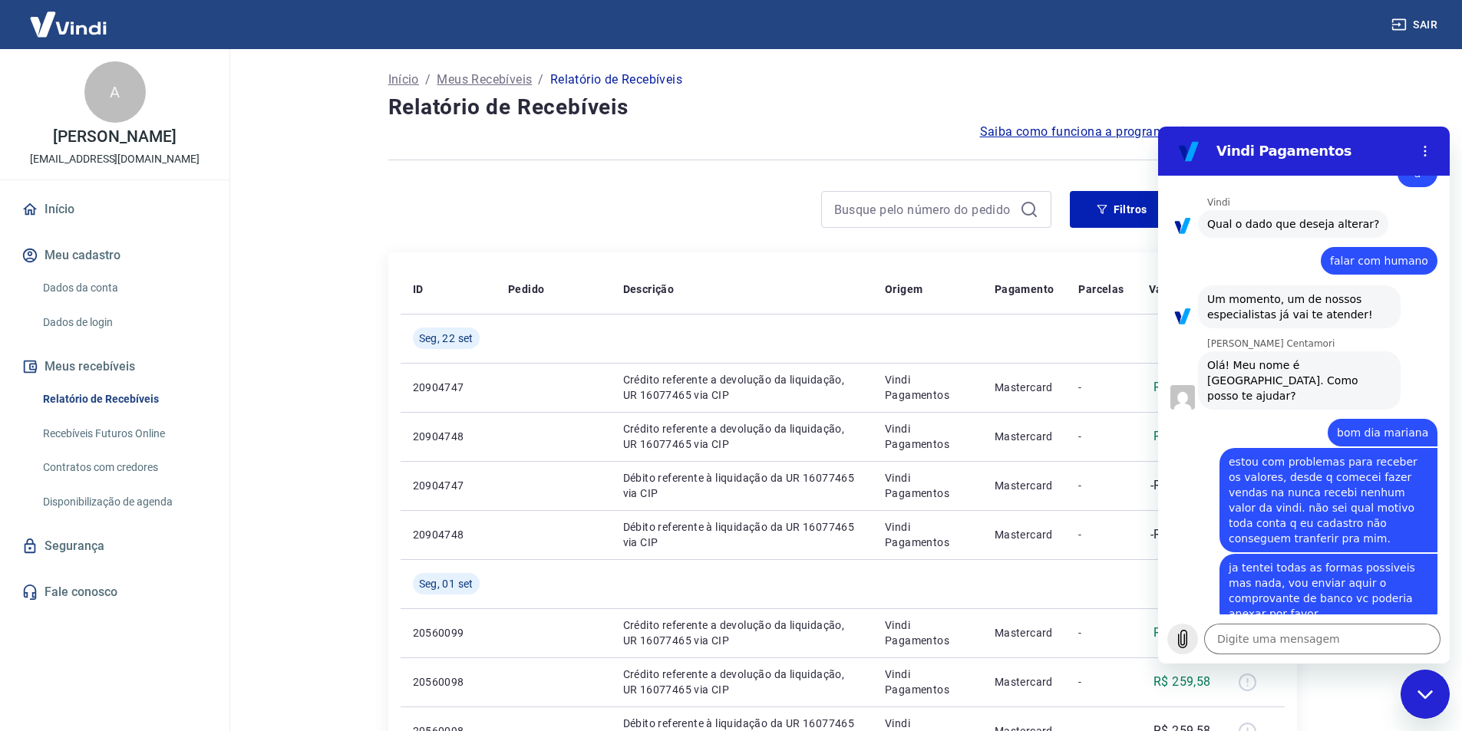
click at [1183, 641] on icon "Carregar arquivo" at bounding box center [1183, 639] width 18 height 18
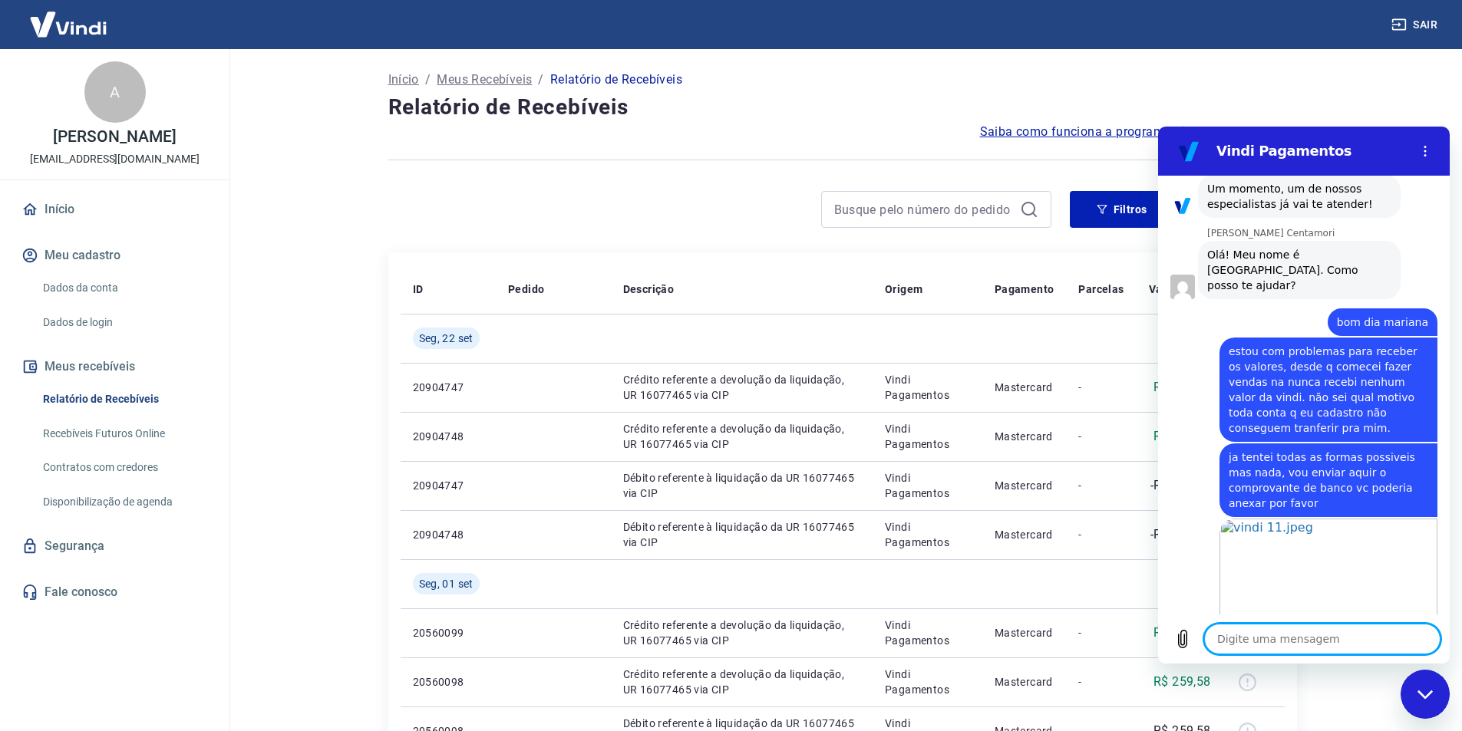
scroll to position [1712, 0]
click at [1184, 639] on icon "Carregar arquivo" at bounding box center [1183, 640] width 8 height 18
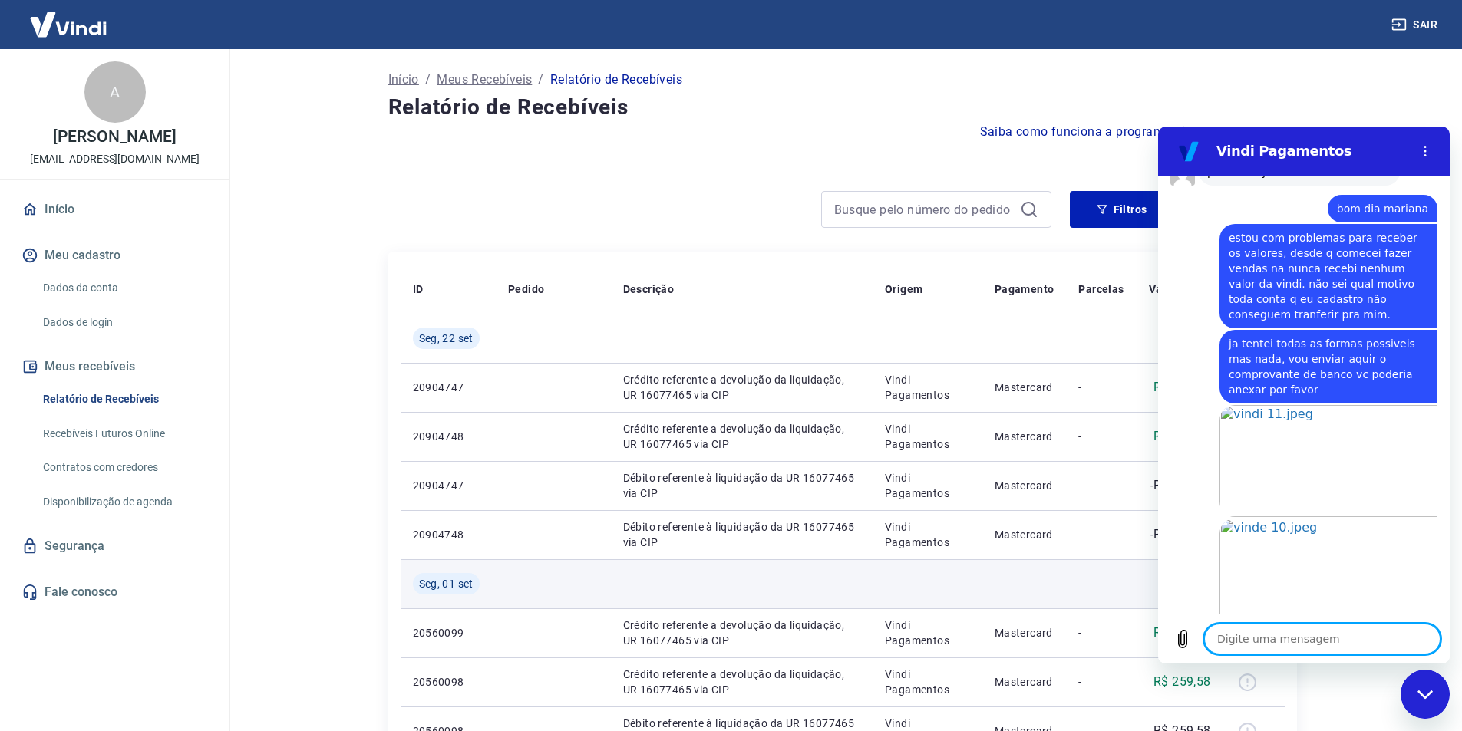
scroll to position [1826, 0]
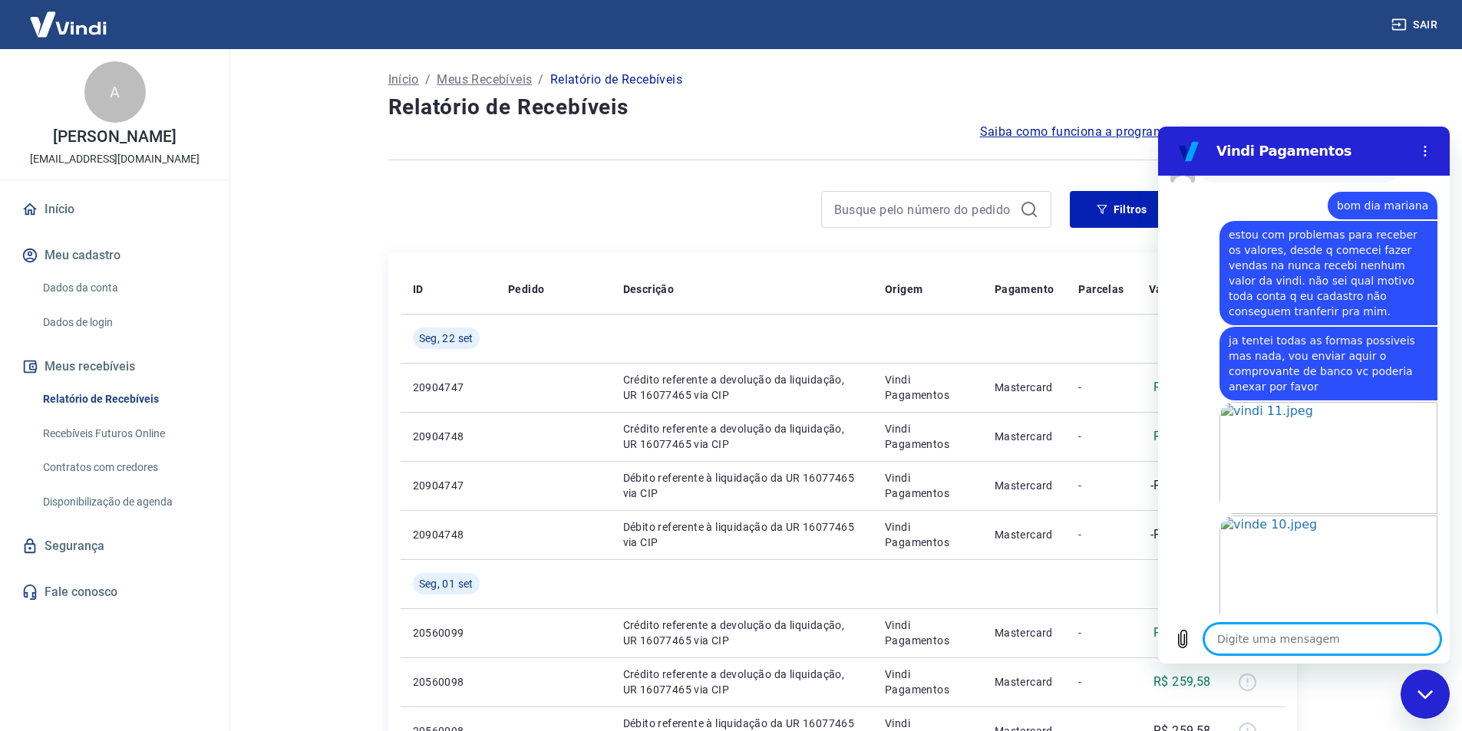
click at [1292, 642] on textarea at bounding box center [1322, 639] width 236 height 31
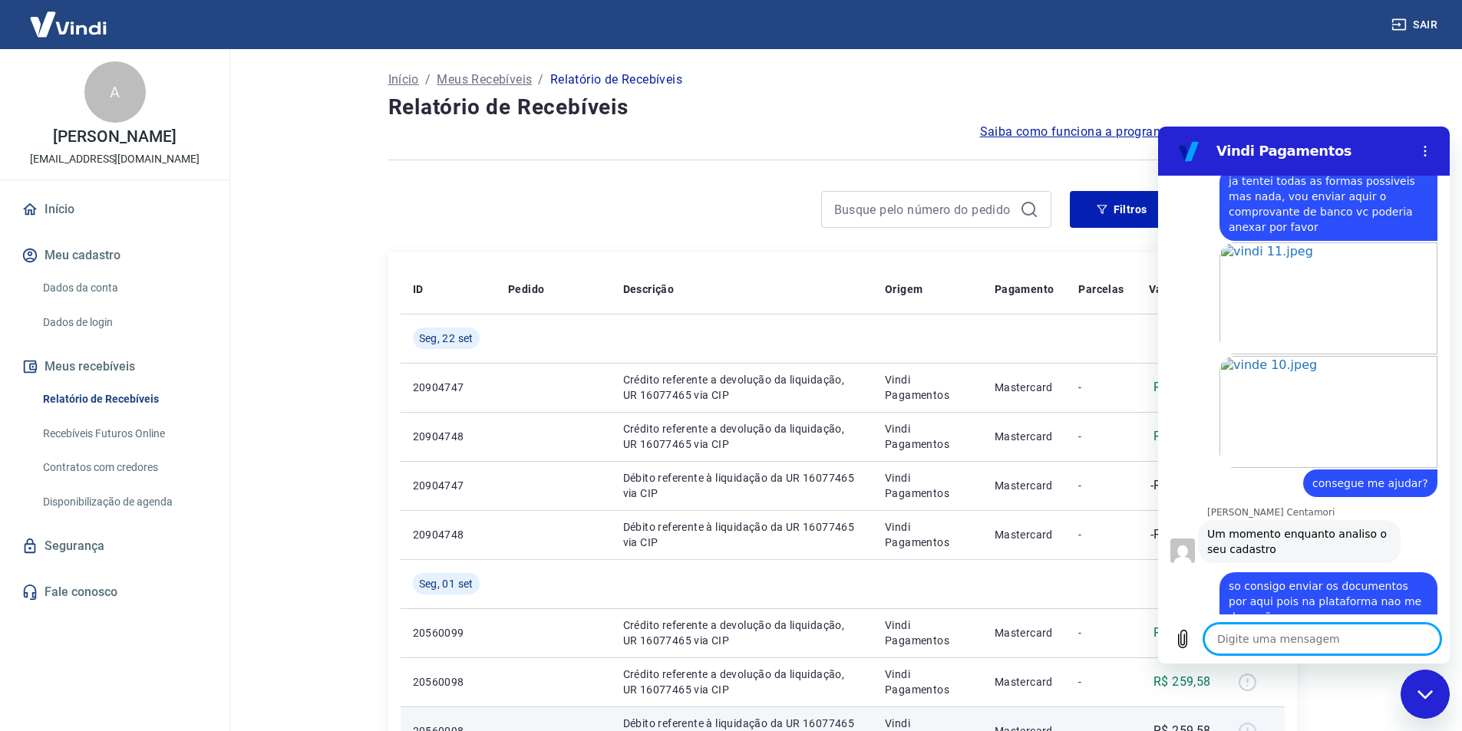
scroll to position [1989, 0]
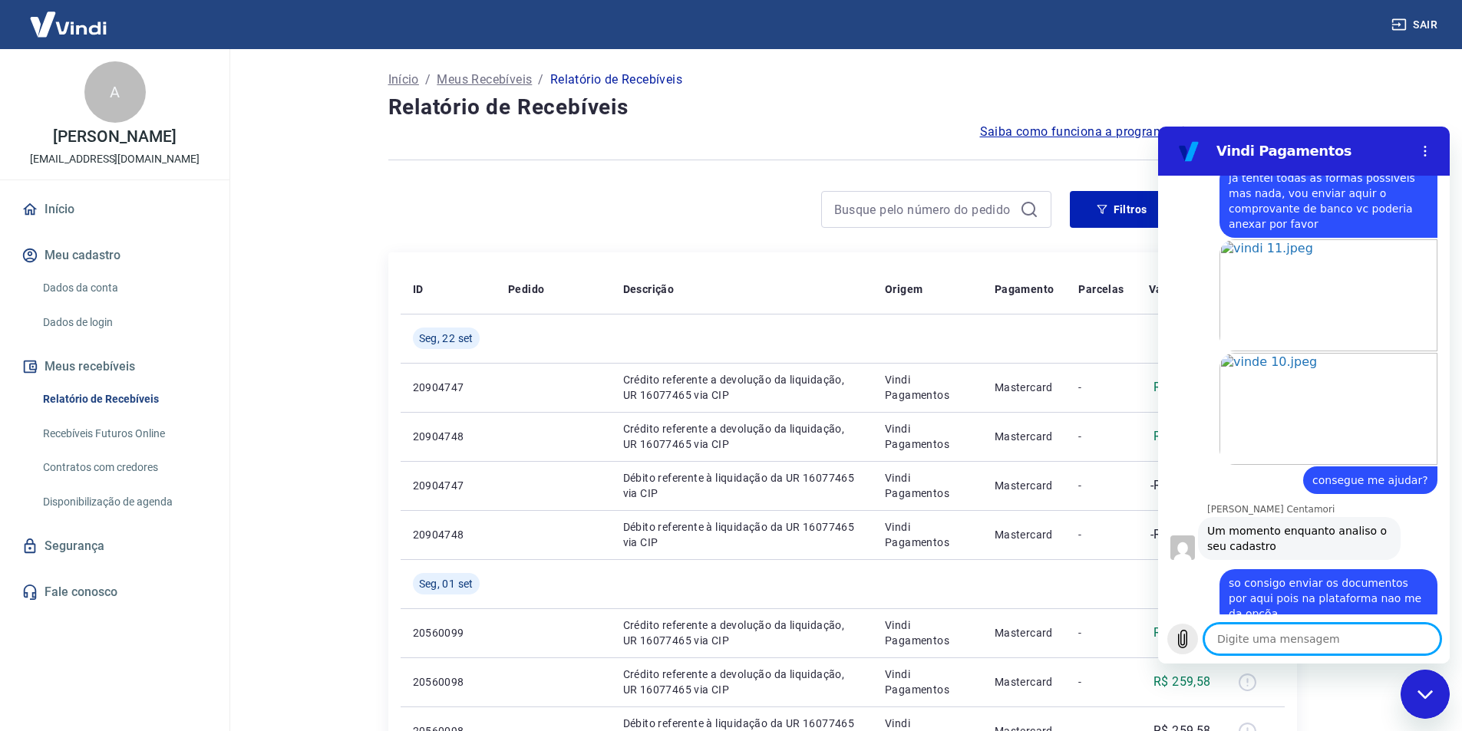
click at [1180, 639] on icon "Carregar arquivo" at bounding box center [1183, 639] width 18 height 18
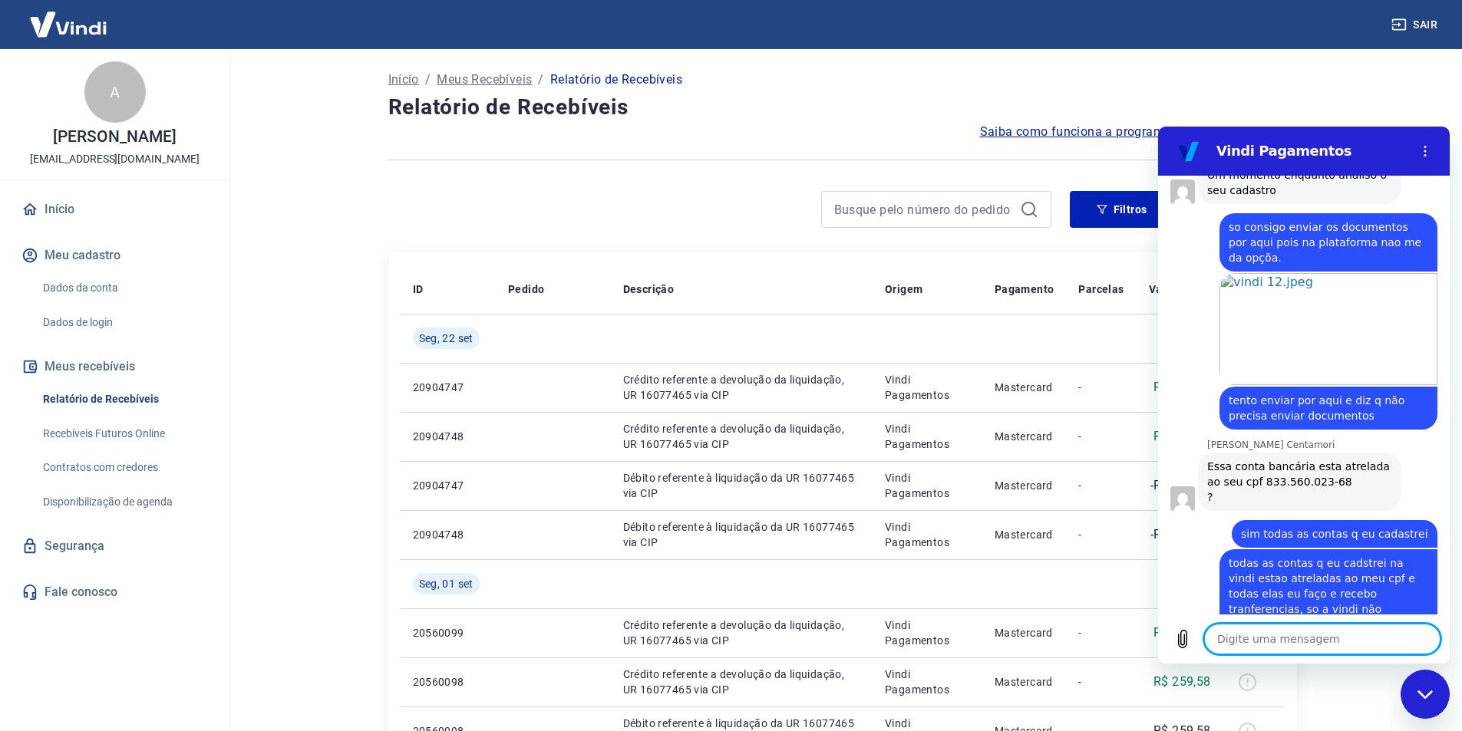
scroll to position [2421, 0]
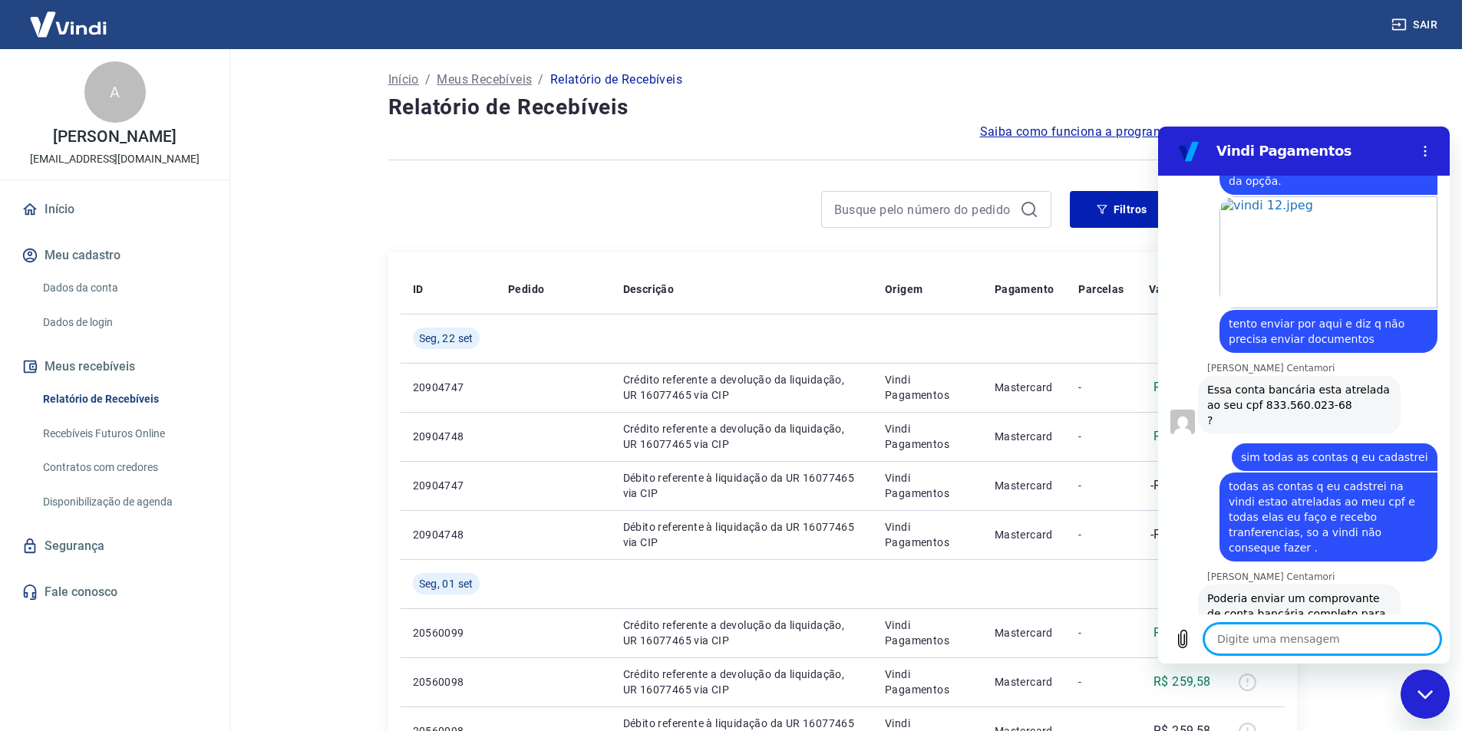
click at [1253, 646] on textarea at bounding box center [1322, 639] width 236 height 31
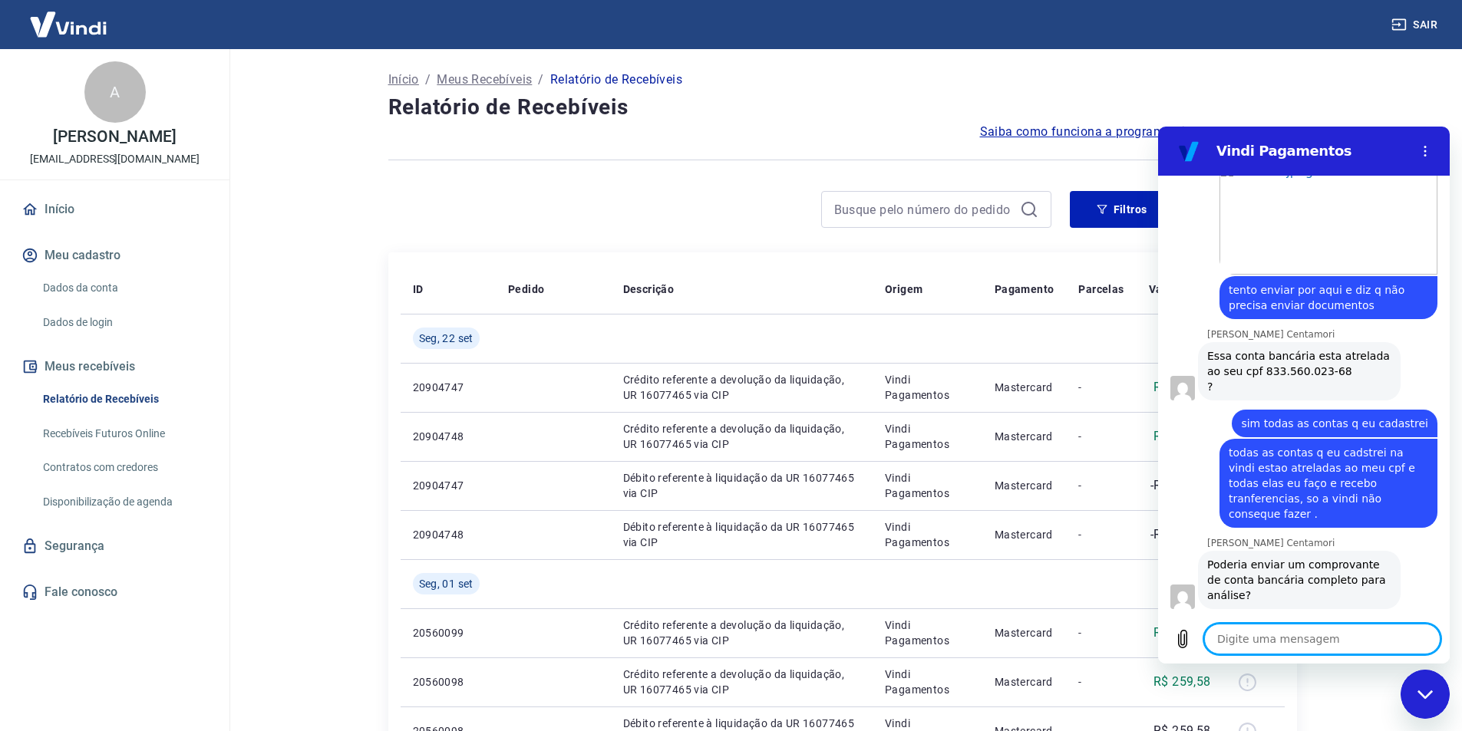
scroll to position [2458, 0]
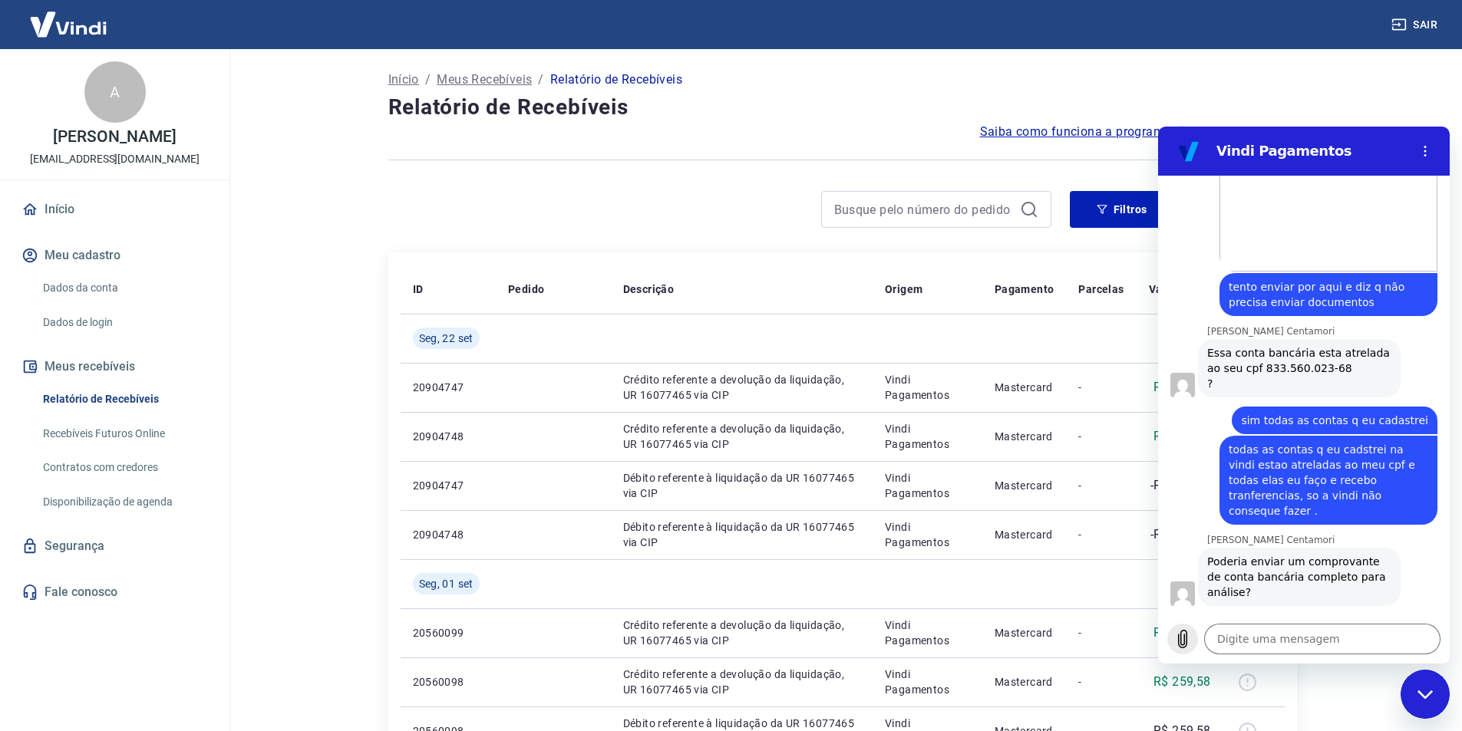
click at [1181, 642] on icon "Carregar arquivo" at bounding box center [1183, 640] width 8 height 18
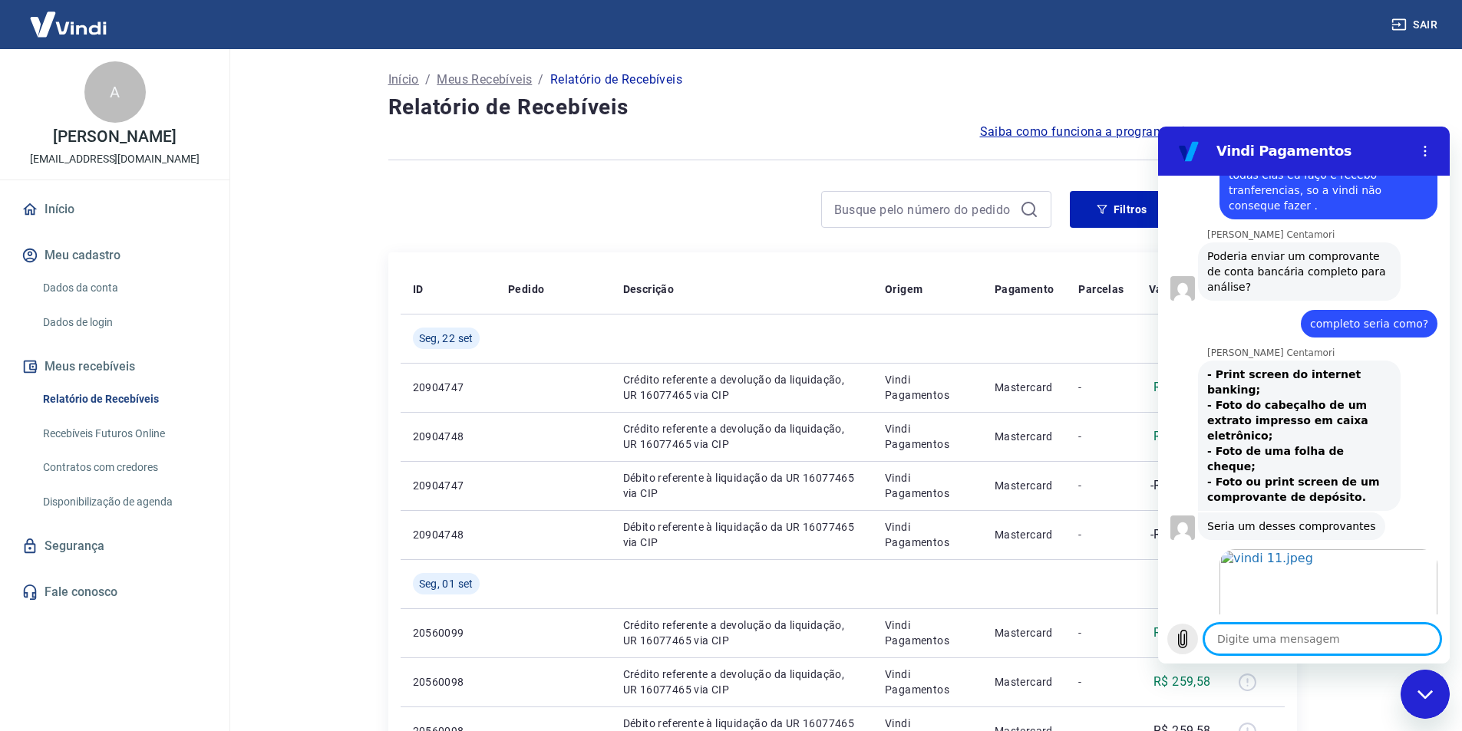
scroll to position [2767, 0]
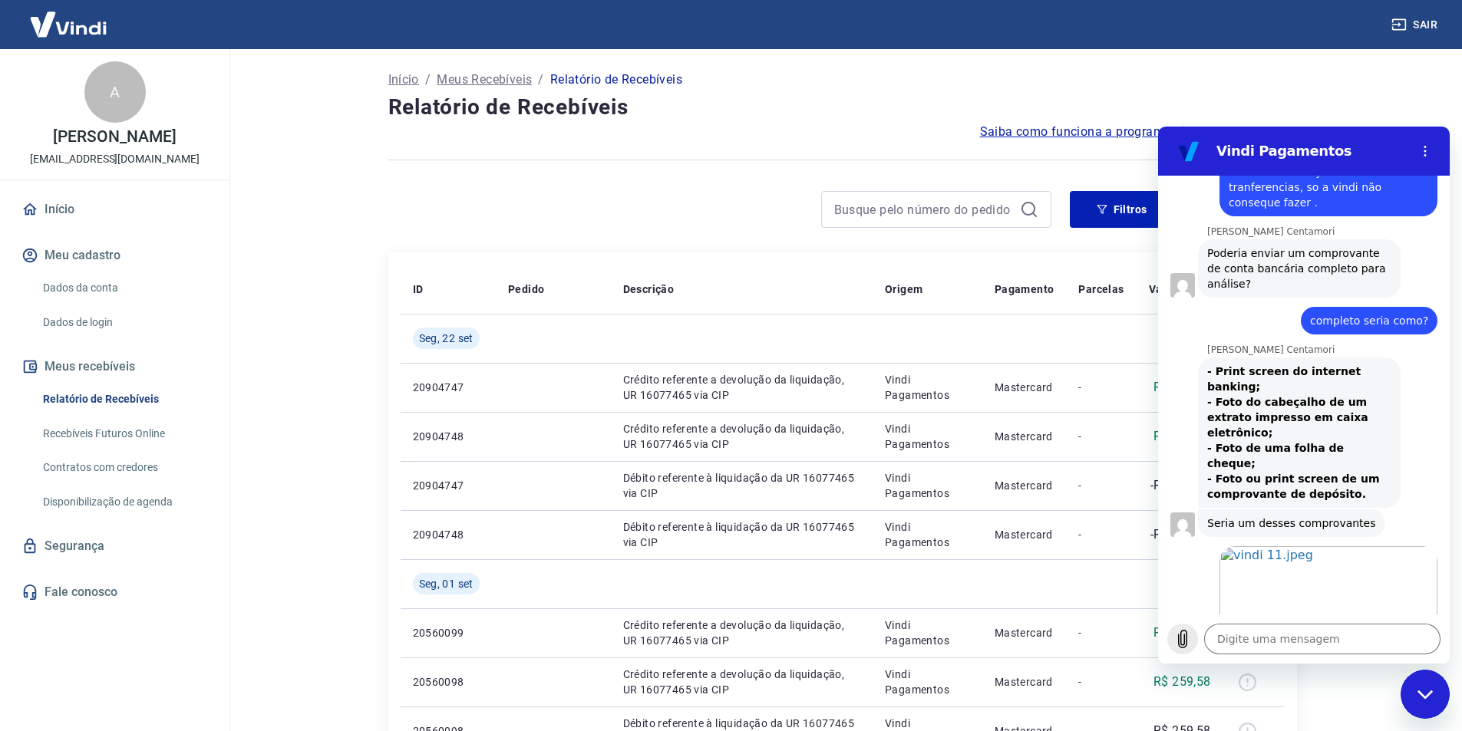
click at [1184, 633] on icon "Carregar arquivo" at bounding box center [1183, 639] width 18 height 18
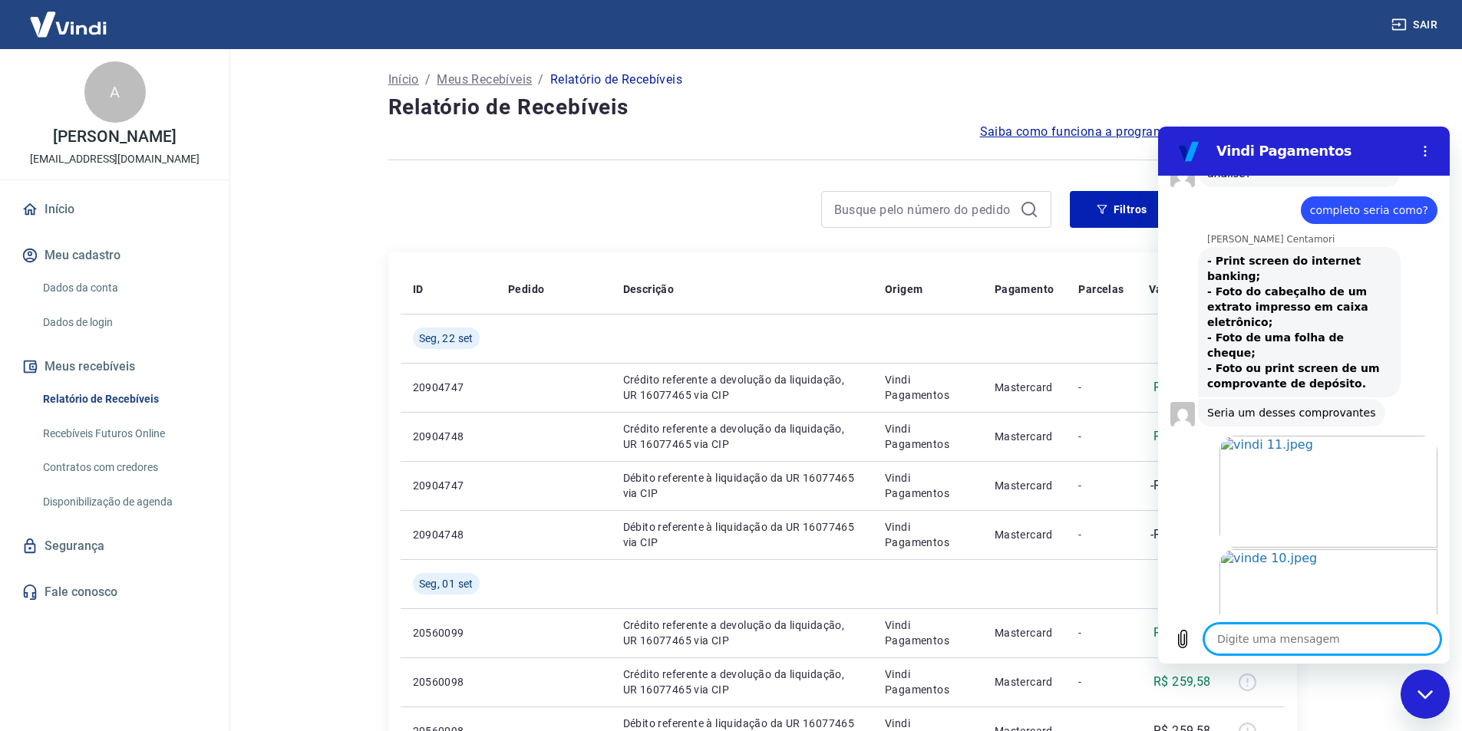
scroll to position [2880, 0]
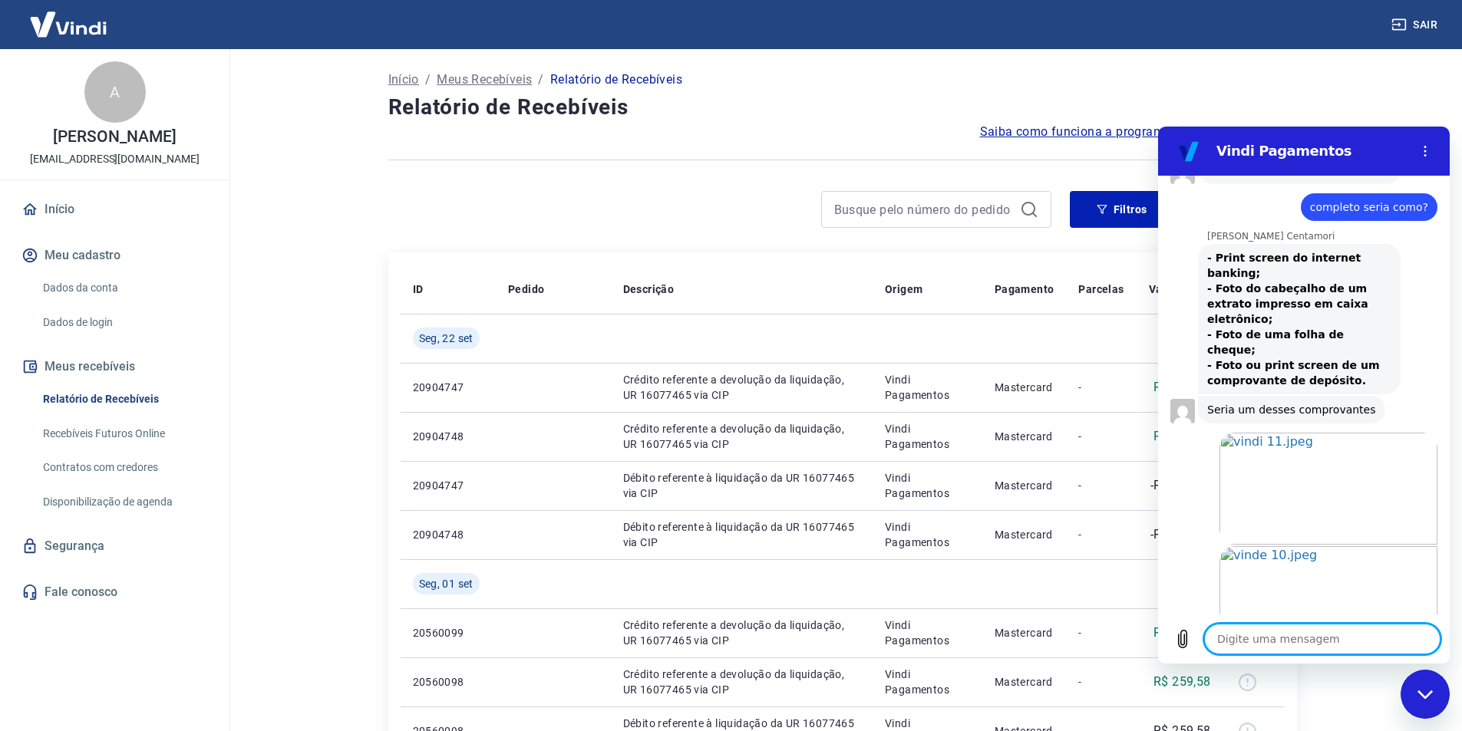
click at [1288, 643] on textarea at bounding box center [1322, 639] width 236 height 31
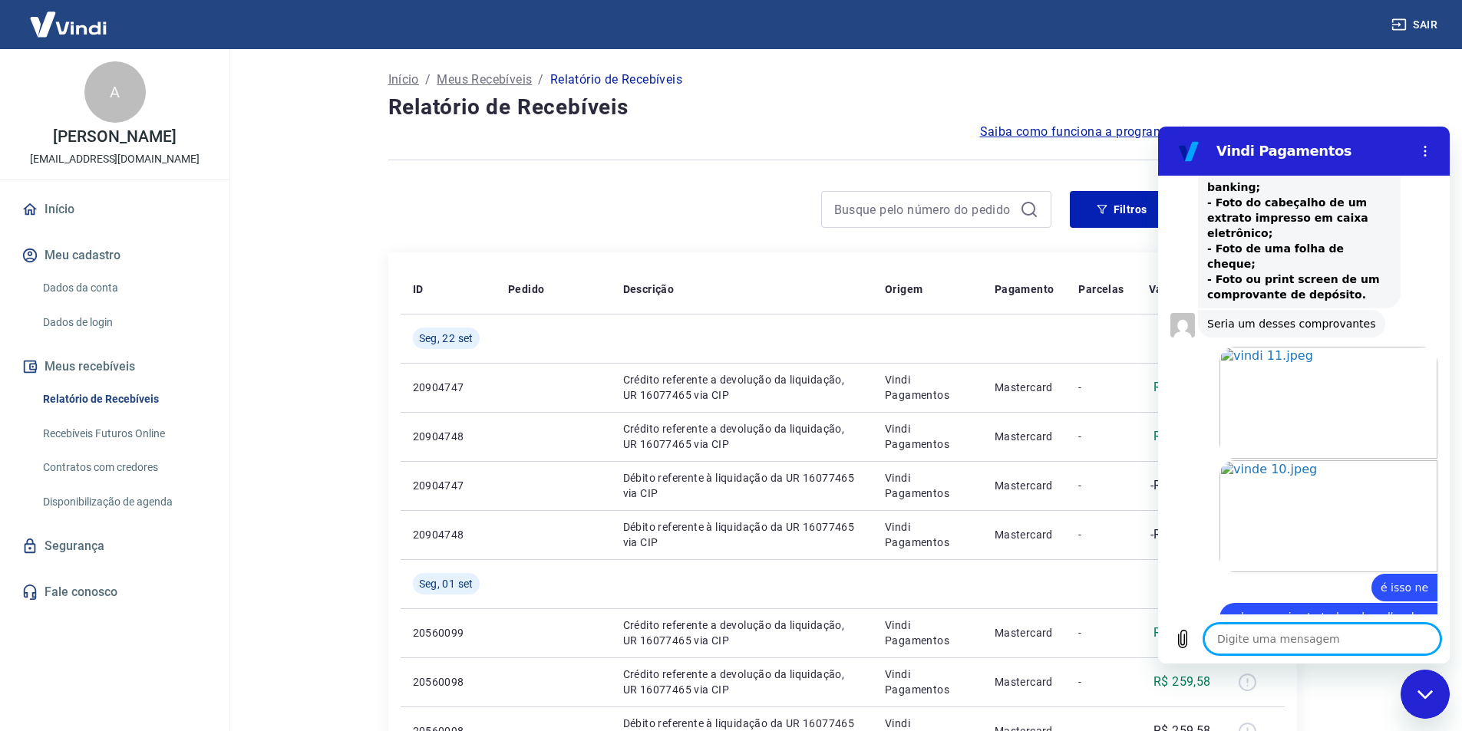
scroll to position [2969, 0]
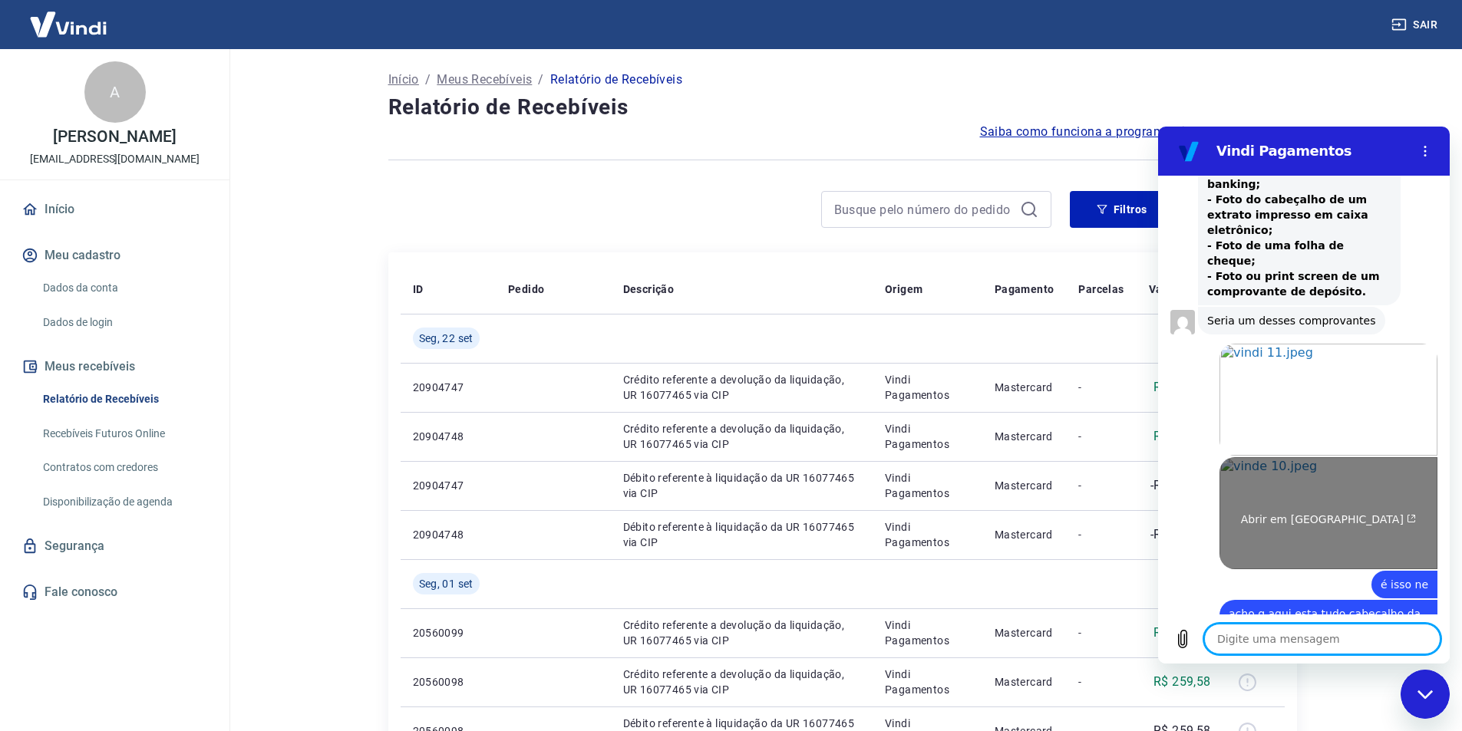
click at [1317, 457] on link "Abrir em nova aba" at bounding box center [1329, 513] width 218 height 112
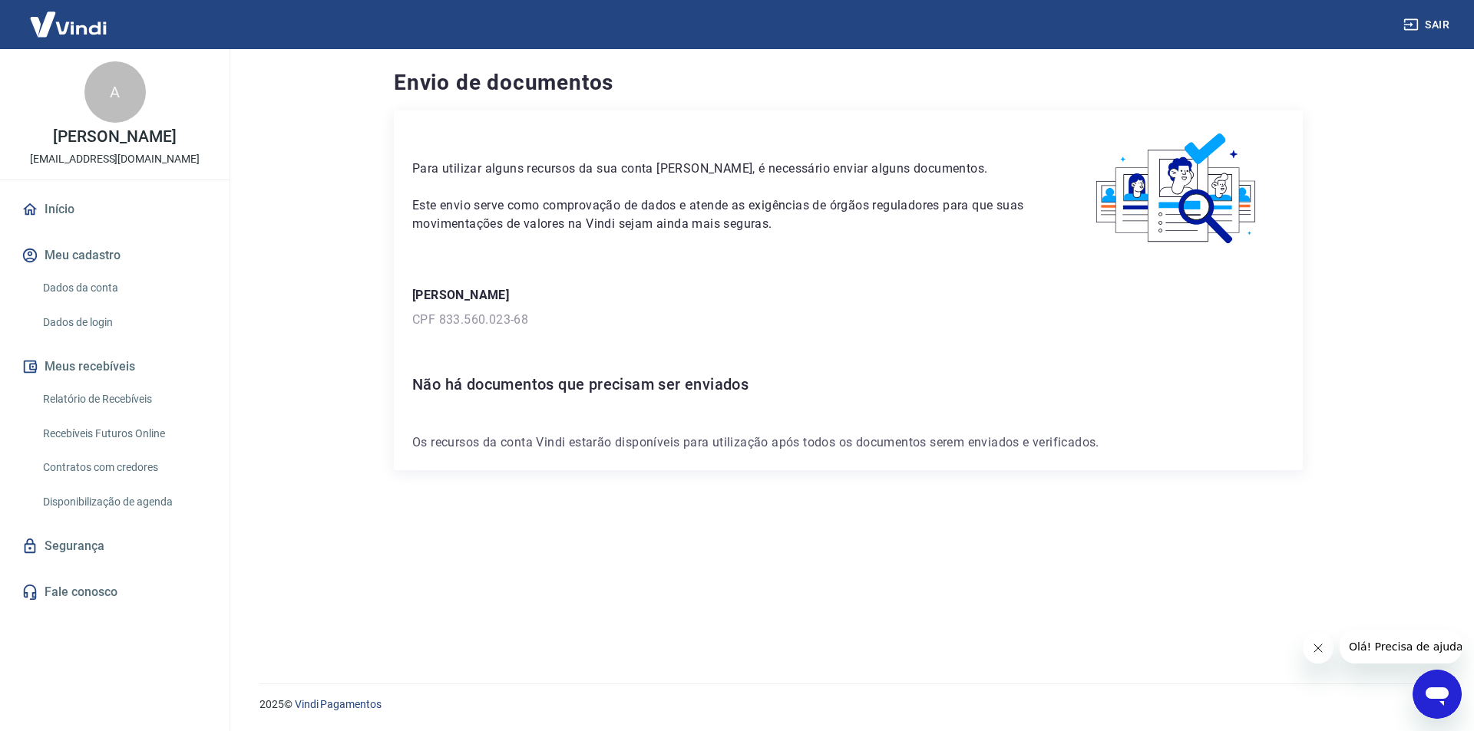
click at [1186, 192] on img at bounding box center [1177, 189] width 214 height 120
drag, startPoint x: 629, startPoint y: 203, endPoint x: 567, endPoint y: 189, distance: 63.1
click at [623, 203] on p "Este envio serve como comprovação de dados e atende as exigências de órgãos reg…" at bounding box center [722, 214] width 621 height 37
click at [448, 330] on div "Para utilizar alguns recursos da sua conta Vindi, é necessário enviar alguns do…" at bounding box center [848, 291] width 909 height 360
click at [1191, 203] on img at bounding box center [1177, 189] width 214 height 120
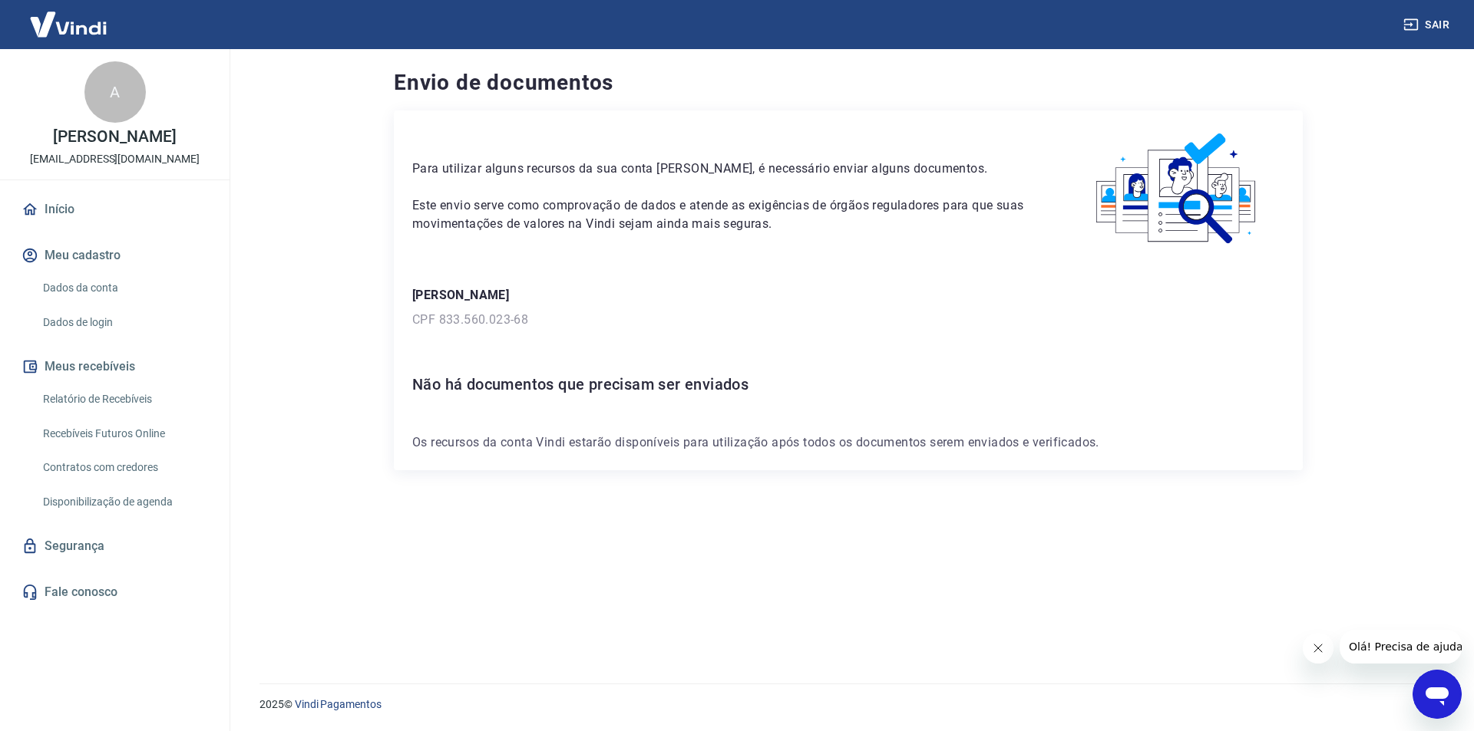
drag, startPoint x: 1213, startPoint y: 146, endPoint x: 1051, endPoint y: 167, distance: 163.4
click at [1212, 146] on img at bounding box center [1177, 189] width 214 height 120
click at [71, 226] on link "Início" at bounding box center [114, 210] width 193 height 34
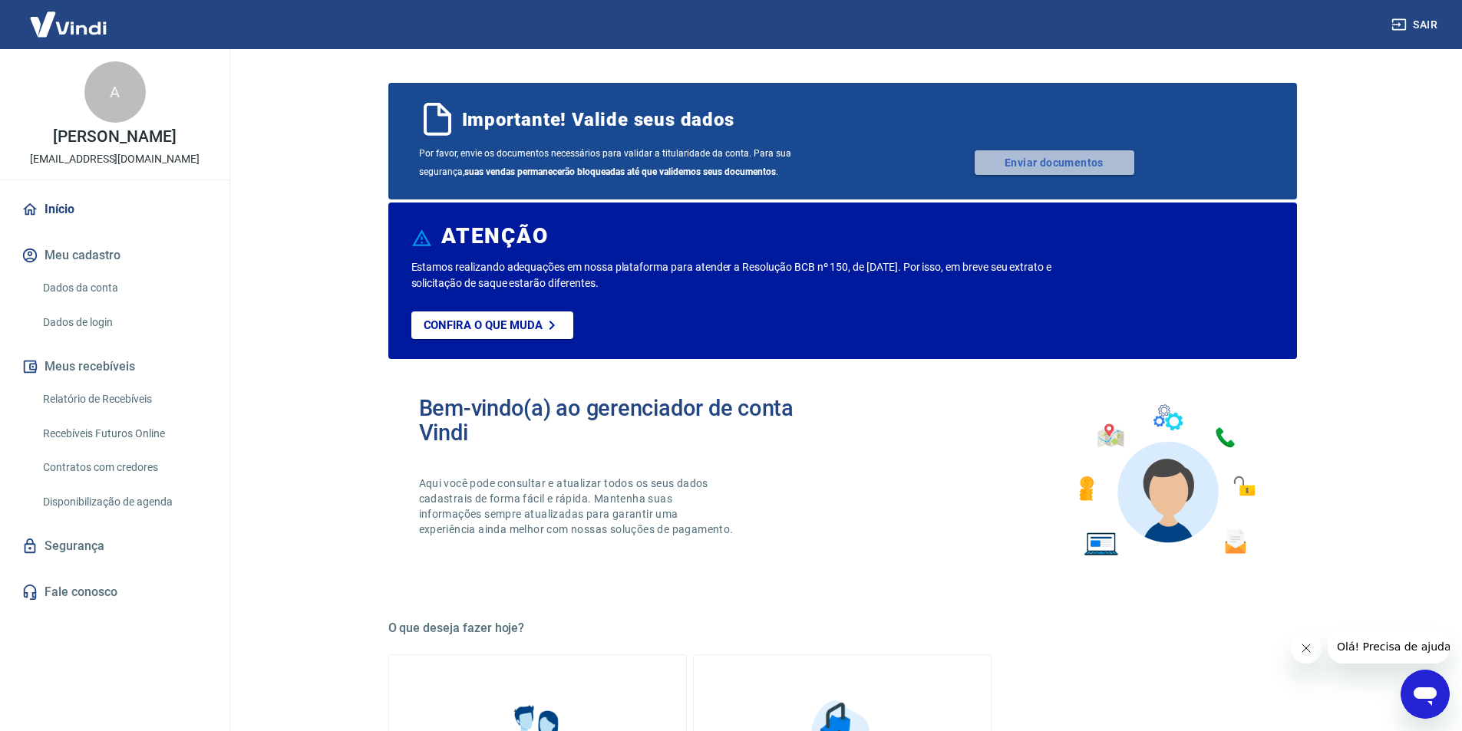
click at [1014, 162] on link "Enviar documentos" at bounding box center [1055, 162] width 160 height 25
click at [1432, 684] on icon "Abrir janela de mensagens" at bounding box center [1425, 695] width 28 height 28
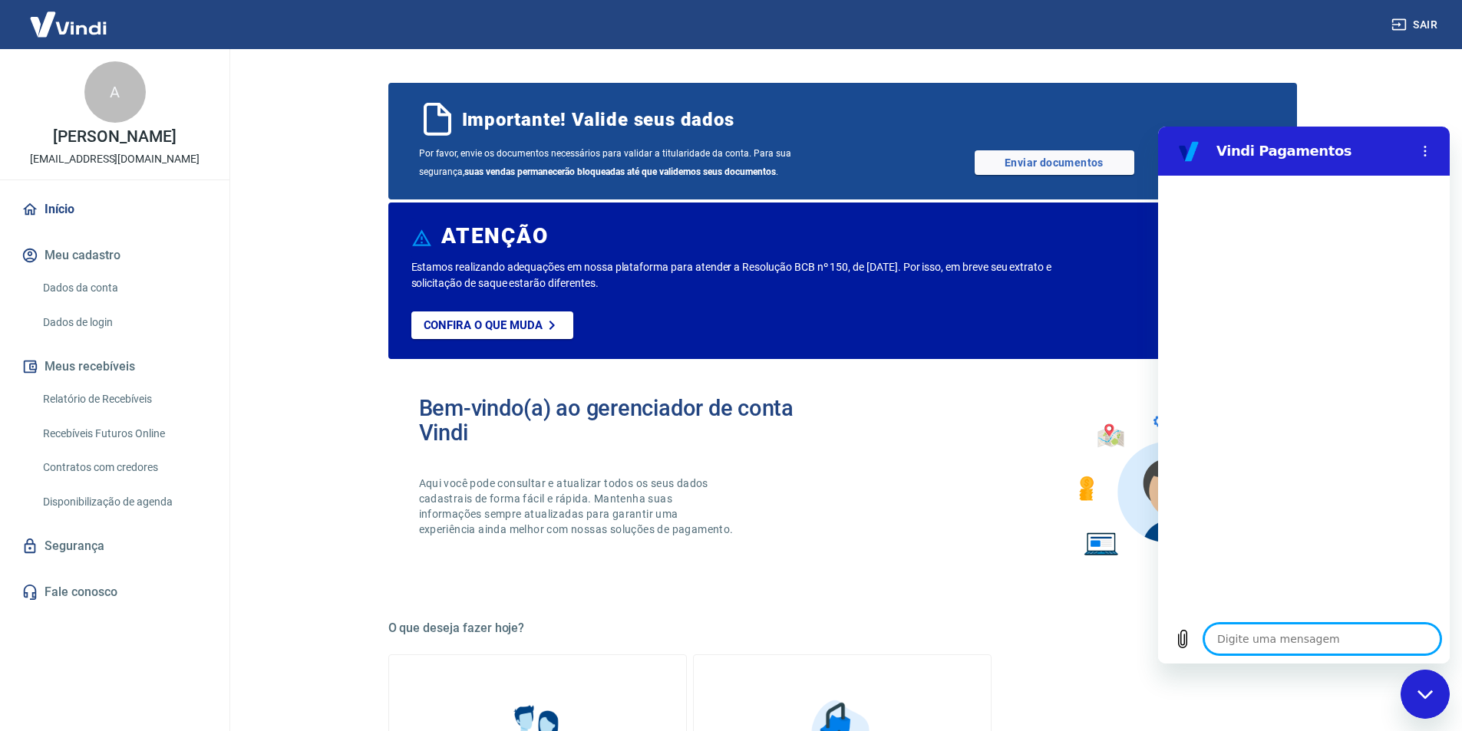
type textarea "x"
type textarea "o"
type textarea "x"
type textarea "oi"
type textarea "x"
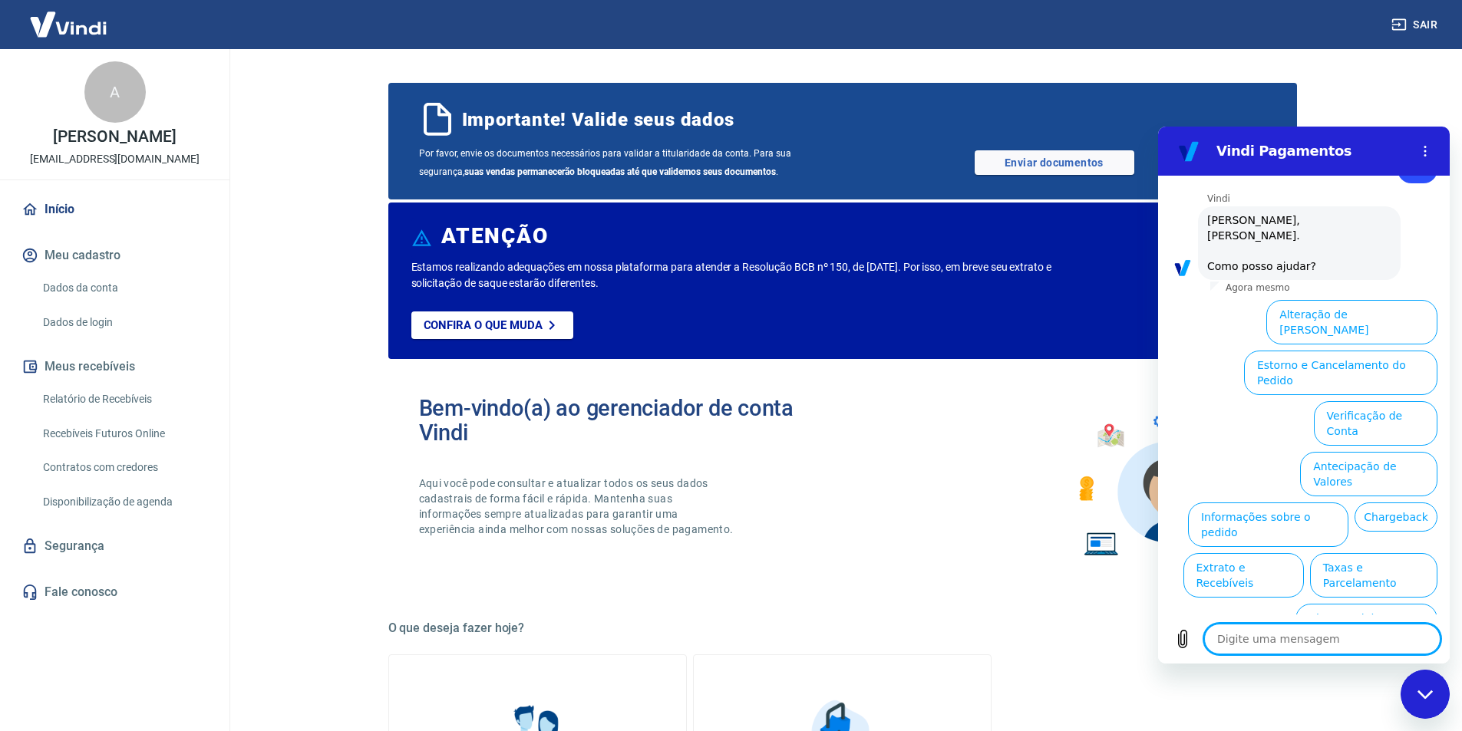
scroll to position [51, 0]
drag, startPoint x: 1388, startPoint y: 88, endPoint x: 1378, endPoint y: 87, distance: 9.2
click at [1387, 88] on main "Importante! Valide seus dados Por favor, envie os documentos necessários para v…" at bounding box center [843, 390] width 1240 height 682
drag, startPoint x: 1396, startPoint y: 99, endPoint x: 1377, endPoint y: 86, distance: 23.2
click at [1397, 99] on main "Importante! Valide seus dados Por favor, envie os documentos necessários para v…" at bounding box center [843, 390] width 1240 height 682
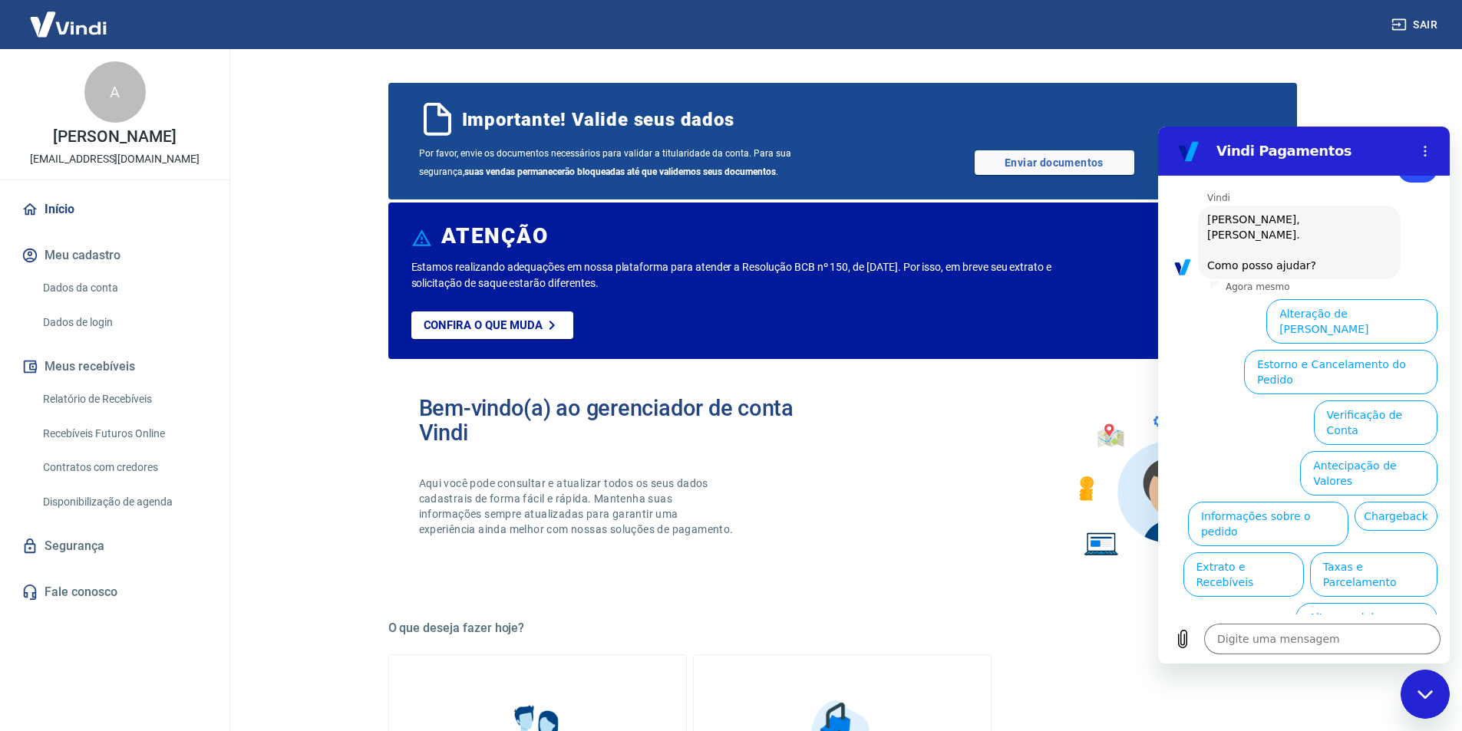
click at [1355, 80] on main "Importante! Valide seus dados Por favor, envie os documentos necessários para v…" at bounding box center [843, 390] width 1240 height 682
type textarea "x"
